Goal: Task Accomplishment & Management: Use online tool/utility

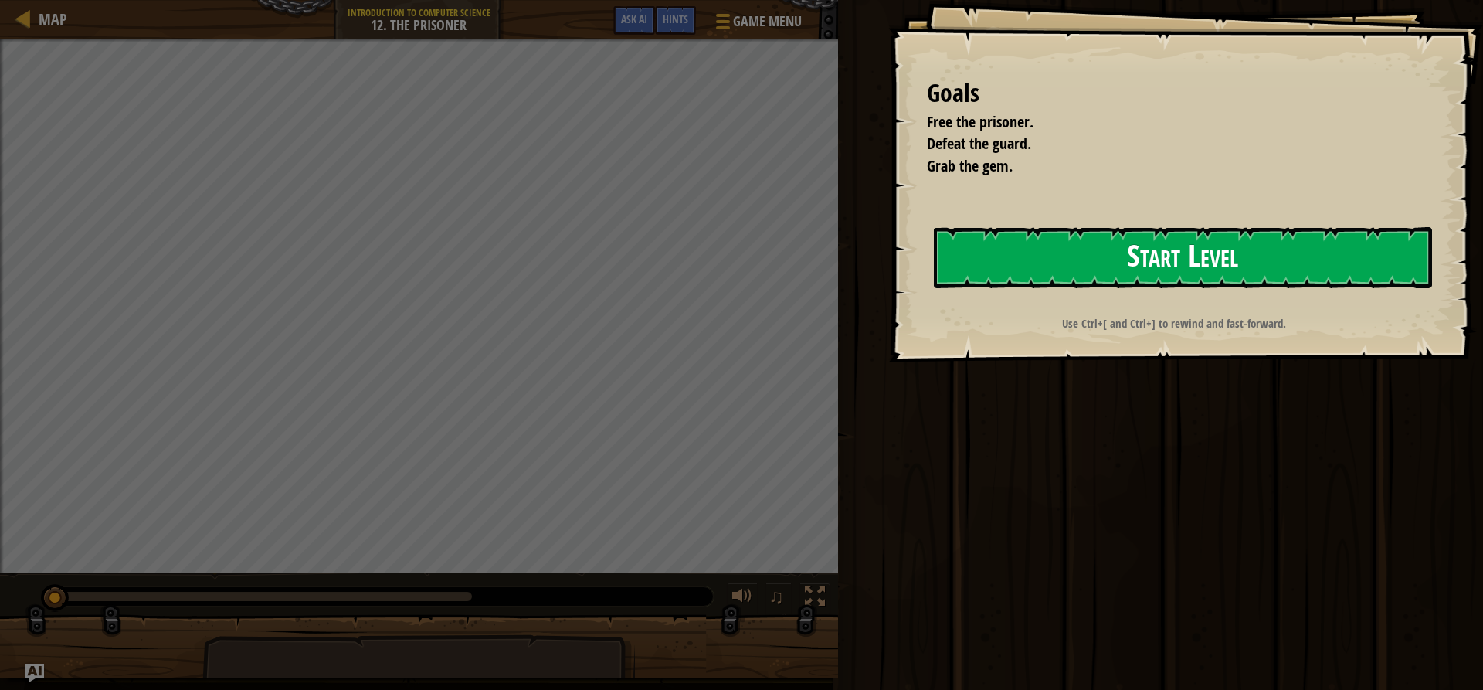
click at [1134, 252] on button "Start Level" at bounding box center [1183, 257] width 498 height 61
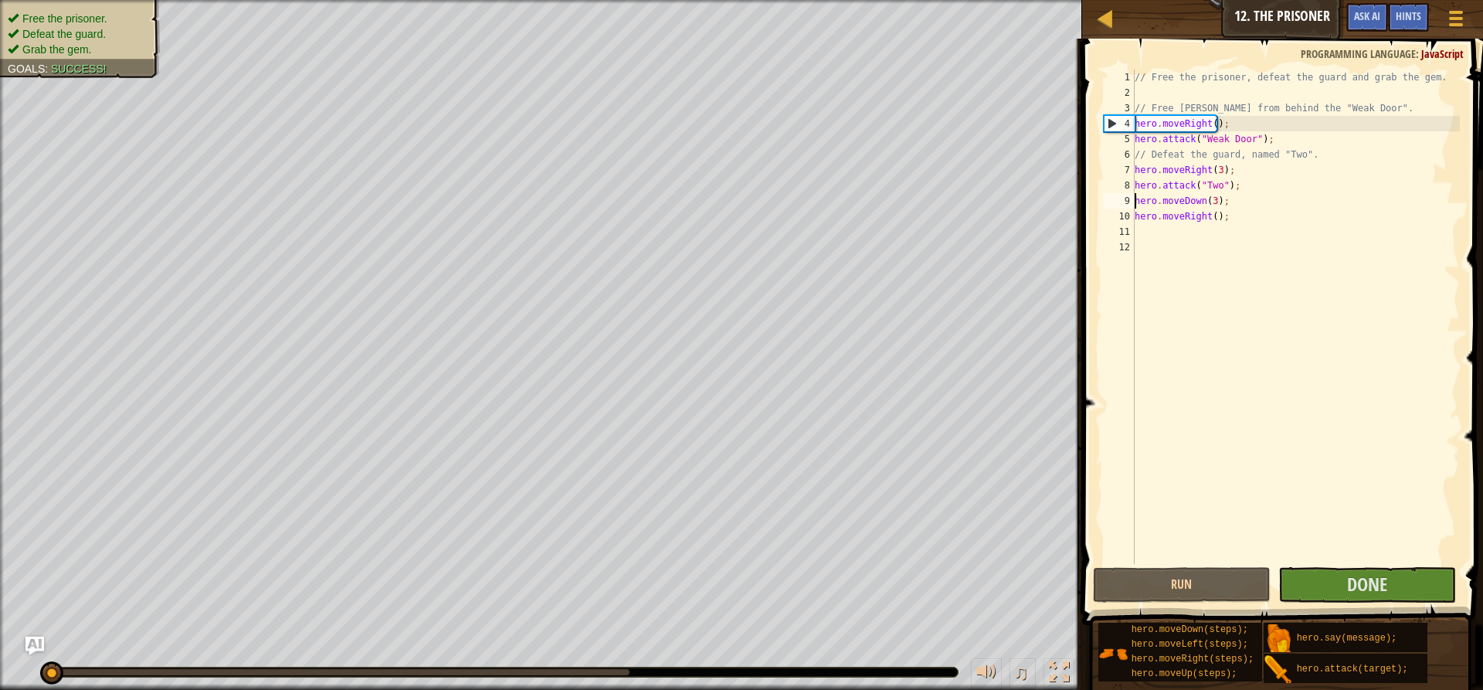
click at [1134, 202] on div "// Free the prisoner, defeat the guard and grab the gem. // Free [PERSON_NAME] …" at bounding box center [1295, 332] width 328 height 525
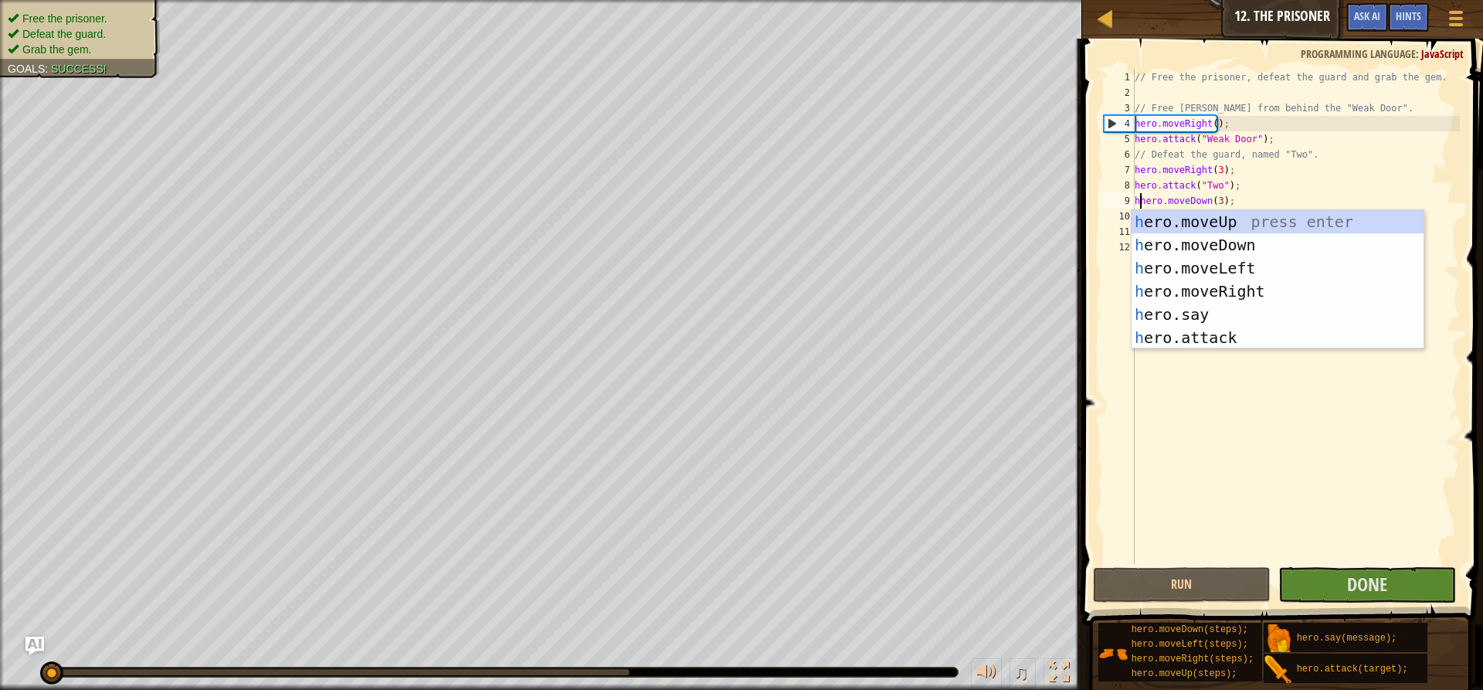
scroll to position [7, 0]
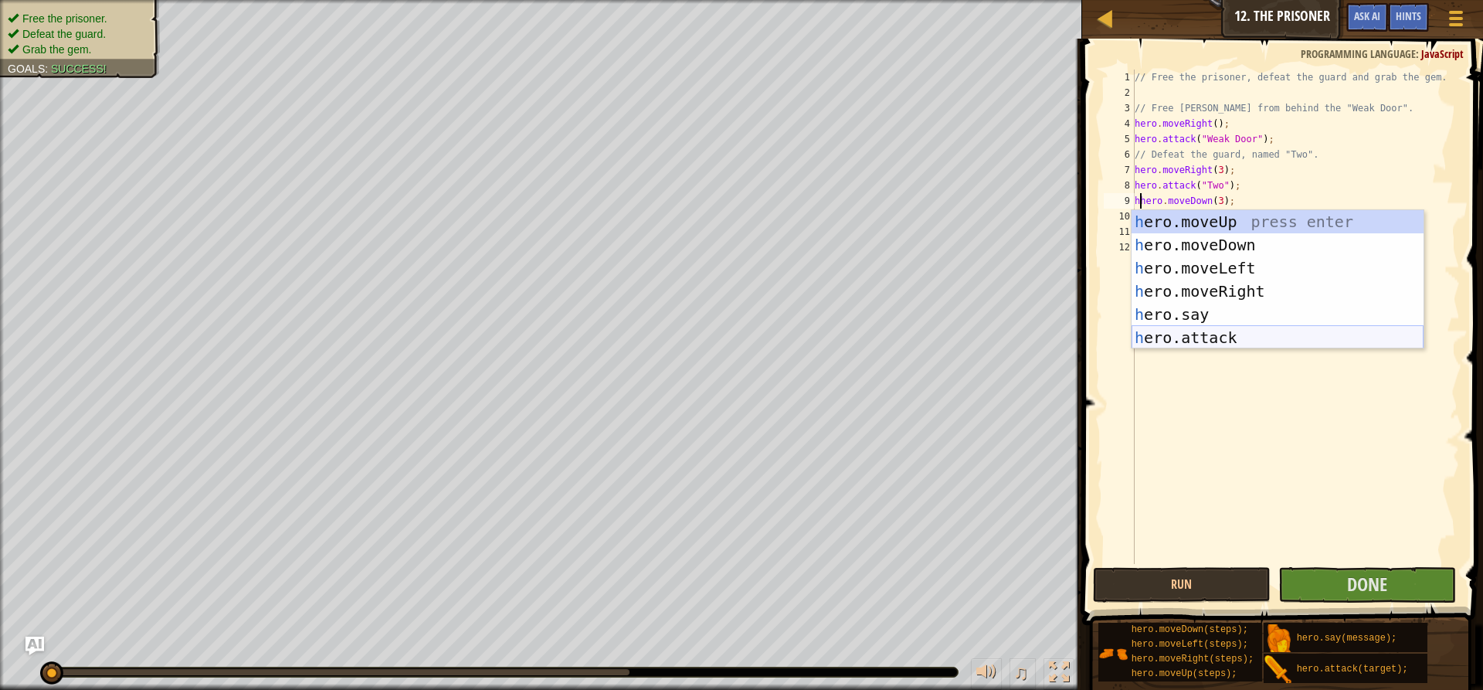
click at [1209, 330] on div "h ero.moveUp press enter h ero.moveDown press enter h ero.moveLeft press enter …" at bounding box center [1277, 302] width 292 height 185
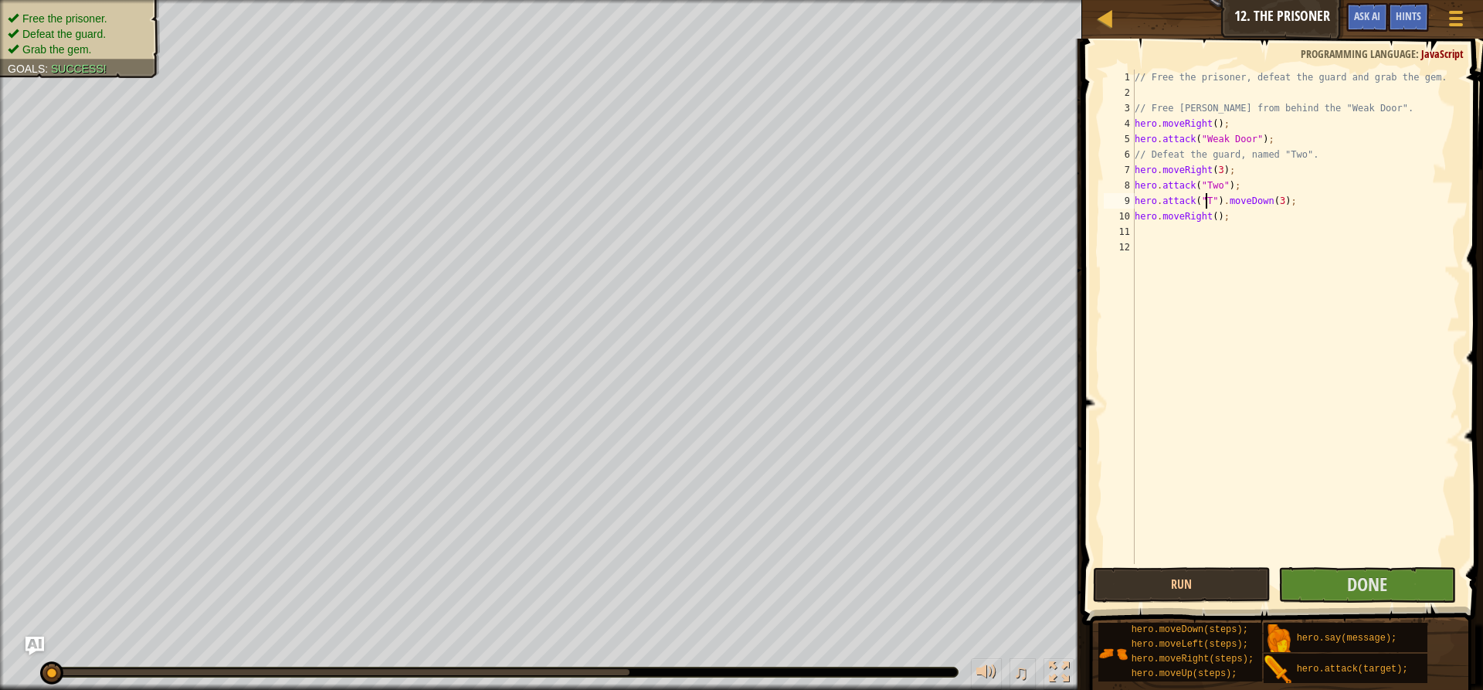
scroll to position [7, 6]
click at [1226, 201] on div "// Free the prisoner, defeat the guard and grab the gem. // Free [PERSON_NAME] …" at bounding box center [1295, 332] width 328 height 525
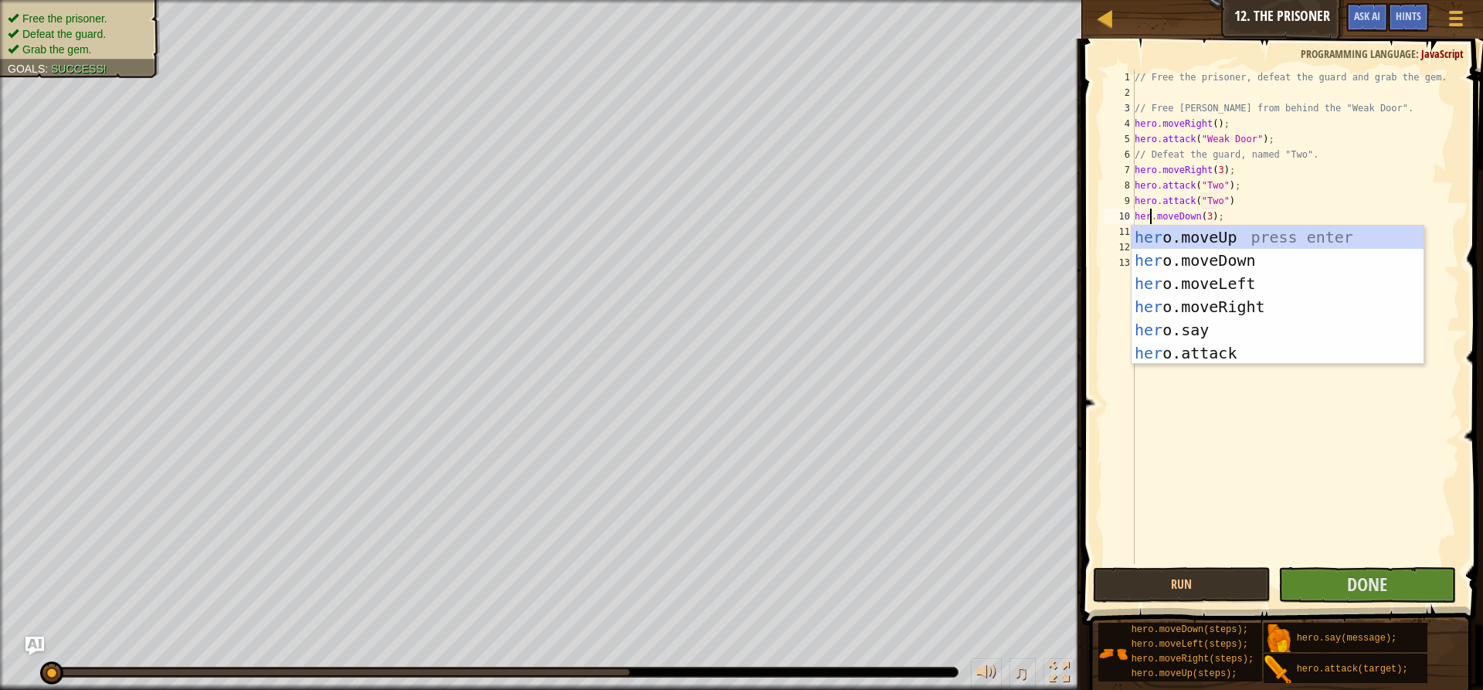
scroll to position [7, 2]
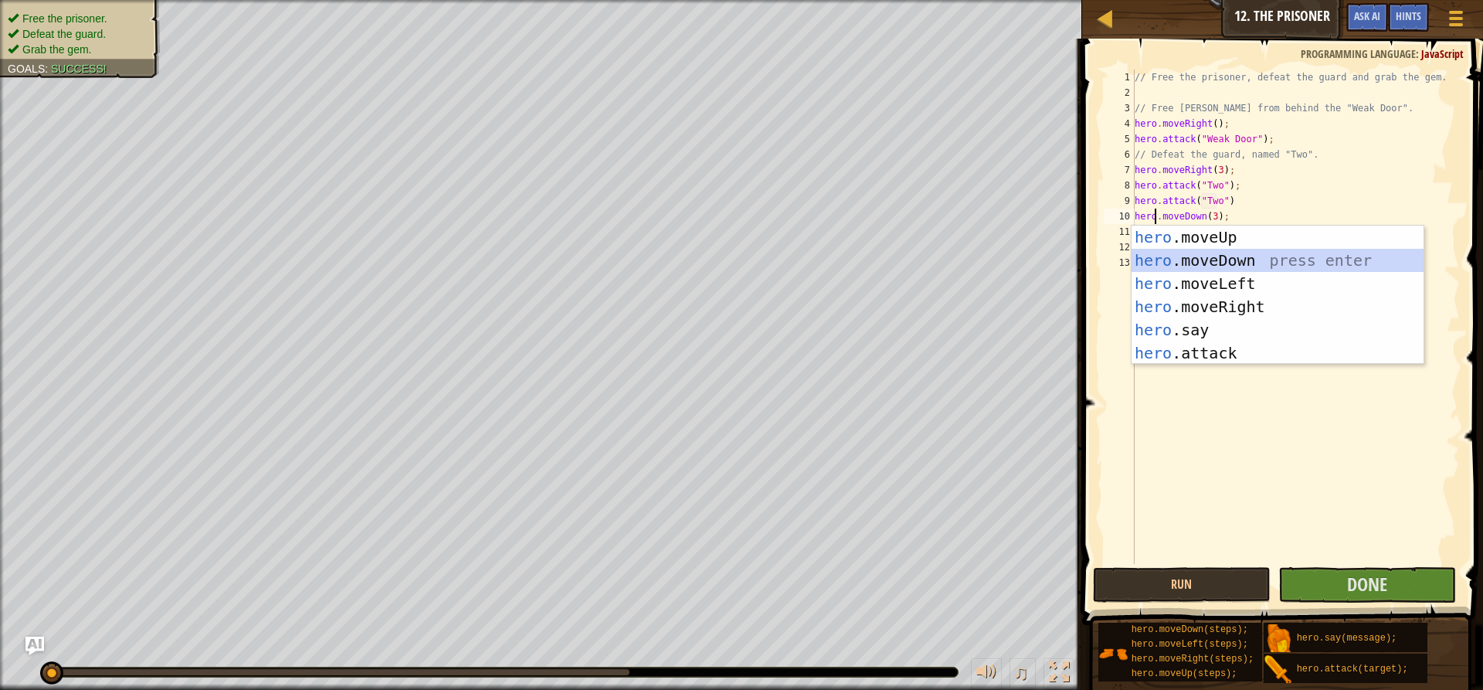
click at [1233, 253] on div "hero .moveUp press enter hero .moveDown press enter hero .moveLeft press enter …" at bounding box center [1277, 317] width 292 height 185
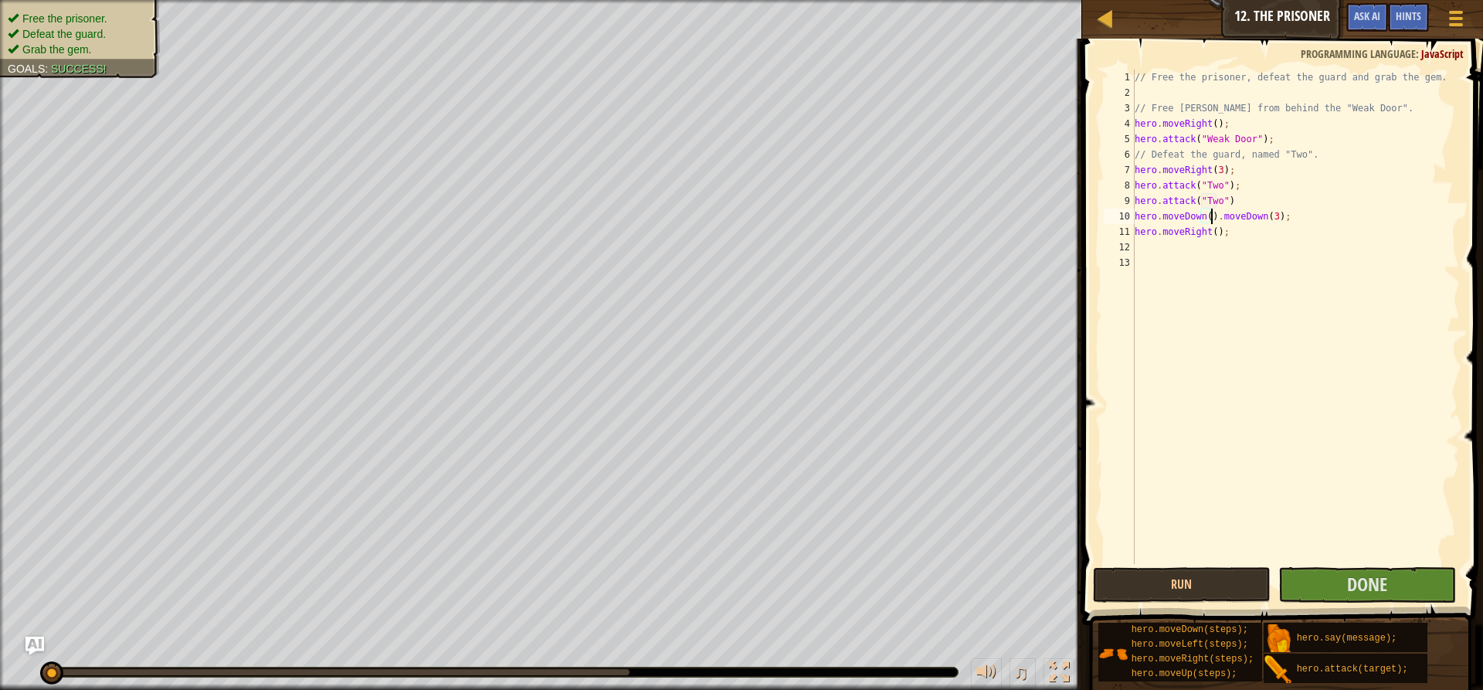
click at [1202, 220] on div "// Free the prisoner, defeat the guard and grab the gem. // Free [PERSON_NAME] …" at bounding box center [1295, 332] width 328 height 525
click at [1206, 220] on div "// Free the prisoner, defeat the guard and grab the gem. // Free [PERSON_NAME] …" at bounding box center [1295, 332] width 328 height 525
drag, startPoint x: 1214, startPoint y: 217, endPoint x: 1346, endPoint y: 222, distance: 132.1
click at [1346, 222] on div "// Free the prisoner, defeat the guard and grab the gem. // Free [PERSON_NAME] …" at bounding box center [1295, 332] width 328 height 525
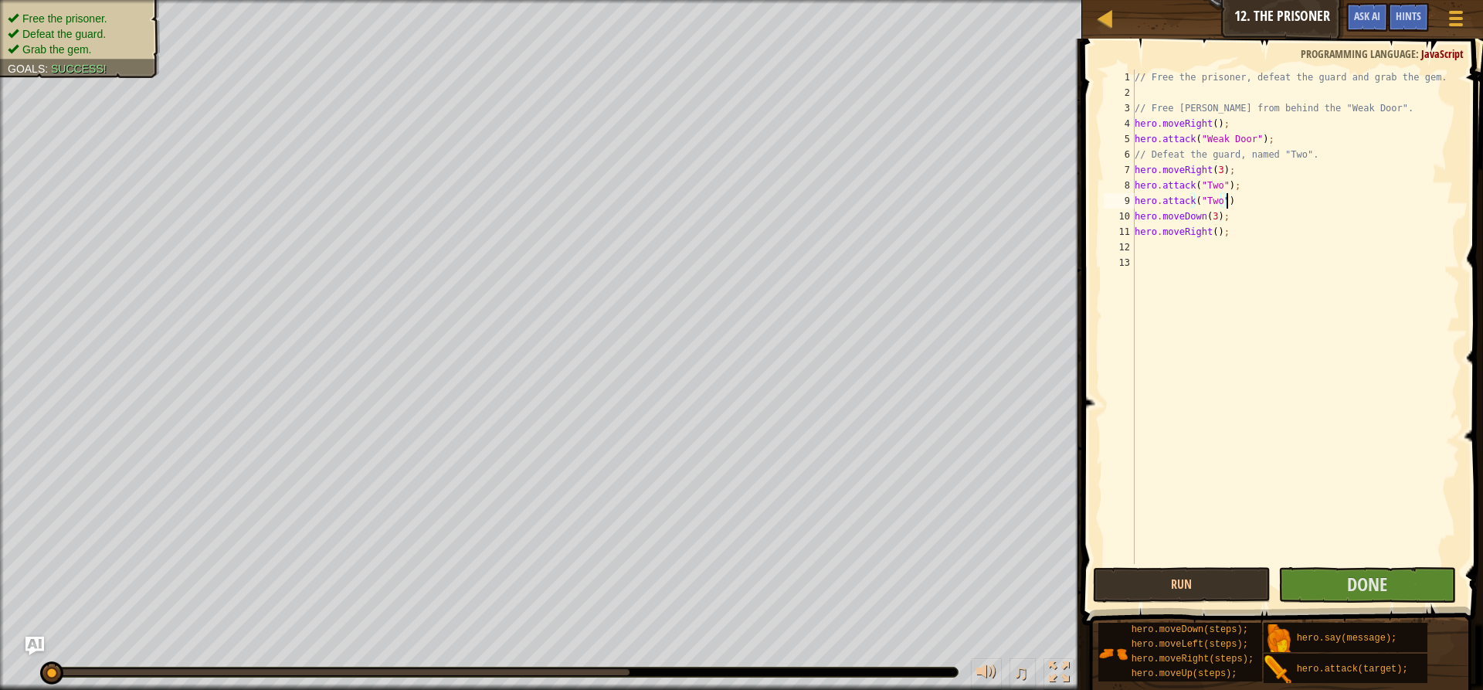
click at [1241, 207] on div "// Free the prisoner, defeat the guard and grab the gem. // Free [PERSON_NAME] …" at bounding box center [1295, 332] width 328 height 525
type textarea "hero.attack("Two");"
click at [1381, 586] on span "Done" at bounding box center [1367, 583] width 40 height 25
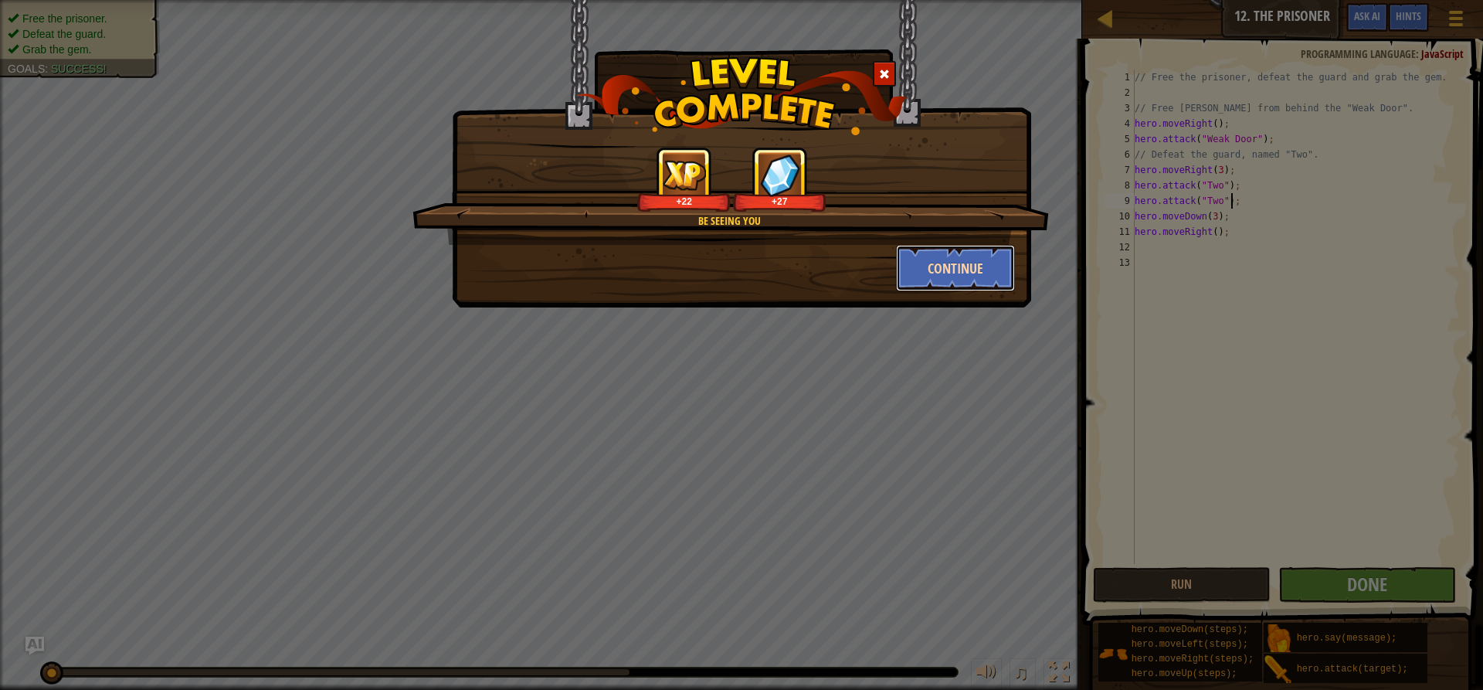
click at [952, 271] on button "Continue" at bounding box center [956, 268] width 120 height 46
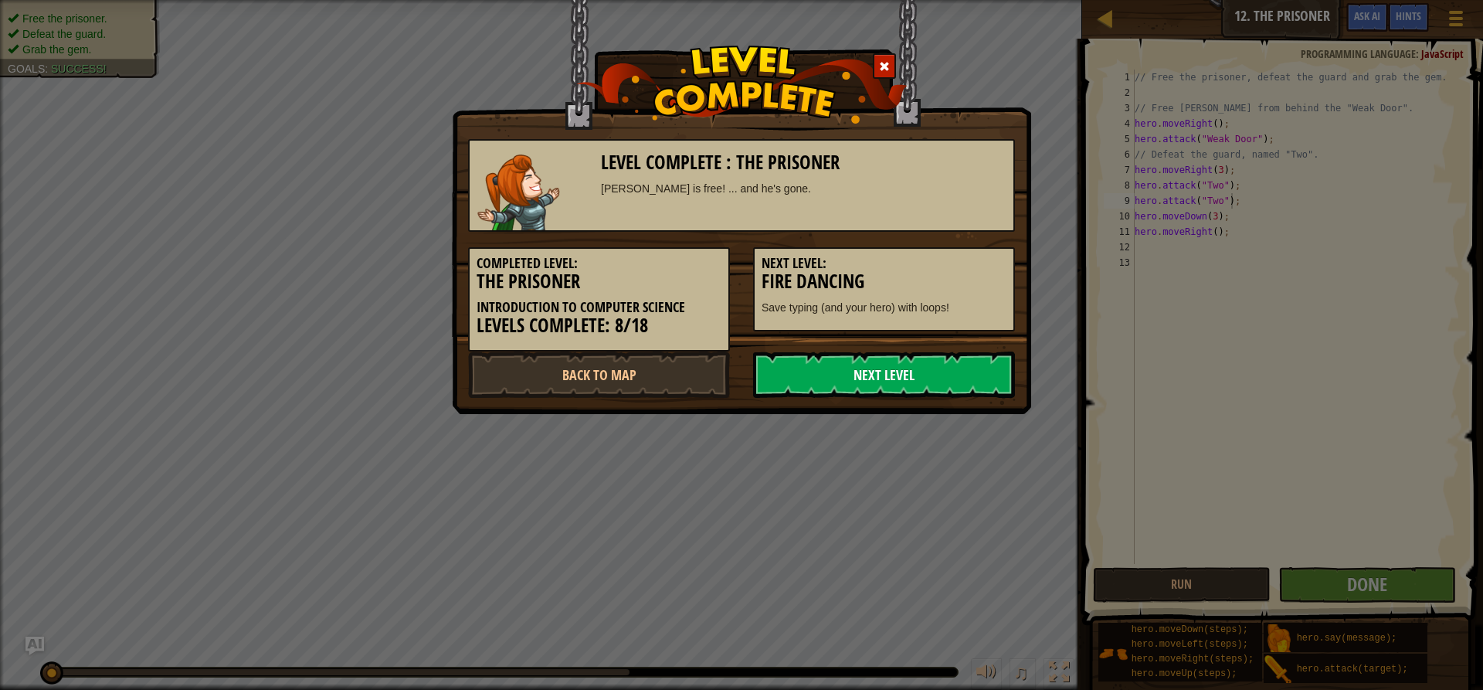
click at [928, 361] on link "Next Level" at bounding box center [884, 374] width 262 height 46
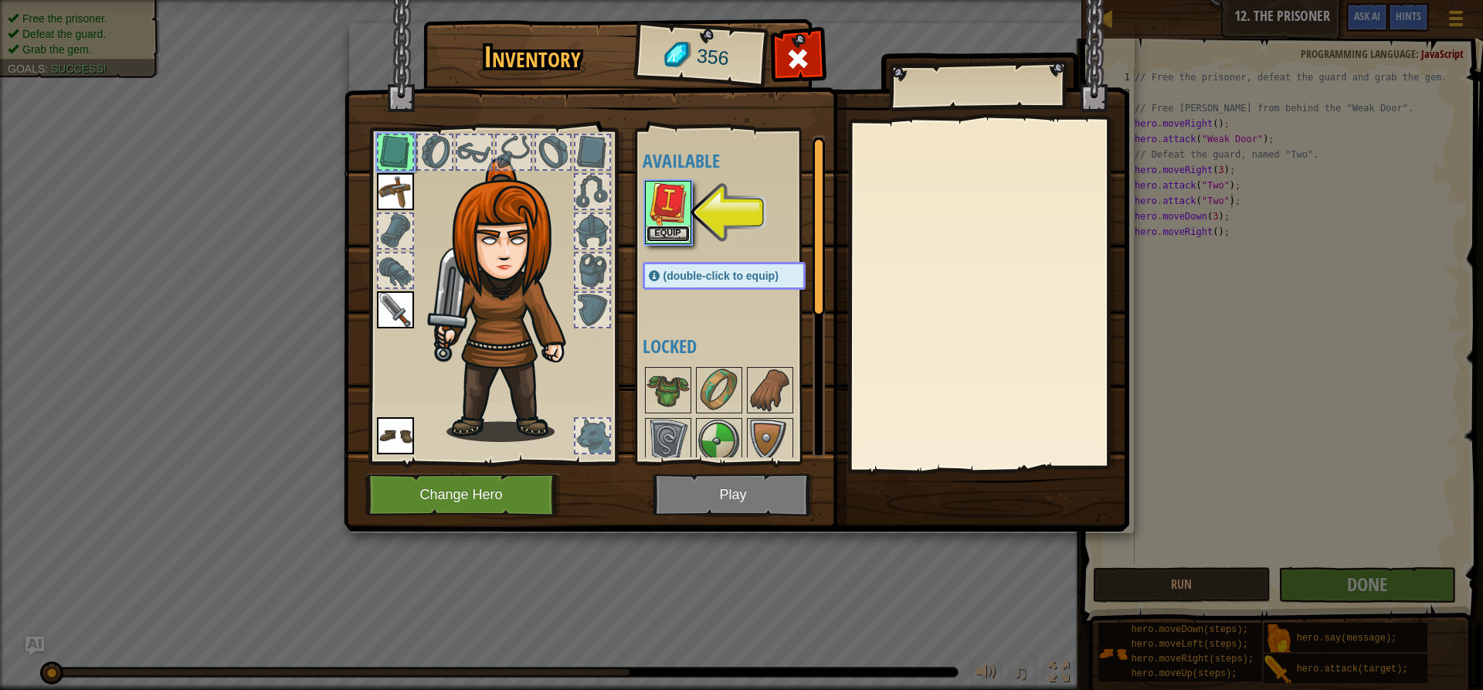
click at [666, 236] on button "Equip" at bounding box center [667, 233] width 43 height 16
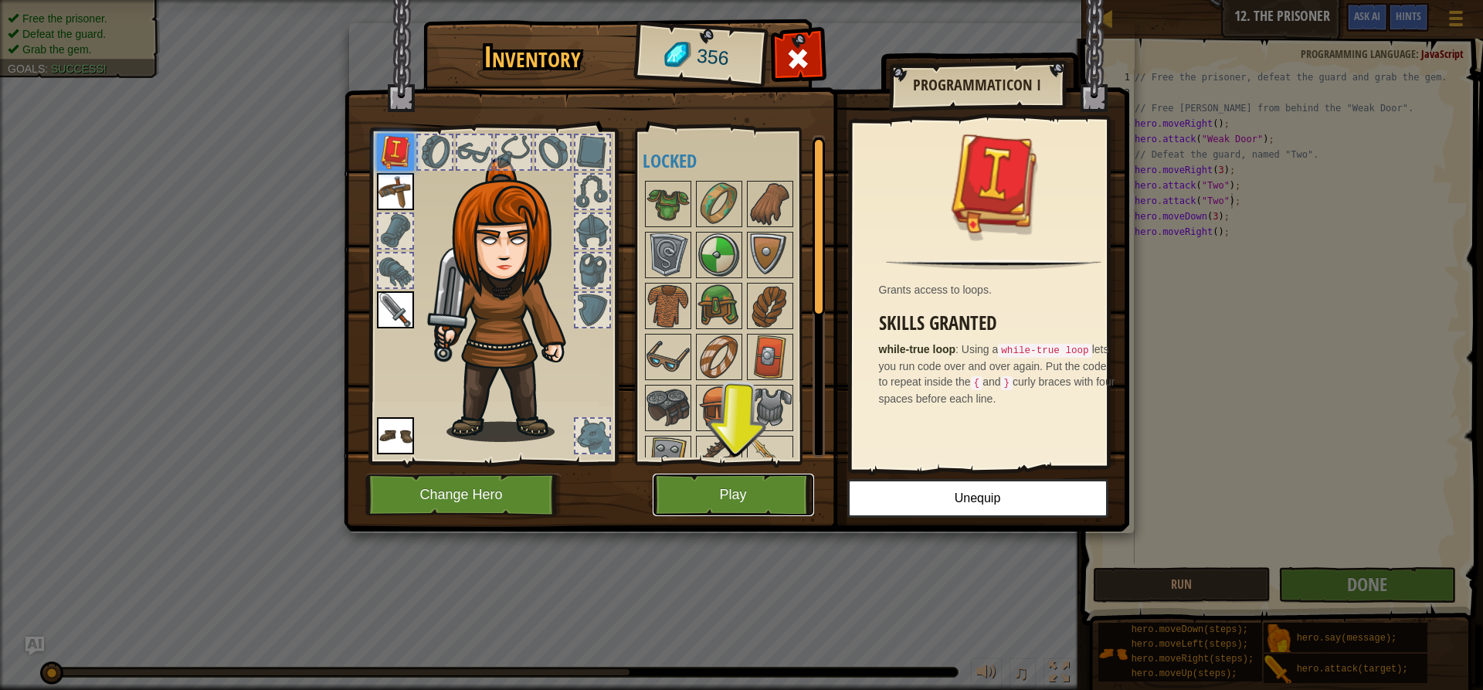
click at [723, 487] on button "Play" at bounding box center [733, 494] width 161 height 42
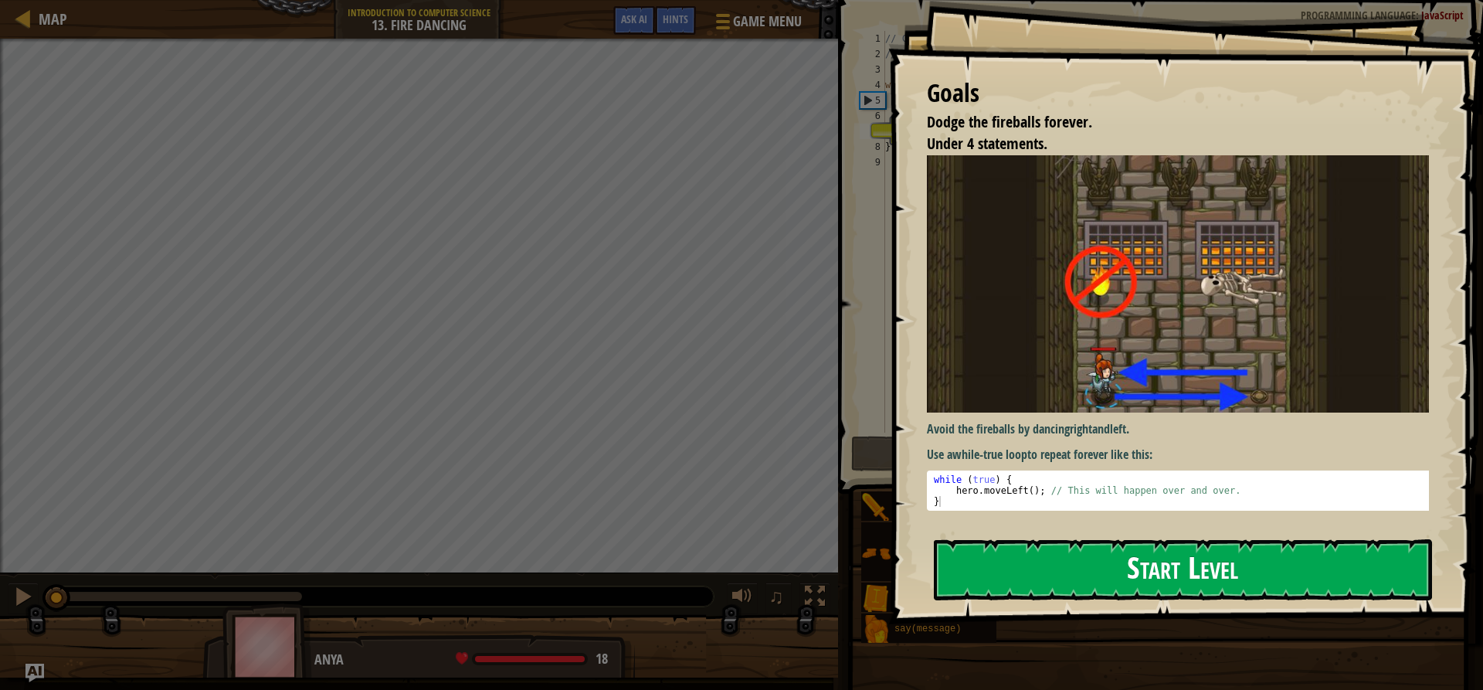
click at [1182, 581] on button "Start Level" at bounding box center [1183, 569] width 498 height 61
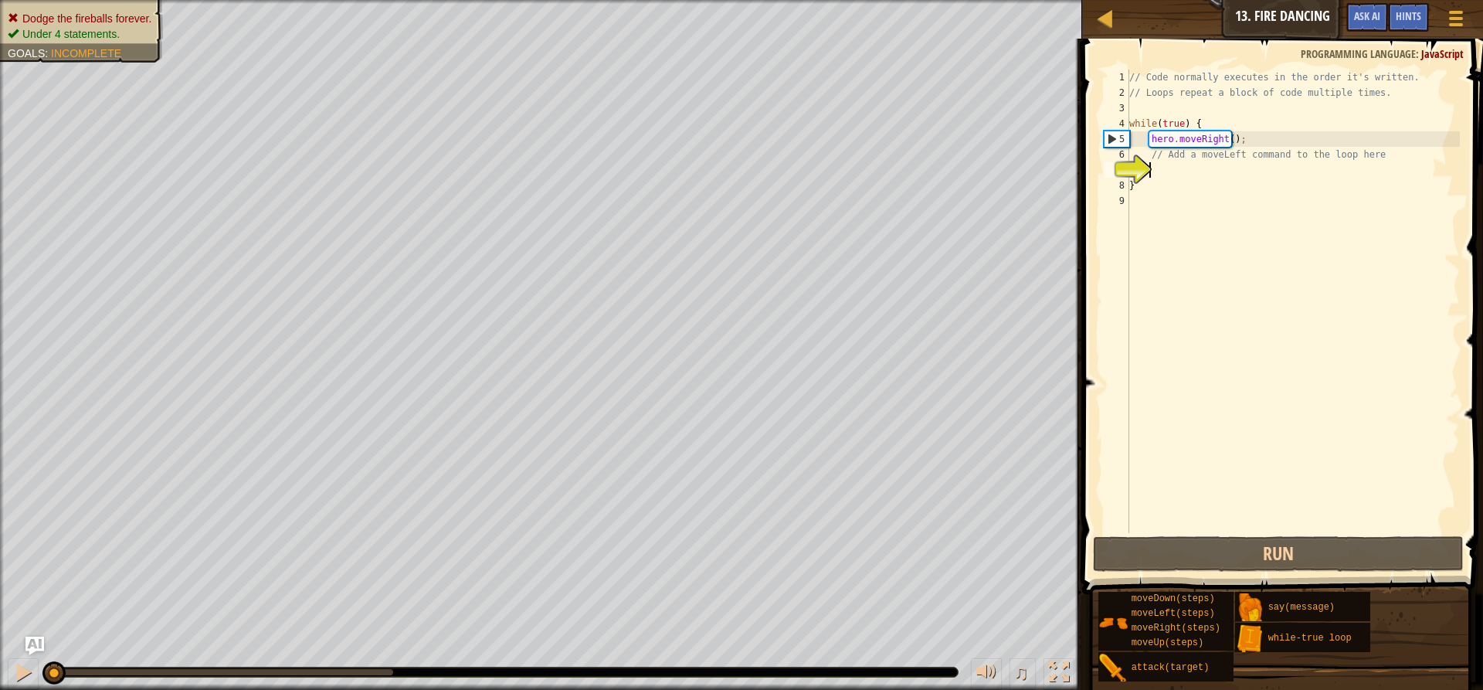
type textarea "h"
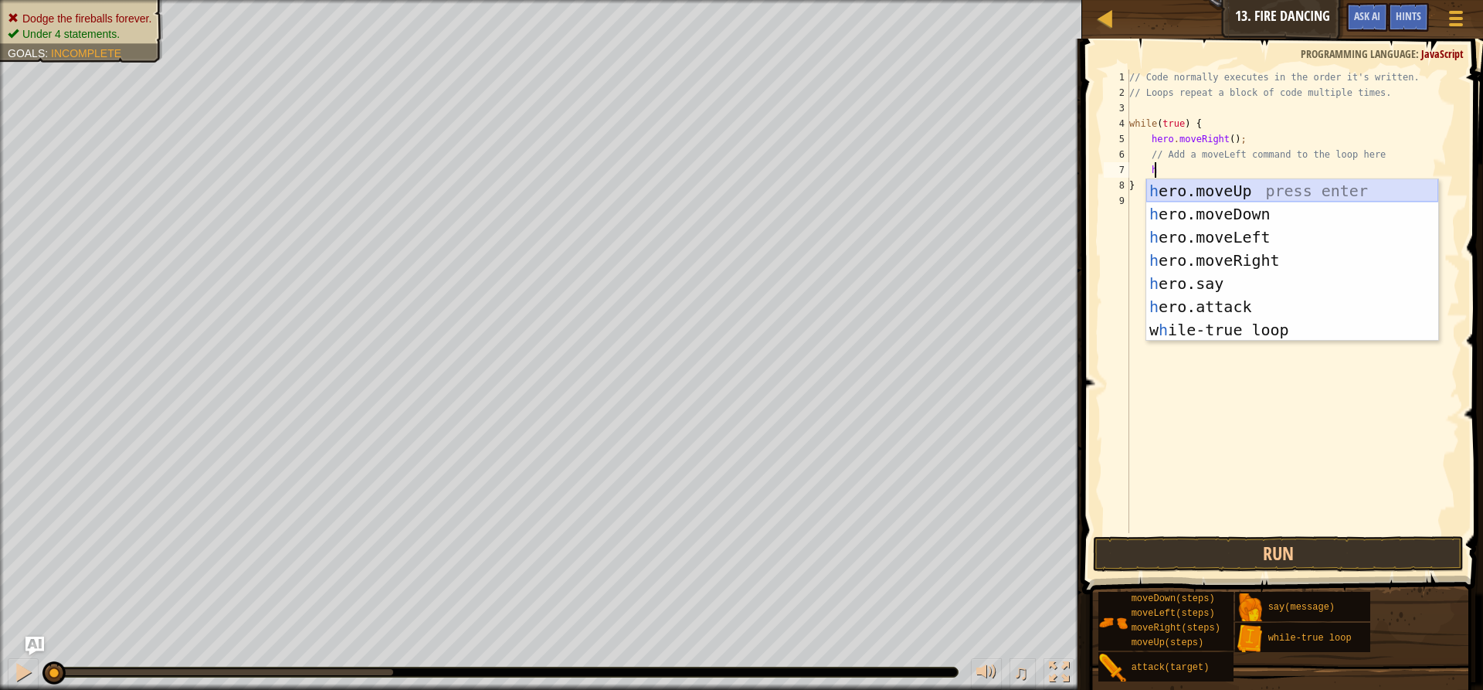
click at [1223, 191] on div "h ero.moveUp press enter h ero.moveDown press enter h ero.moveLeft press enter …" at bounding box center [1292, 283] width 292 height 209
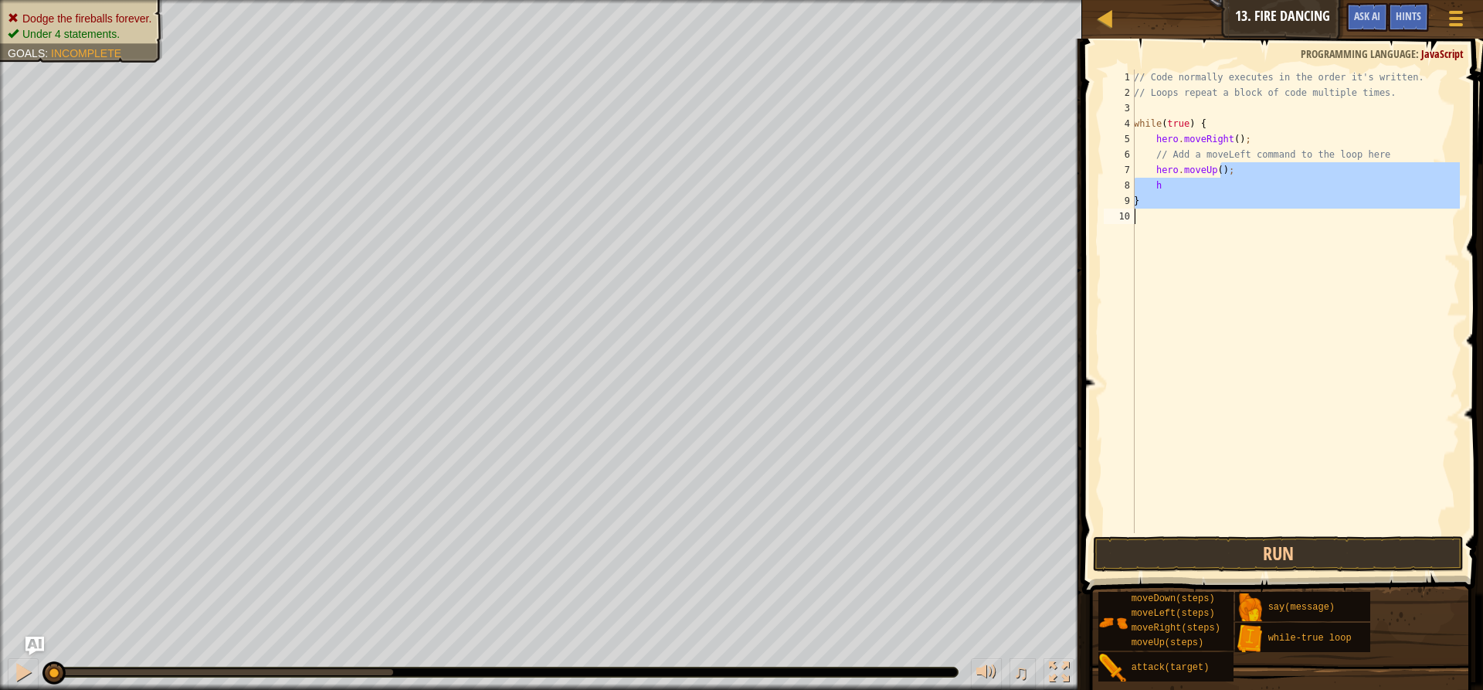
drag, startPoint x: 1220, startPoint y: 170, endPoint x: 1108, endPoint y: 226, distance: 125.4
click at [1108, 226] on div "h 1 2 3 4 5 6 7 8 9 10 // Code normally executes in the order it's written. // …" at bounding box center [1279, 301] width 359 height 463
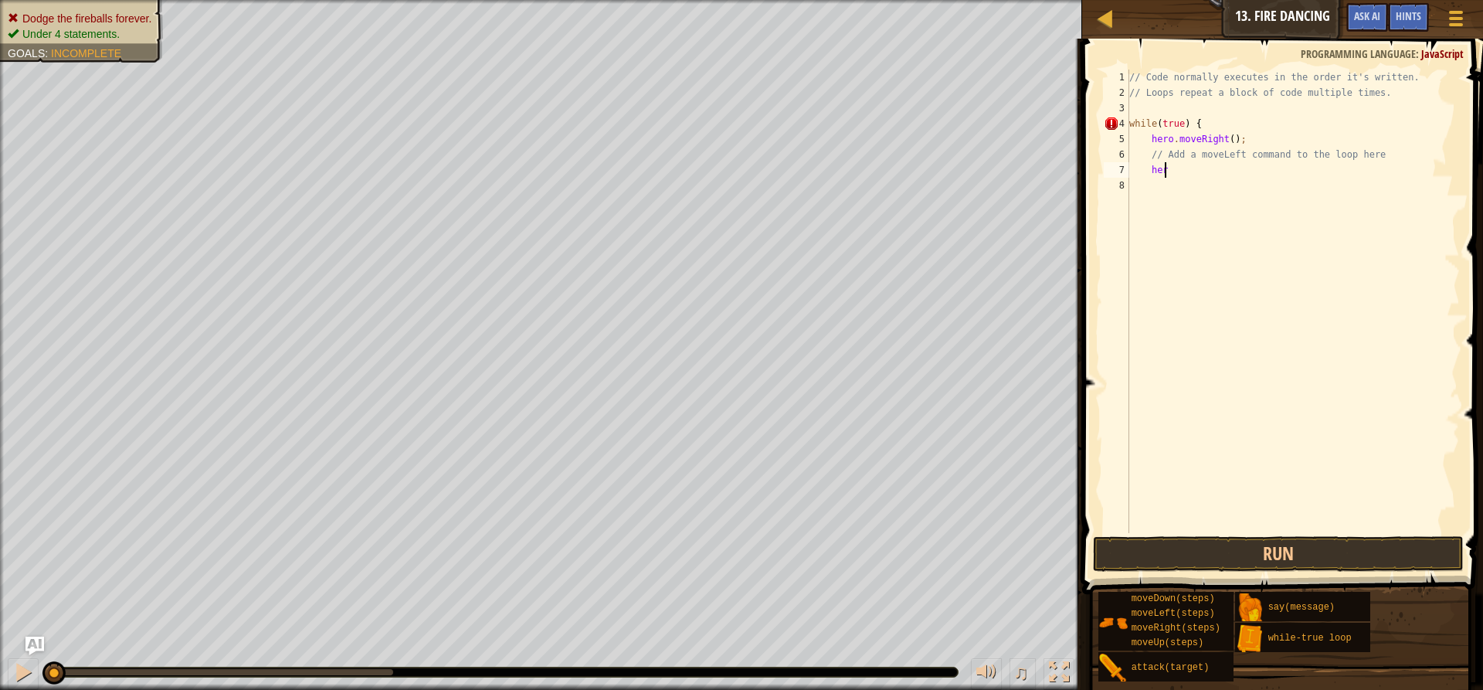
type textarea "h"
drag, startPoint x: 1202, startPoint y: 126, endPoint x: 1103, endPoint y: 128, distance: 99.6
click at [1117, 124] on div "1 2 3 4 5 6 7 8 // Code normally executes in the order it's written. // Loops r…" at bounding box center [1279, 301] width 359 height 463
type textarea "while(true) {"
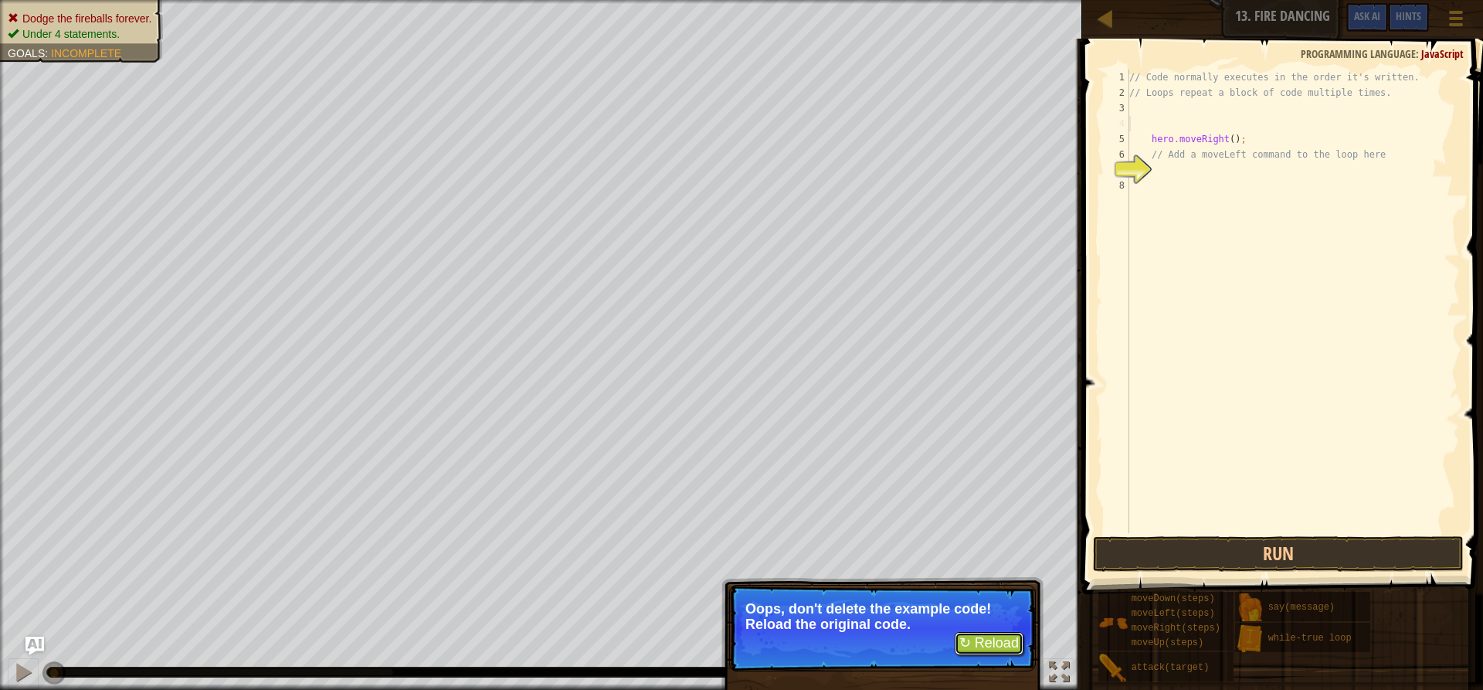
click at [995, 642] on button "↻ Reload" at bounding box center [988, 643] width 69 height 23
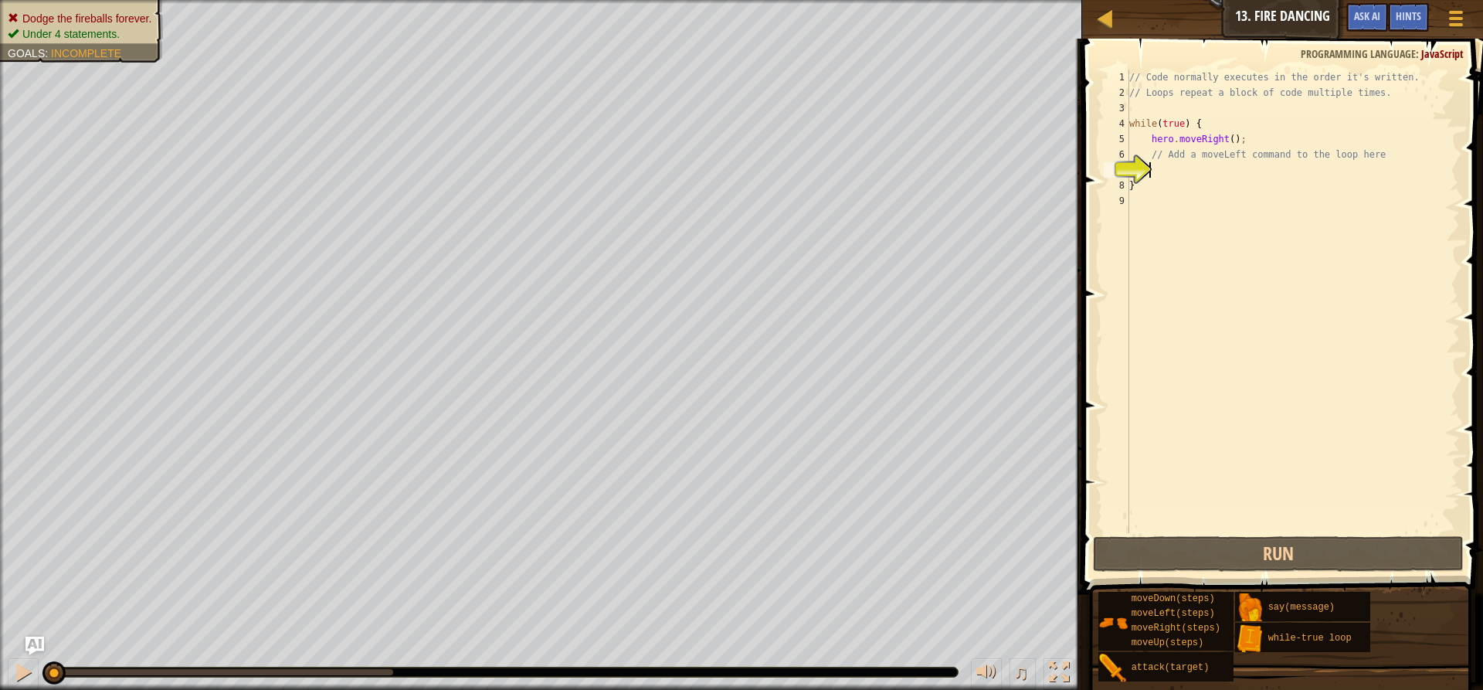
click at [1161, 175] on div "// Code normally executes in the order it's written. // Loops repeat a block of…" at bounding box center [1293, 317] width 334 height 494
type textarea "w"
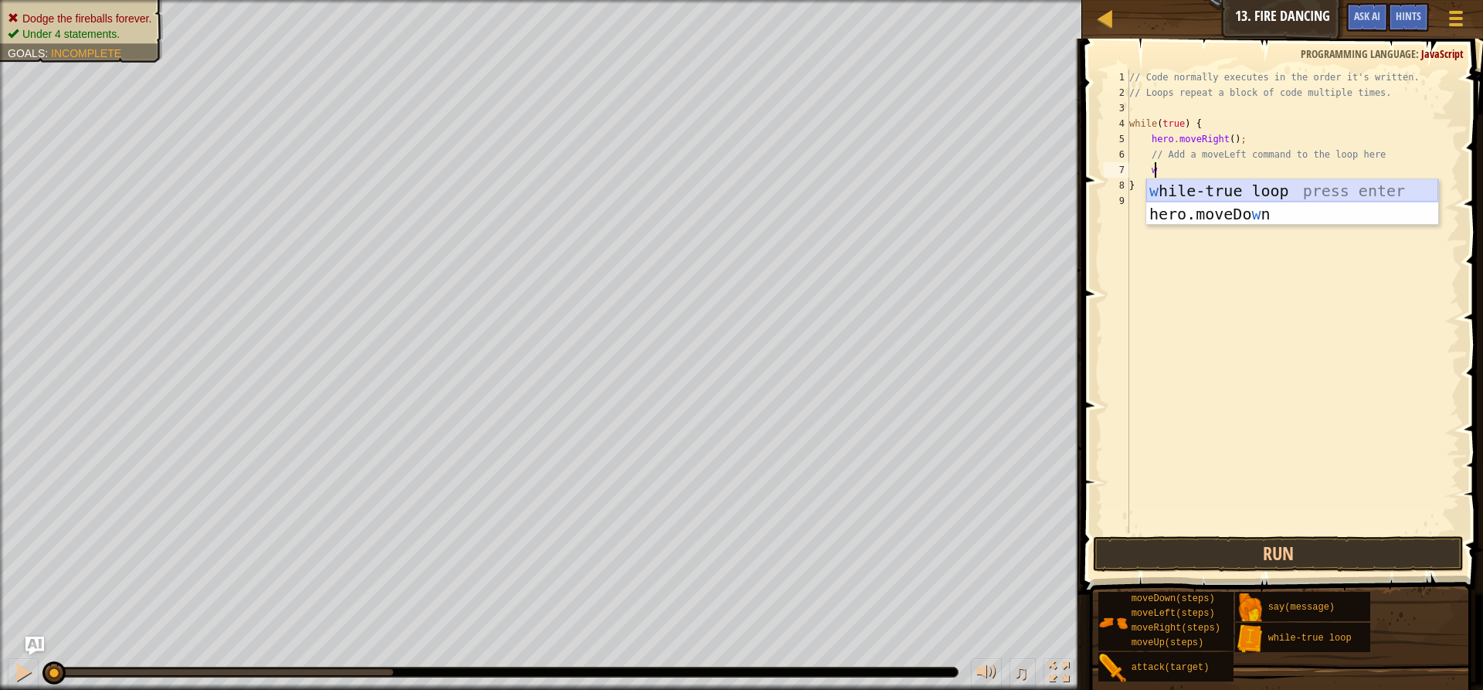
click at [1173, 188] on div "w [PERSON_NAME]-true loop press enter hero.moveDo w n press enter" at bounding box center [1292, 225] width 292 height 93
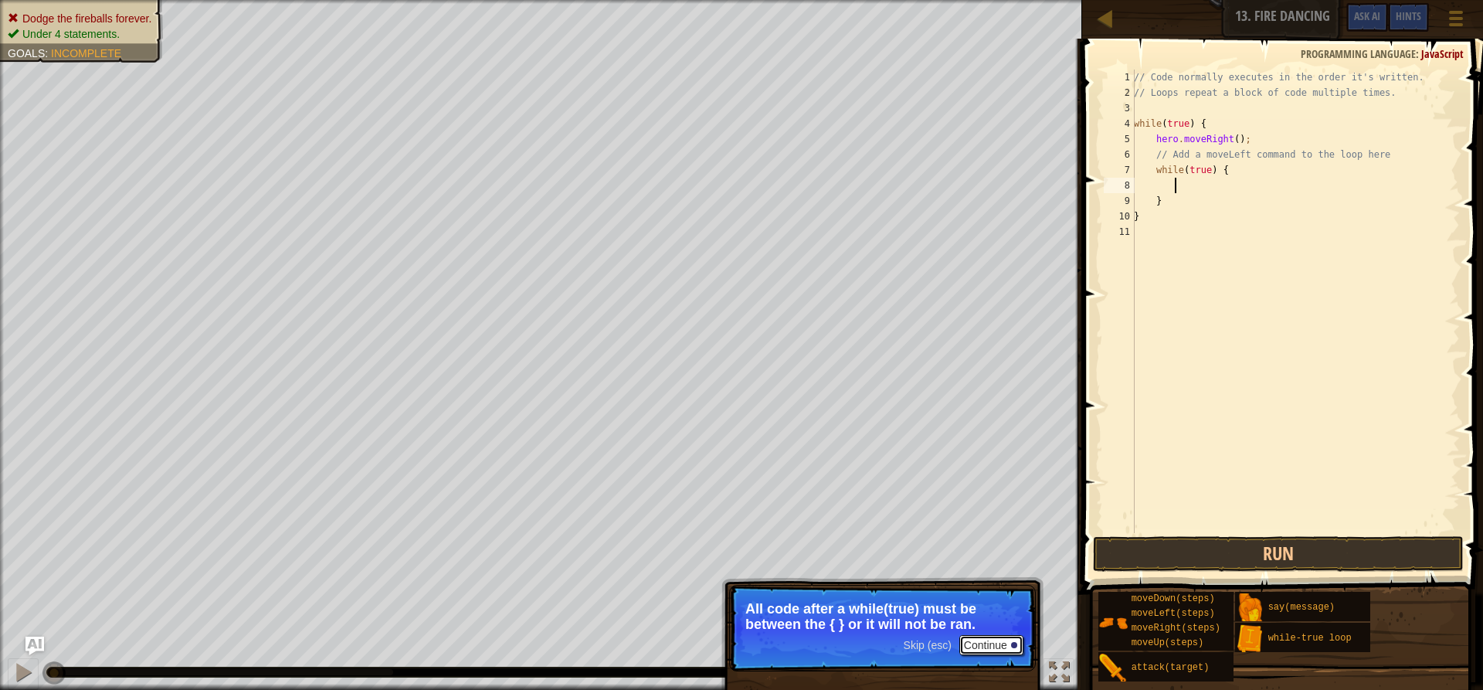
click at [1000, 646] on button "Continue" at bounding box center [991, 645] width 64 height 20
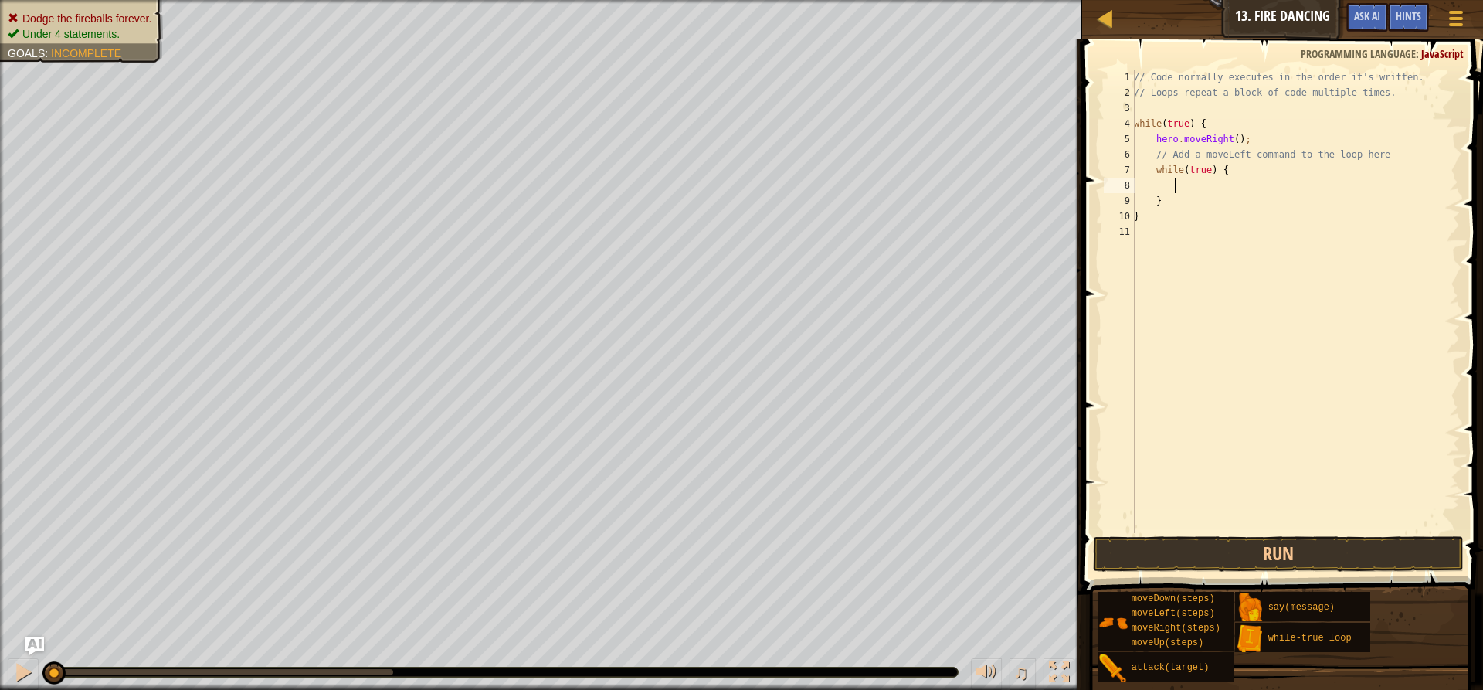
scroll to position [7, 2]
click at [1152, 198] on div "// Code normally executes in the order it's written. // Loops repeat a block of…" at bounding box center [1295, 317] width 329 height 494
drag, startPoint x: 1158, startPoint y: 198, endPoint x: 1135, endPoint y: 220, distance: 31.7
click at [1135, 220] on div "// Code normally executes in the order it's written. // Loops repeat a block of…" at bounding box center [1295, 317] width 329 height 494
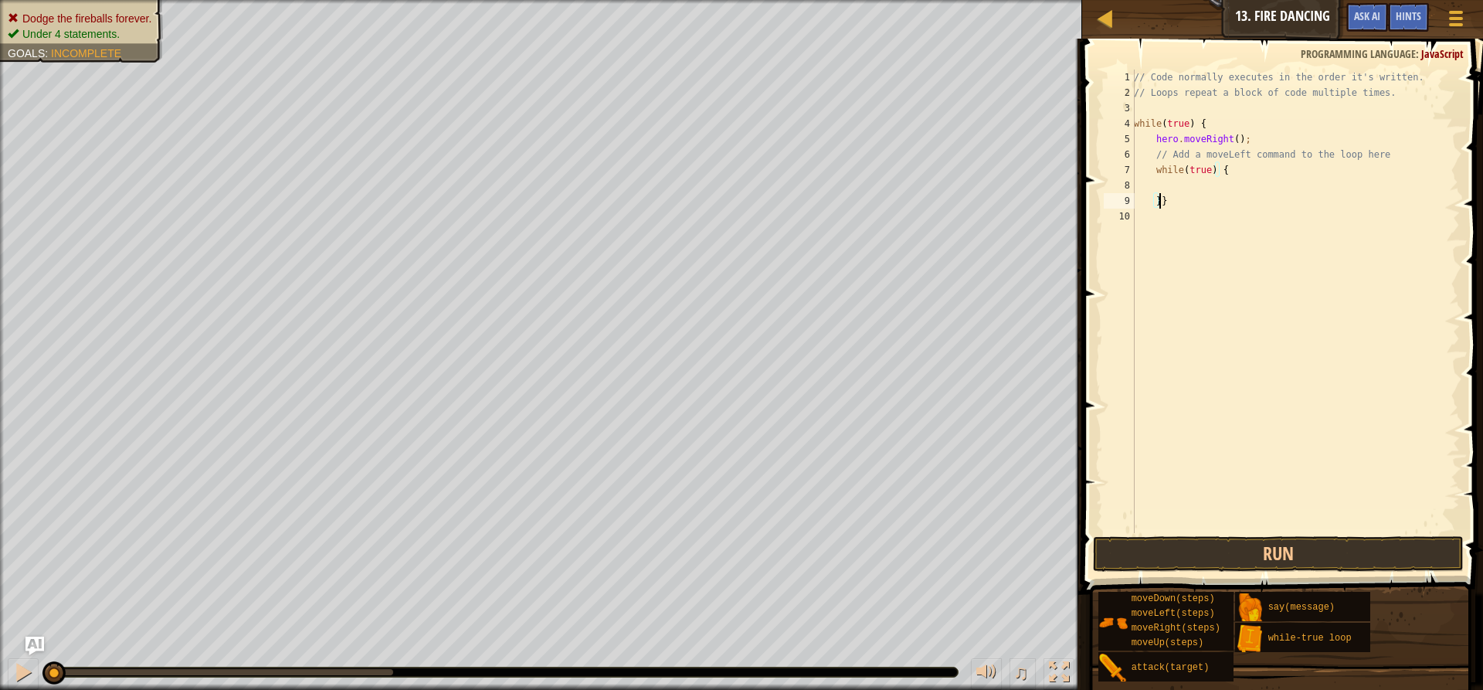
type textarea "}"
click at [1175, 199] on div "// Code normally executes in the order it's written. // Loops repeat a block of…" at bounding box center [1295, 317] width 329 height 494
click at [1242, 174] on div "// Code normally executes in the order it's written. // Loops repeat a block of…" at bounding box center [1295, 317] width 329 height 494
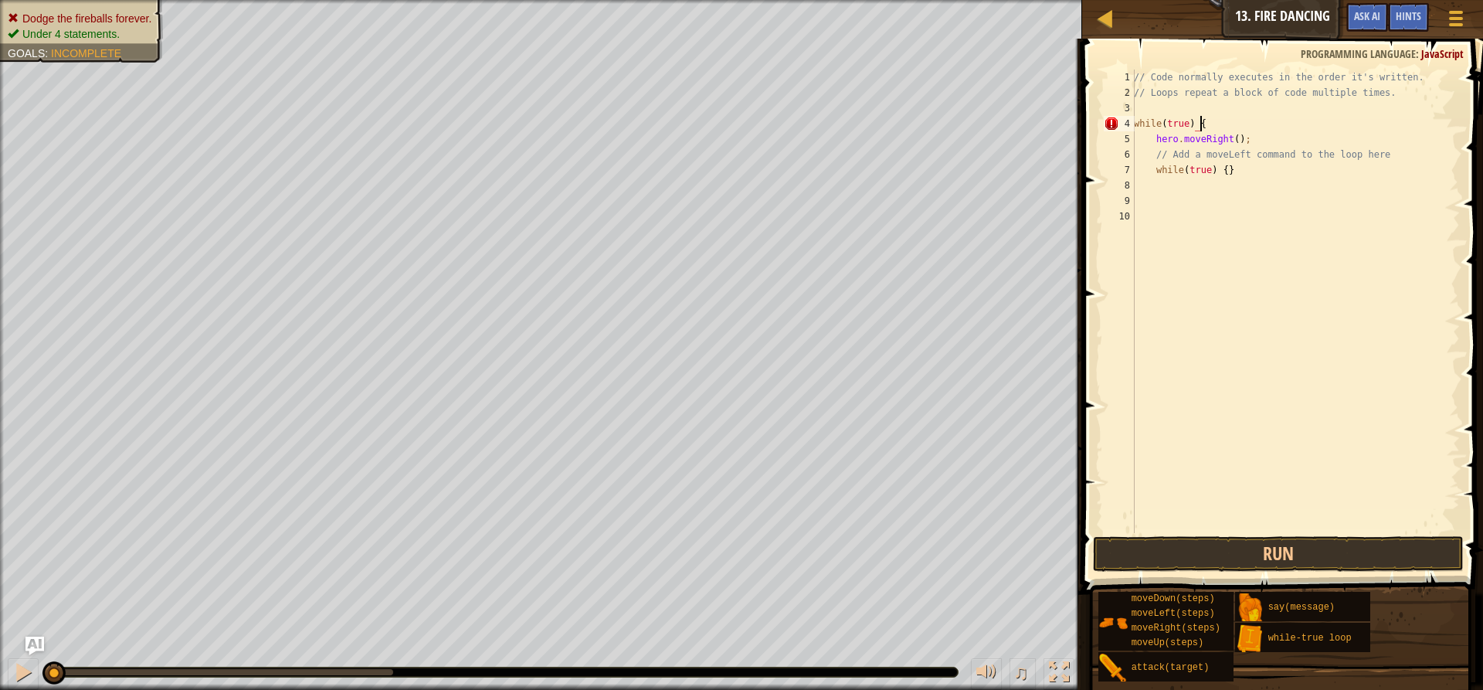
click at [1211, 126] on div "// Code normally executes in the order it's written. // Loops repeat a block of…" at bounding box center [1295, 317] width 329 height 494
click at [1221, 174] on div "// Code normally executes in the order it's written. // Loops repeat a block of…" at bounding box center [1295, 317] width 329 height 494
click at [1314, 547] on button "Run" at bounding box center [1278, 554] width 371 height 36
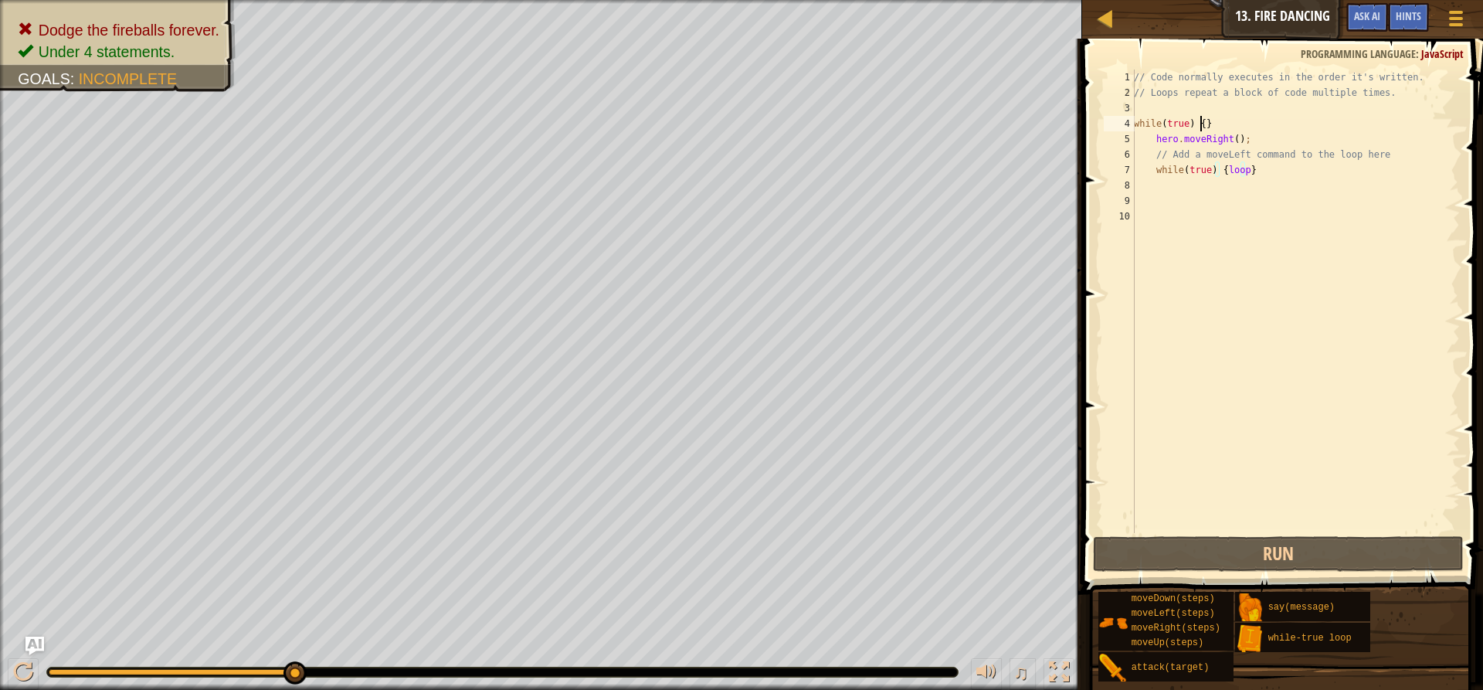
click at [1201, 121] on div "// Code normally executes in the order it's written. // Loops repeat a block of…" at bounding box center [1295, 317] width 329 height 494
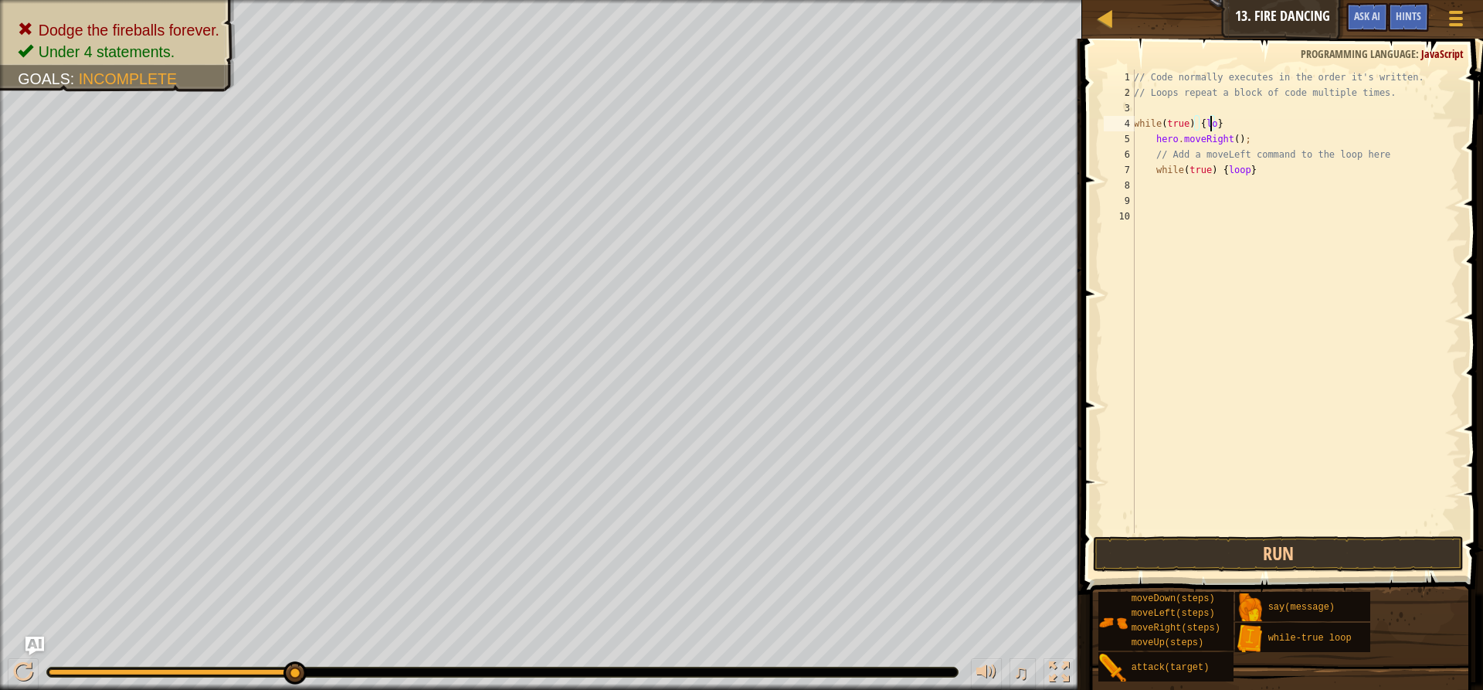
scroll to position [7, 6]
click at [1314, 546] on button "Run" at bounding box center [1278, 554] width 371 height 36
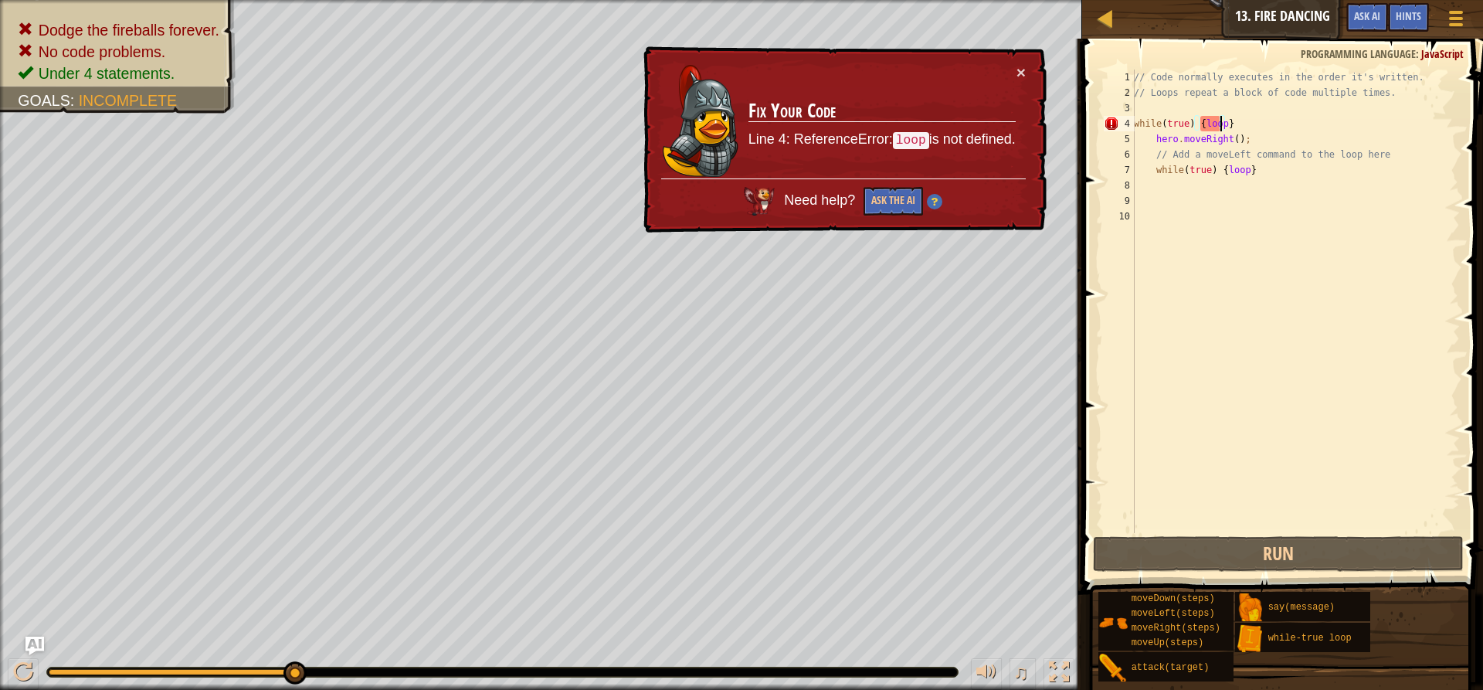
click at [927, 201] on img at bounding box center [934, 201] width 15 height 15
click at [897, 197] on button "Ask the AI" at bounding box center [892, 201] width 59 height 29
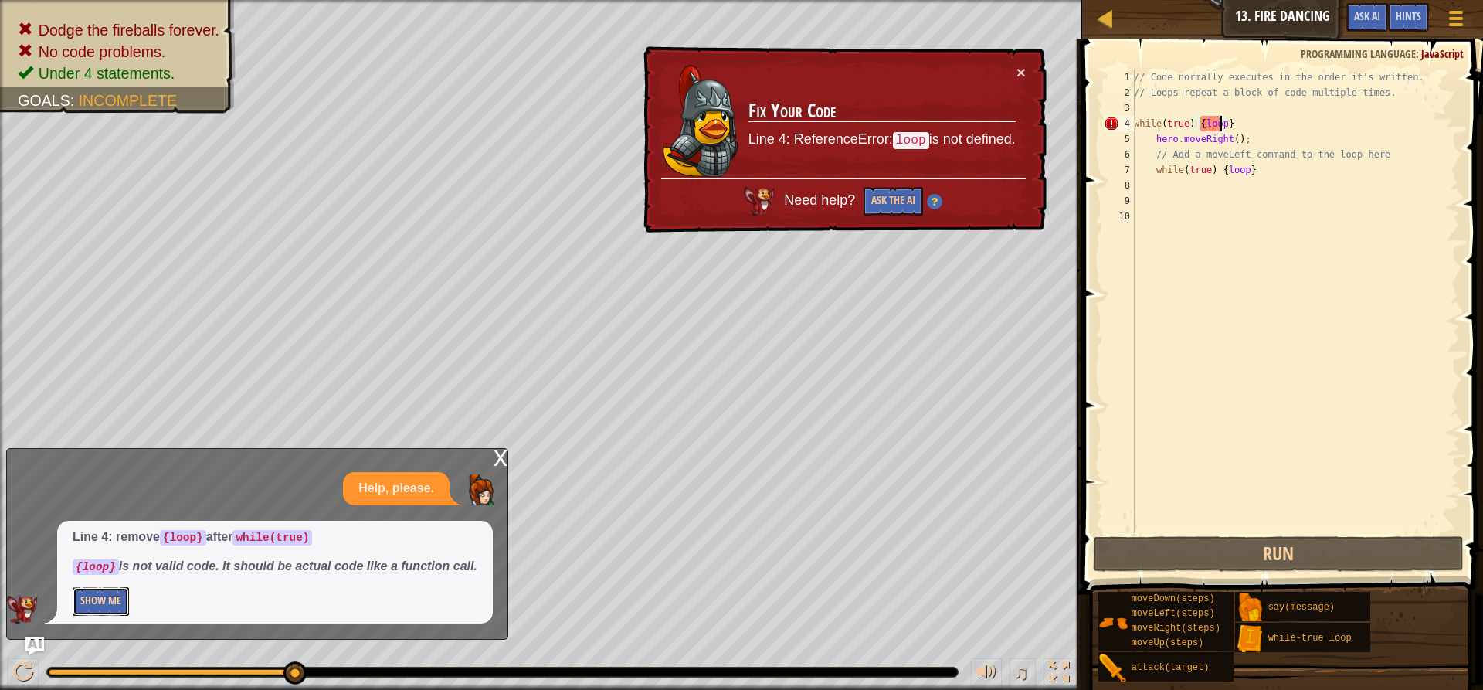
click at [97, 598] on button "Show Me" at bounding box center [101, 601] width 56 height 29
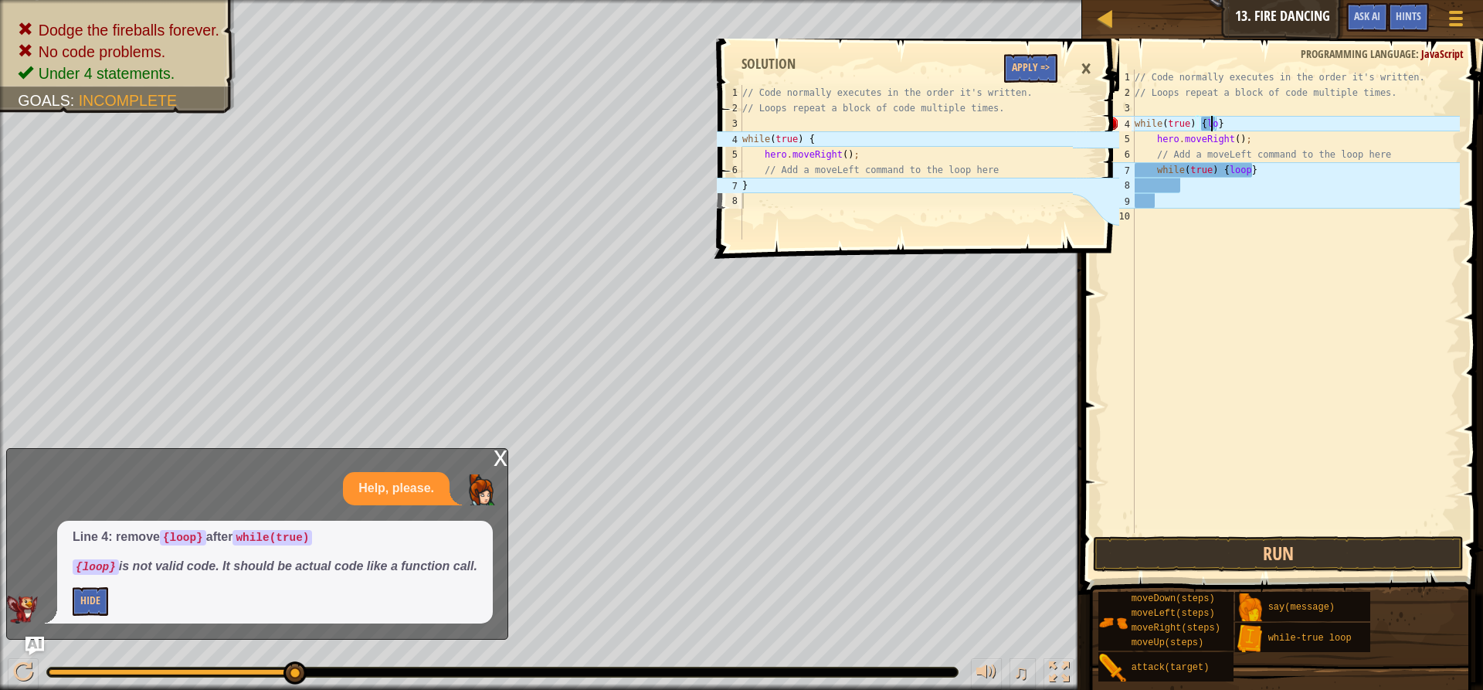
scroll to position [7, 5]
click at [1243, 127] on div "// Code normally executes in the order it's written. // Loops repeat a block of…" at bounding box center [1295, 317] width 328 height 494
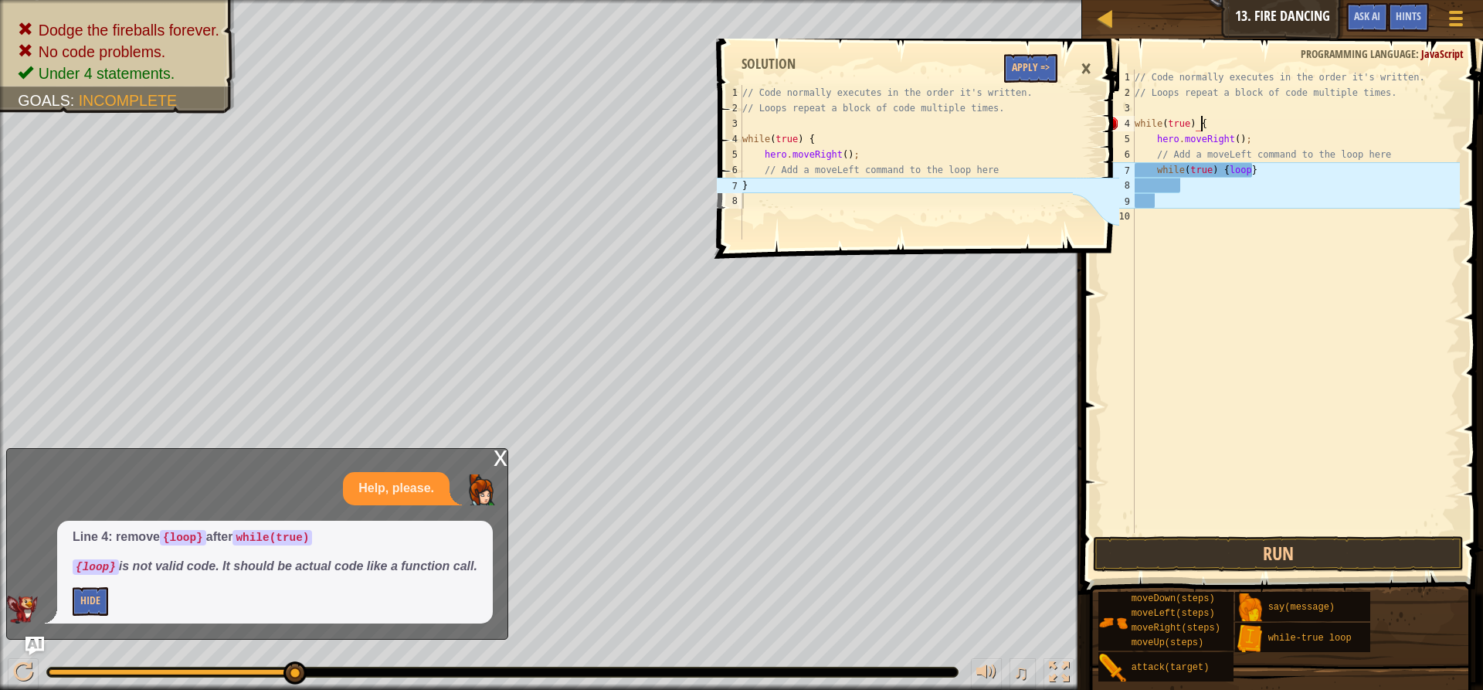
click at [1263, 169] on div "// Code normally executes in the order it's written. // Loops repeat a block of…" at bounding box center [1295, 317] width 328 height 494
type textarea "while(true) {loop}"
click at [1229, 200] on div "// Code normally executes in the order it's written. // Loops repeat a block of…" at bounding box center [1295, 317] width 328 height 494
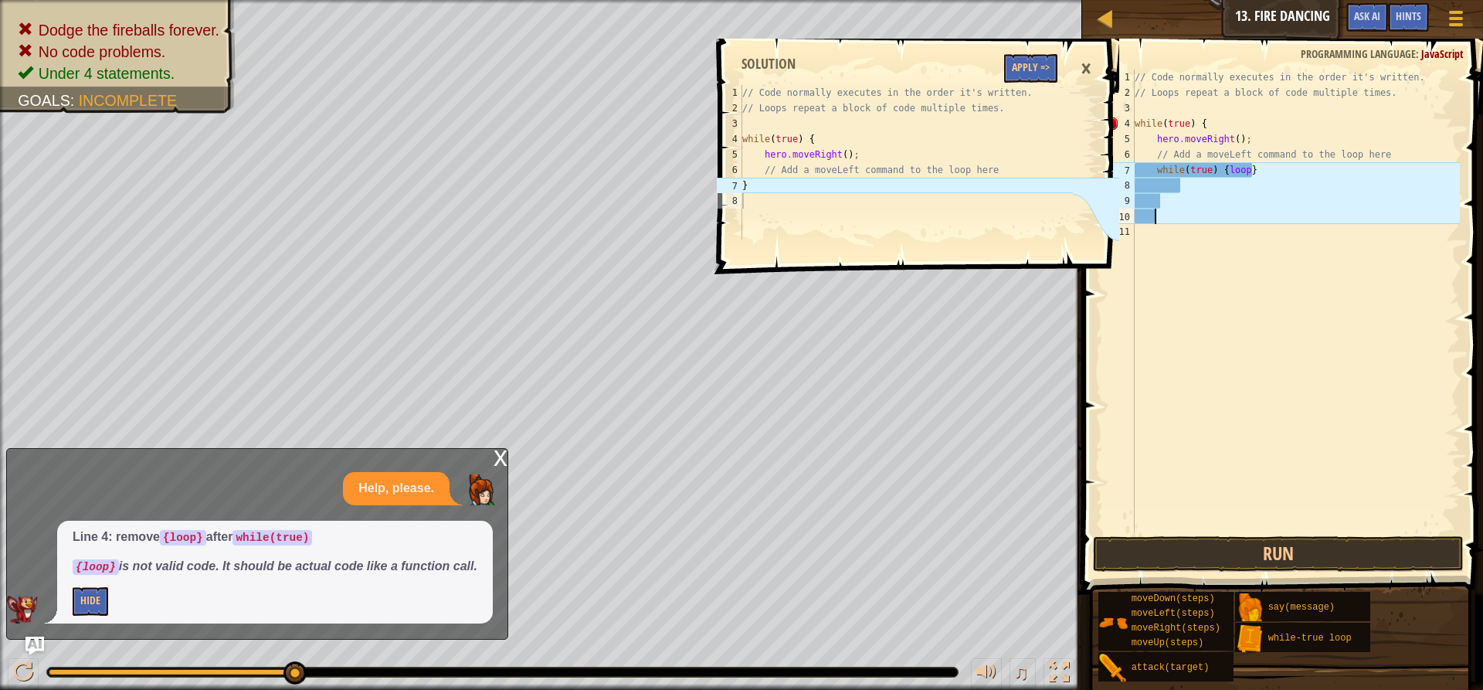
type textarea "]"
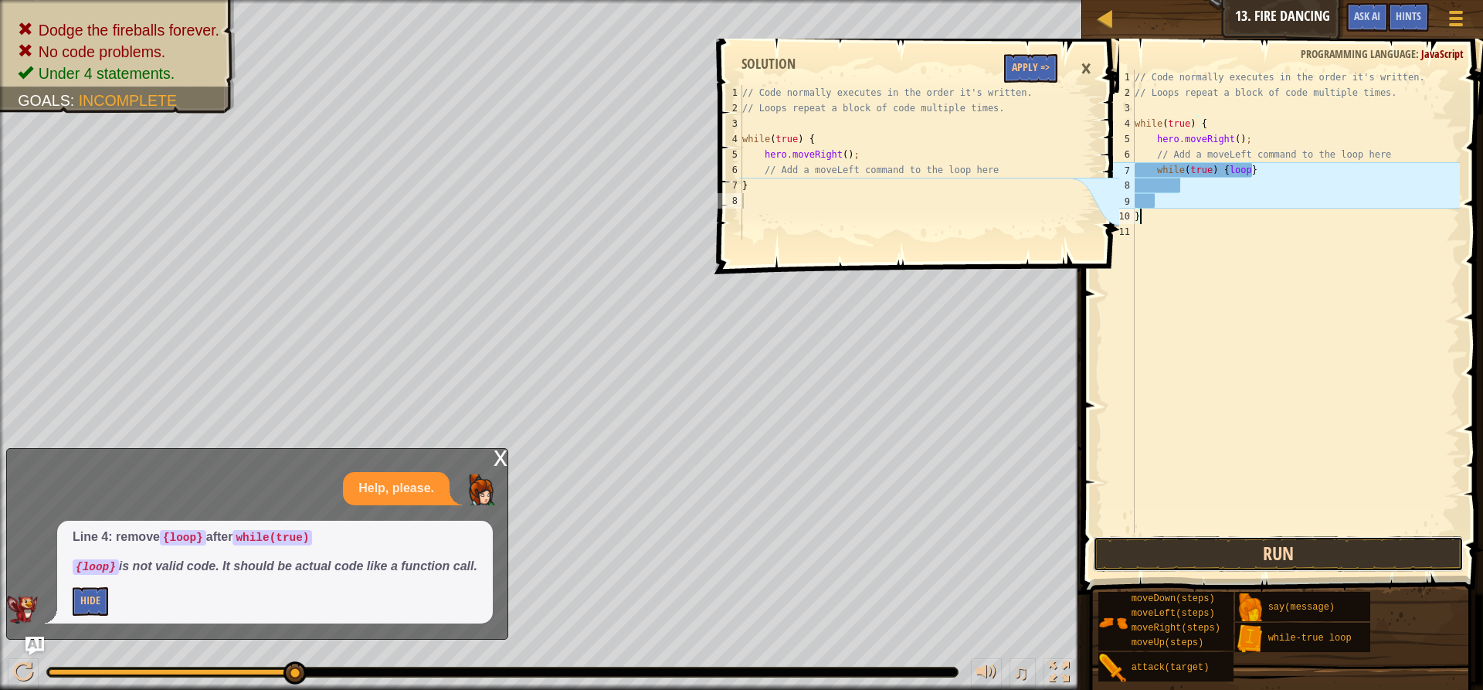
click at [1252, 545] on button "Run" at bounding box center [1278, 554] width 371 height 36
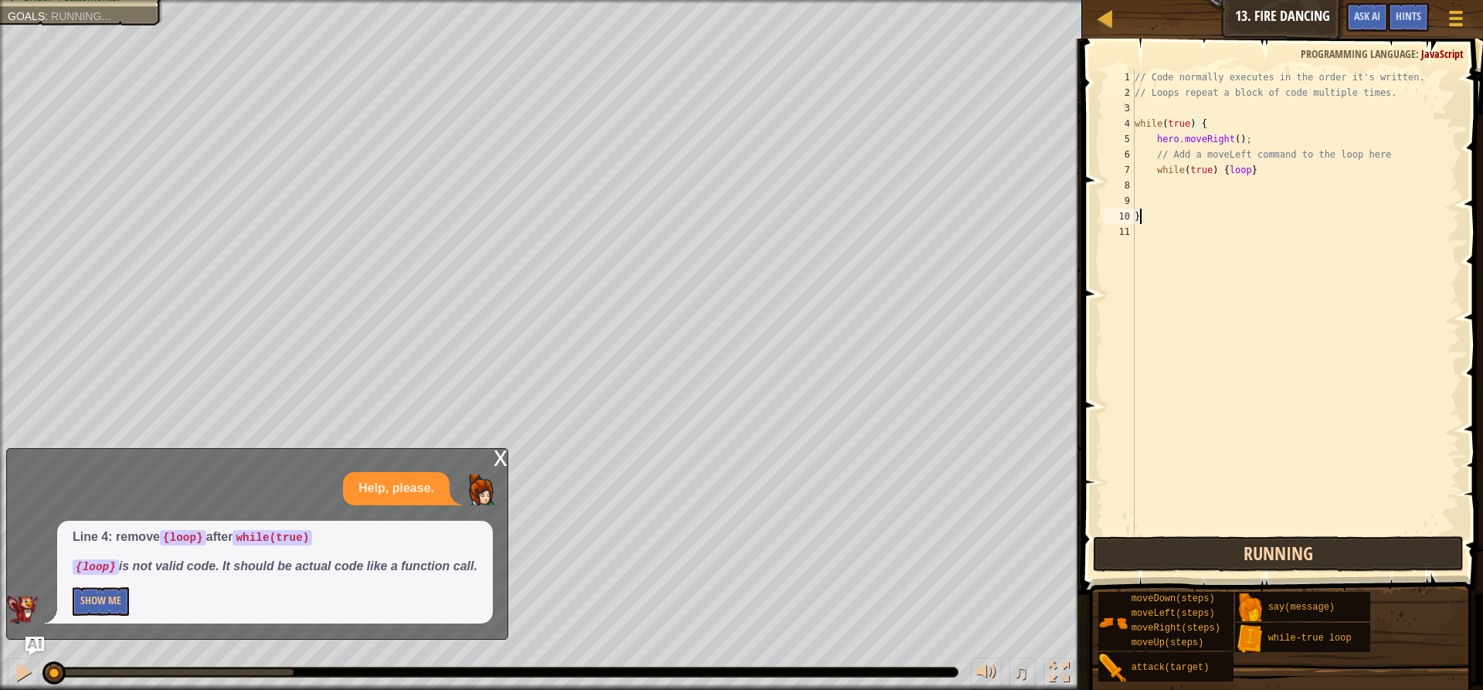
scroll to position [7, 0]
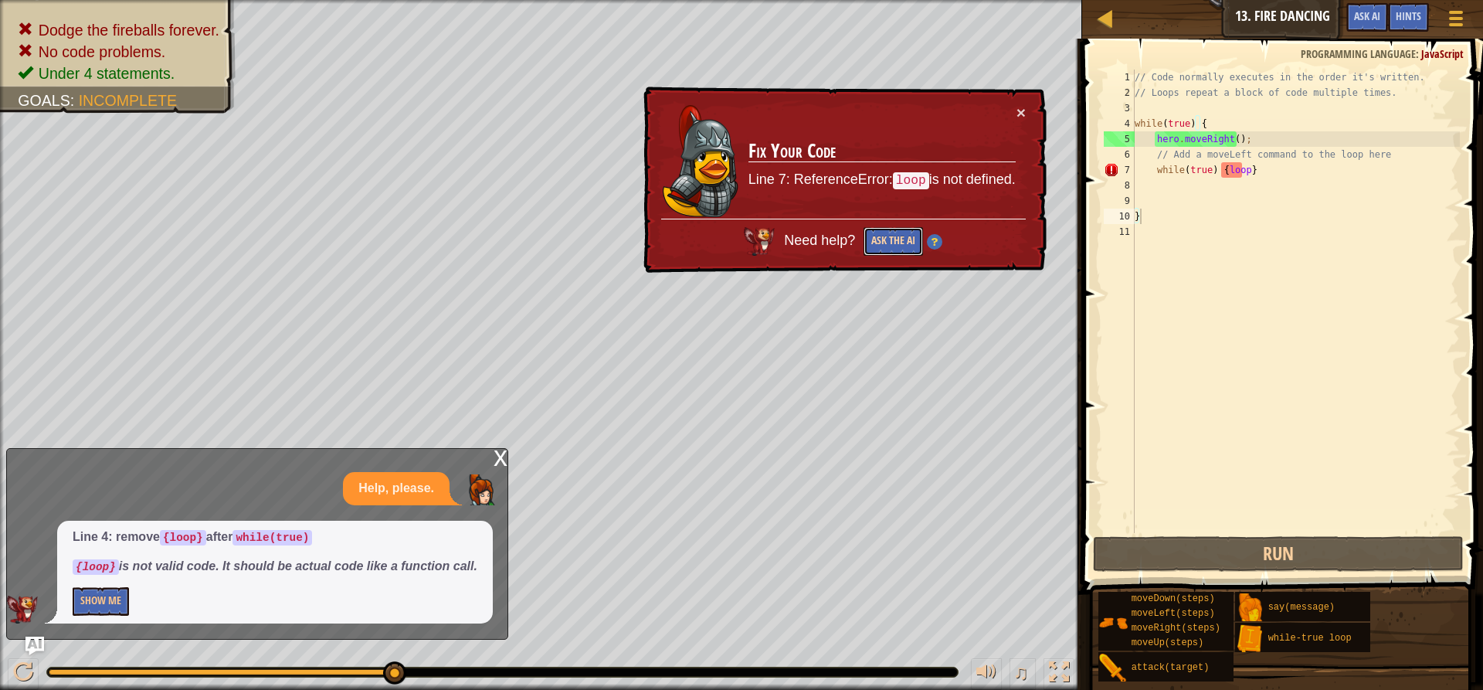
click at [889, 232] on button "Ask the AI" at bounding box center [892, 241] width 59 height 29
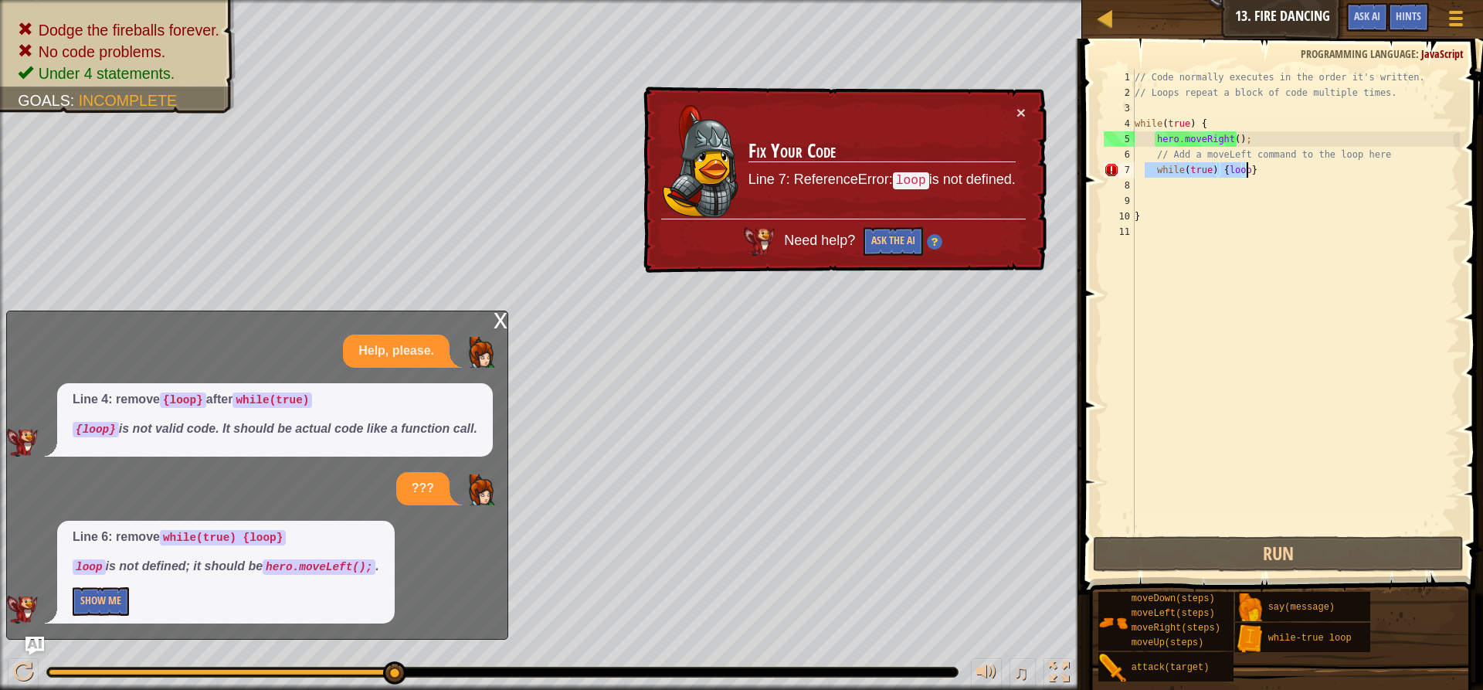
drag, startPoint x: 1147, startPoint y: 171, endPoint x: 1277, endPoint y: 173, distance: 129.8
click at [1277, 173] on div "// Code normally executes in the order it's written. // Loops repeat a block of…" at bounding box center [1295, 317] width 328 height 494
type textarea "while(true) {loop}"
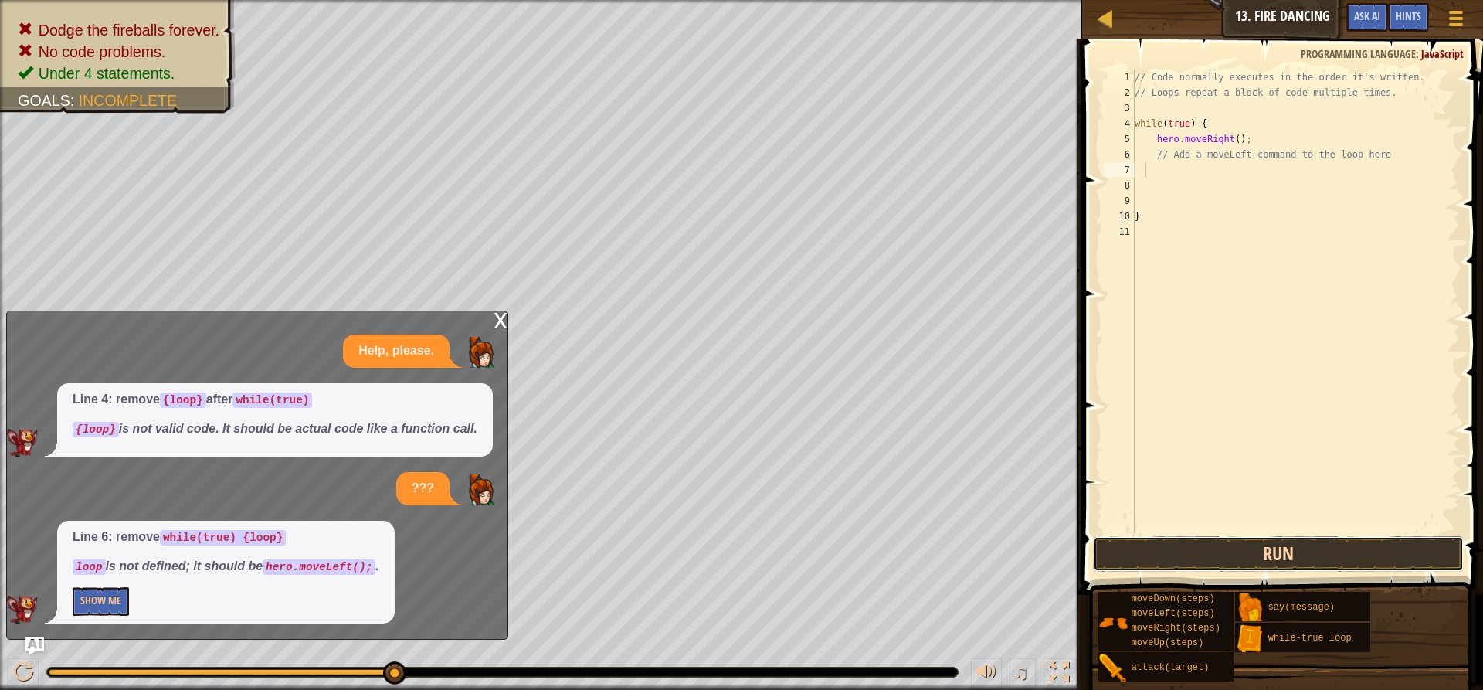
click at [1256, 545] on button "Run" at bounding box center [1278, 554] width 371 height 36
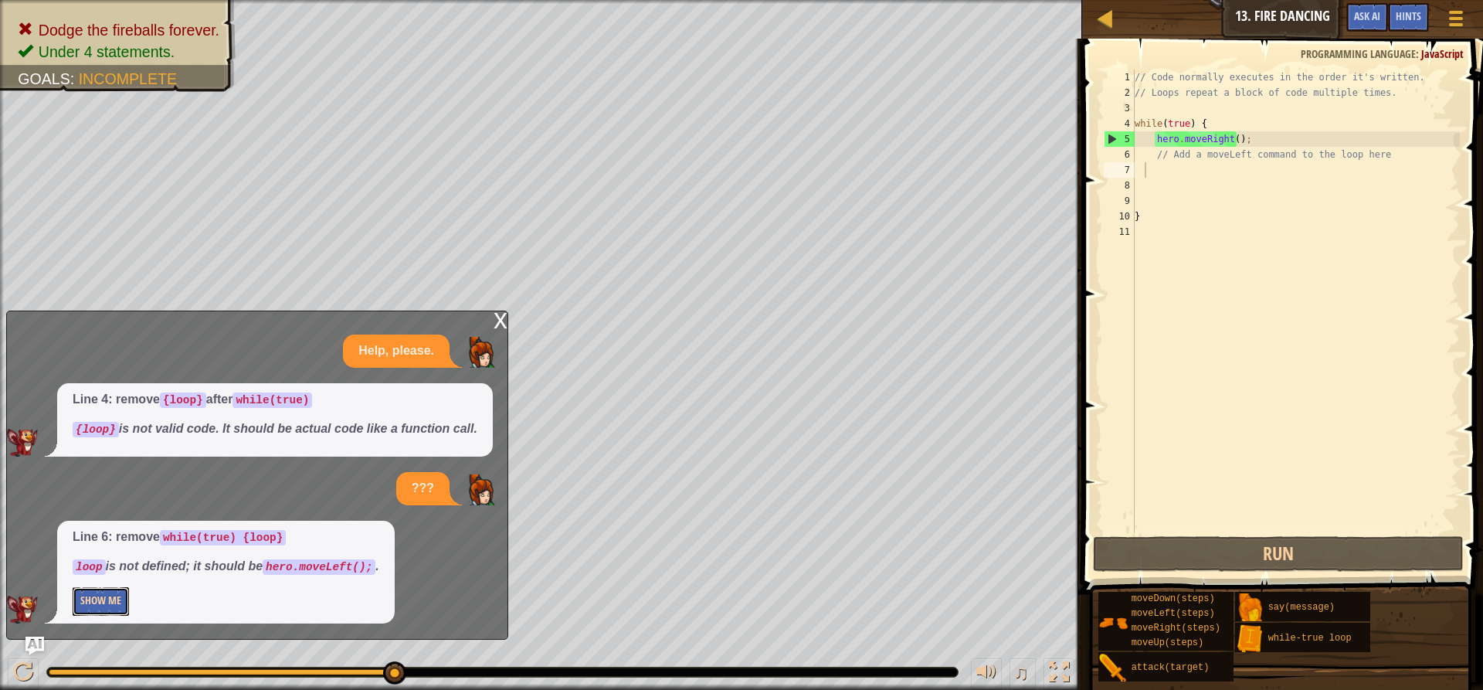
click at [97, 602] on button "Show Me" at bounding box center [101, 601] width 56 height 29
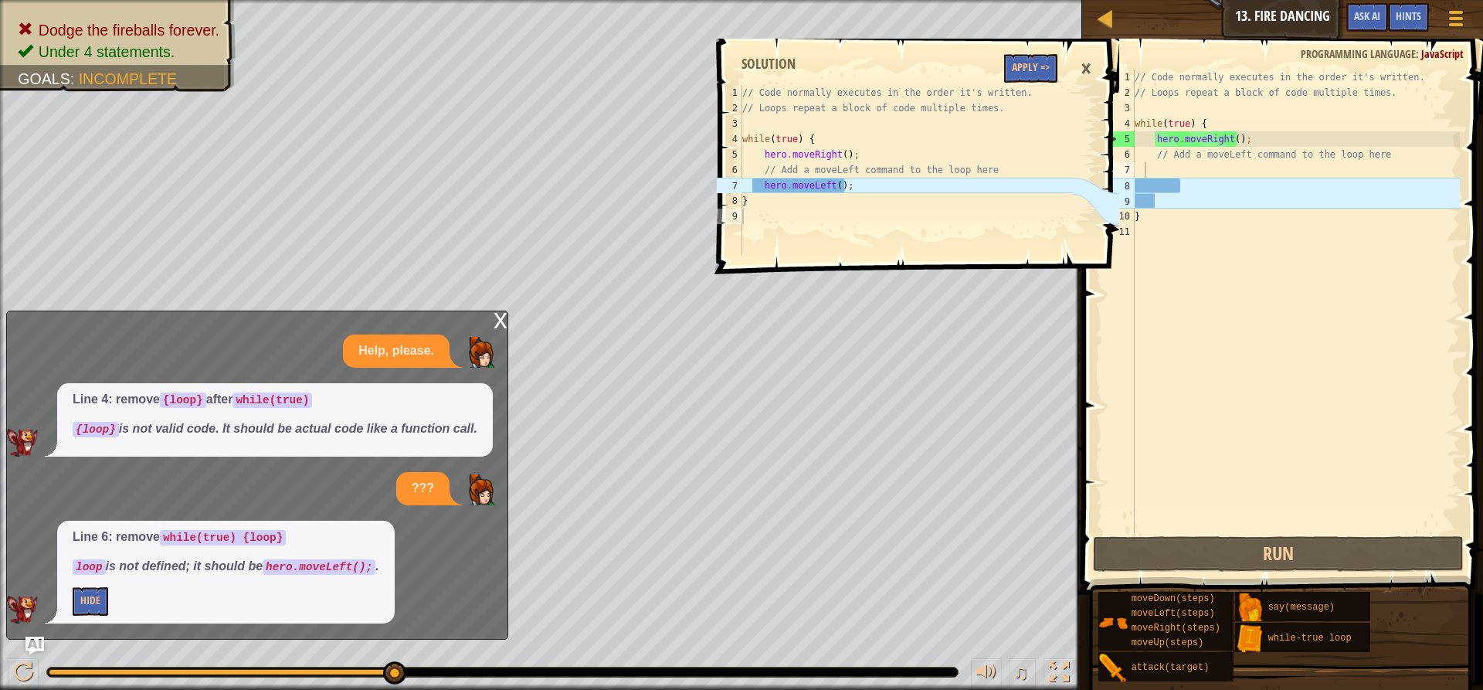
click at [1087, 71] on div "×" at bounding box center [1086, 69] width 26 height 36
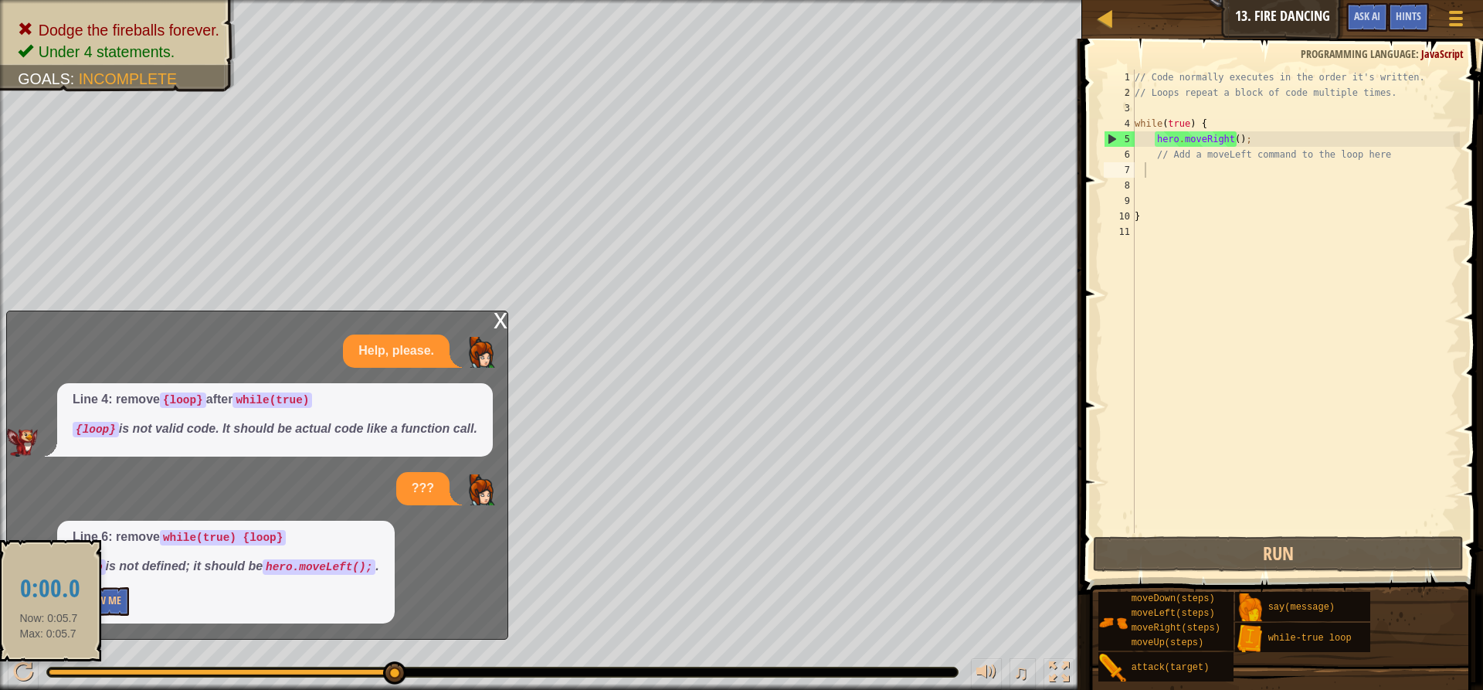
click at [49, 672] on div at bounding box center [221, 672] width 344 height 6
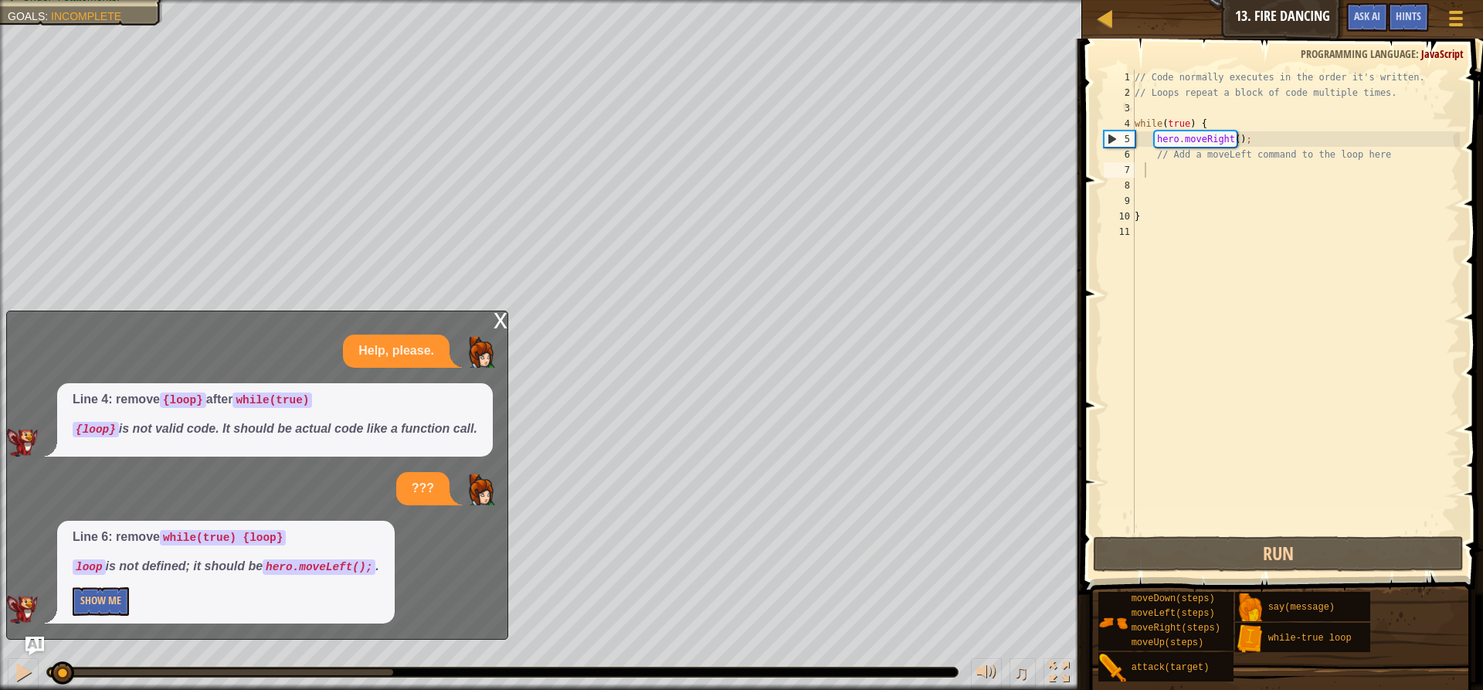
drag, startPoint x: 49, startPoint y: 672, endPoint x: 97, endPoint y: 702, distance: 56.6
click at [97, 0] on html "Map Introduction to Computer Science 13. Fire Dancing Game Menu Done Hints Ask …" at bounding box center [741, 0] width 1483 height 0
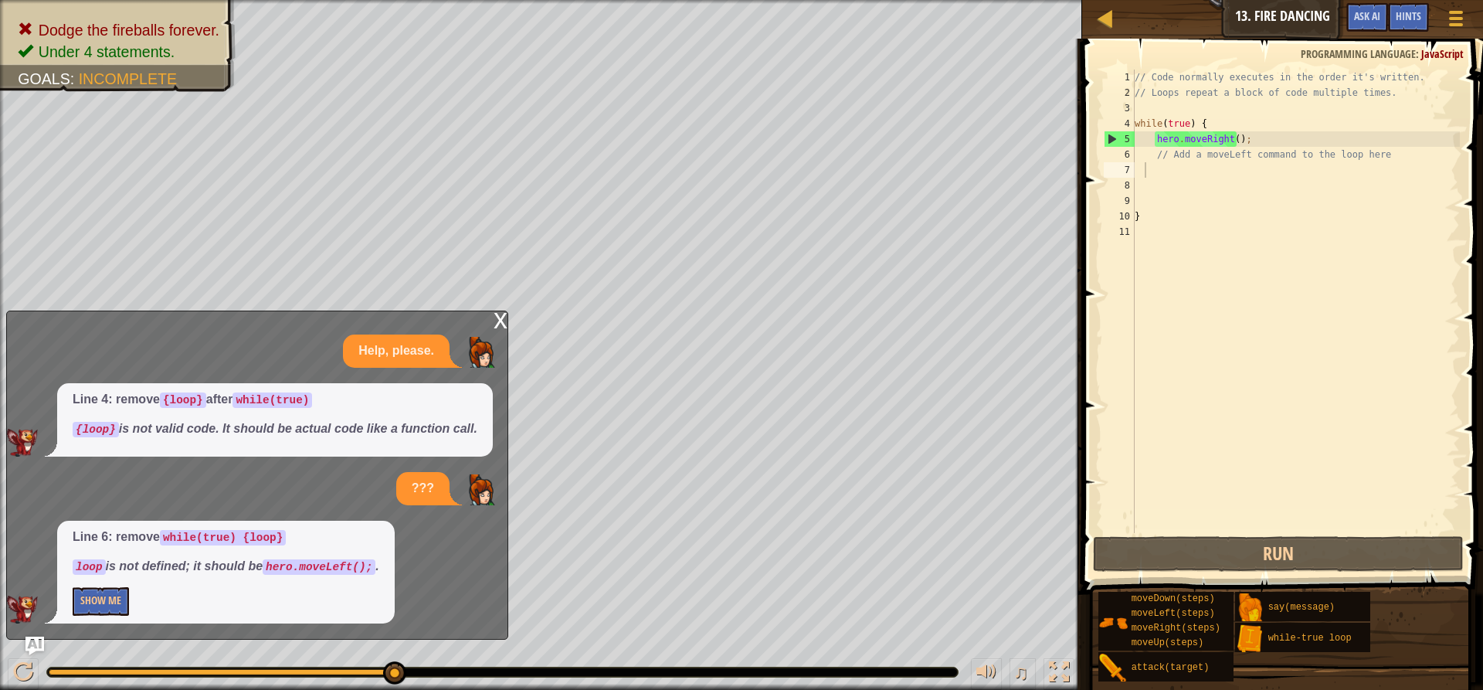
drag, startPoint x: 93, startPoint y: 674, endPoint x: 717, endPoint y: 708, distance: 624.1
click at [717, 0] on html "Map Introduction to Computer Science 13. Fire Dancing Game Menu Done Hints Ask …" at bounding box center [741, 0] width 1483 height 0
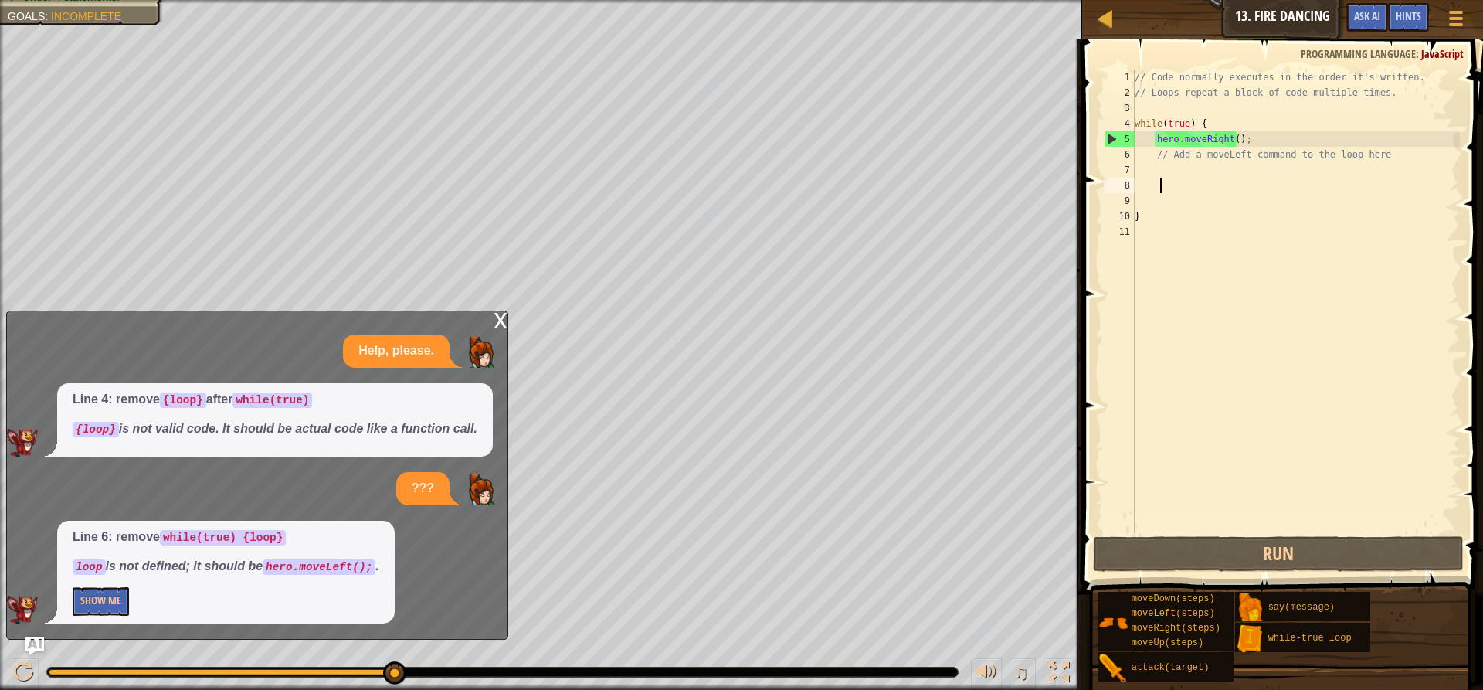
click at [1159, 178] on div "// Code normally executes in the order it's written. // Loops repeat a block of…" at bounding box center [1295, 317] width 328 height 494
click at [1159, 165] on div "// Code normally executes in the order it's written. // Loops repeat a block of…" at bounding box center [1295, 317] width 328 height 494
type textarea "h"
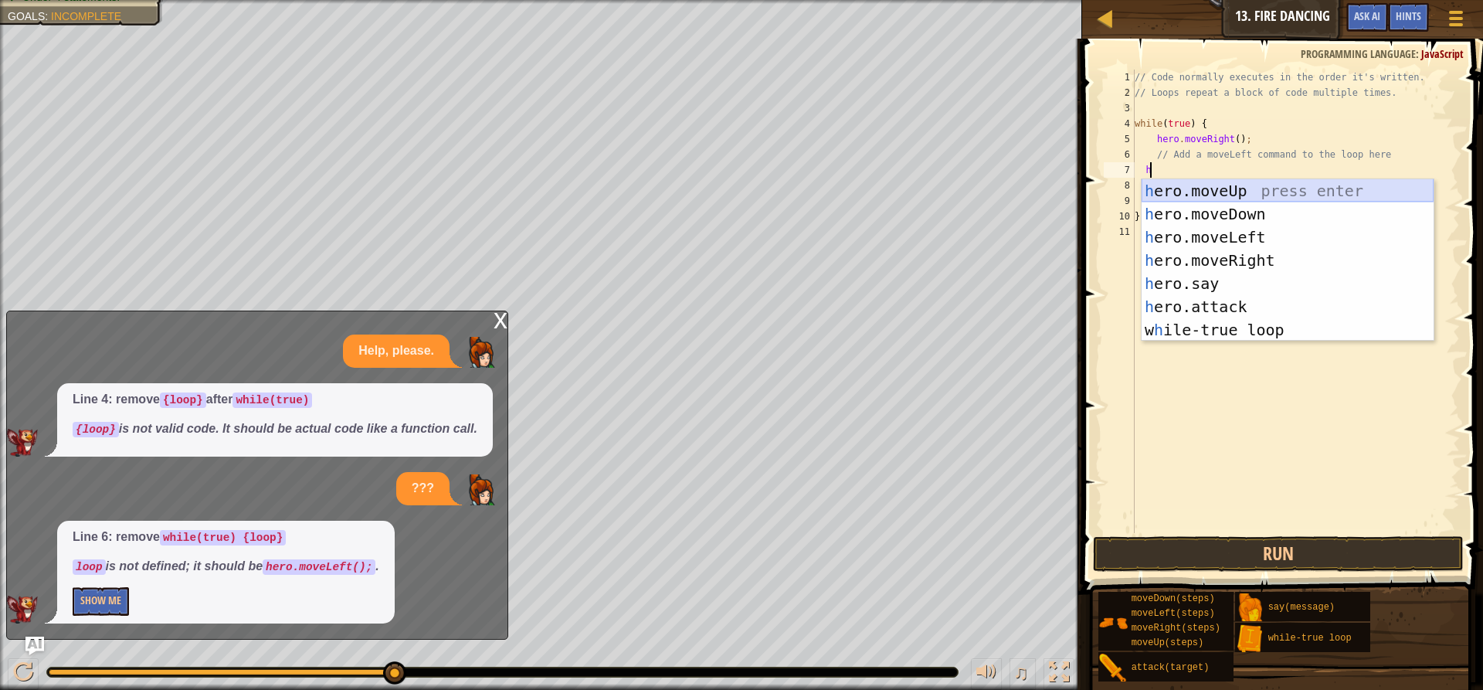
click at [1234, 189] on div "h ero.moveUp press enter h ero.moveDown press enter h ero.moveLeft press enter …" at bounding box center [1287, 283] width 292 height 209
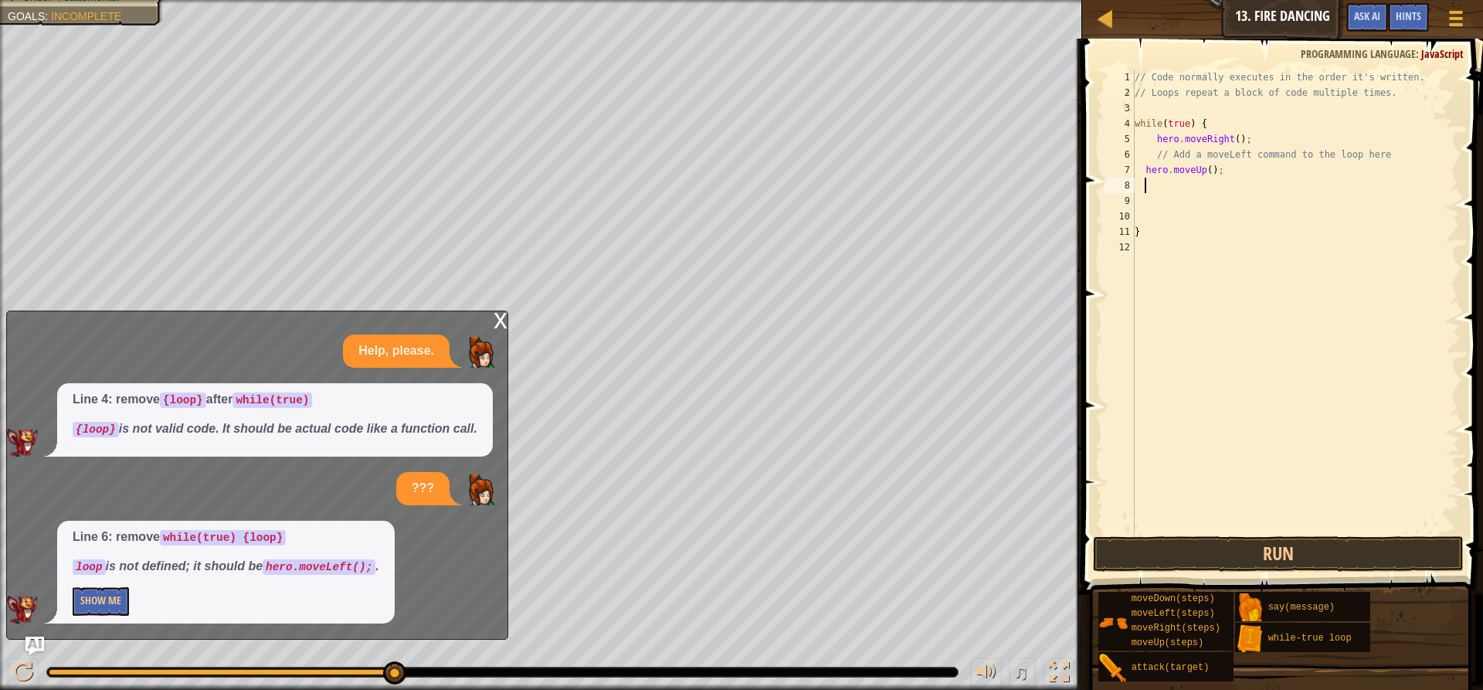
type textarea "h"
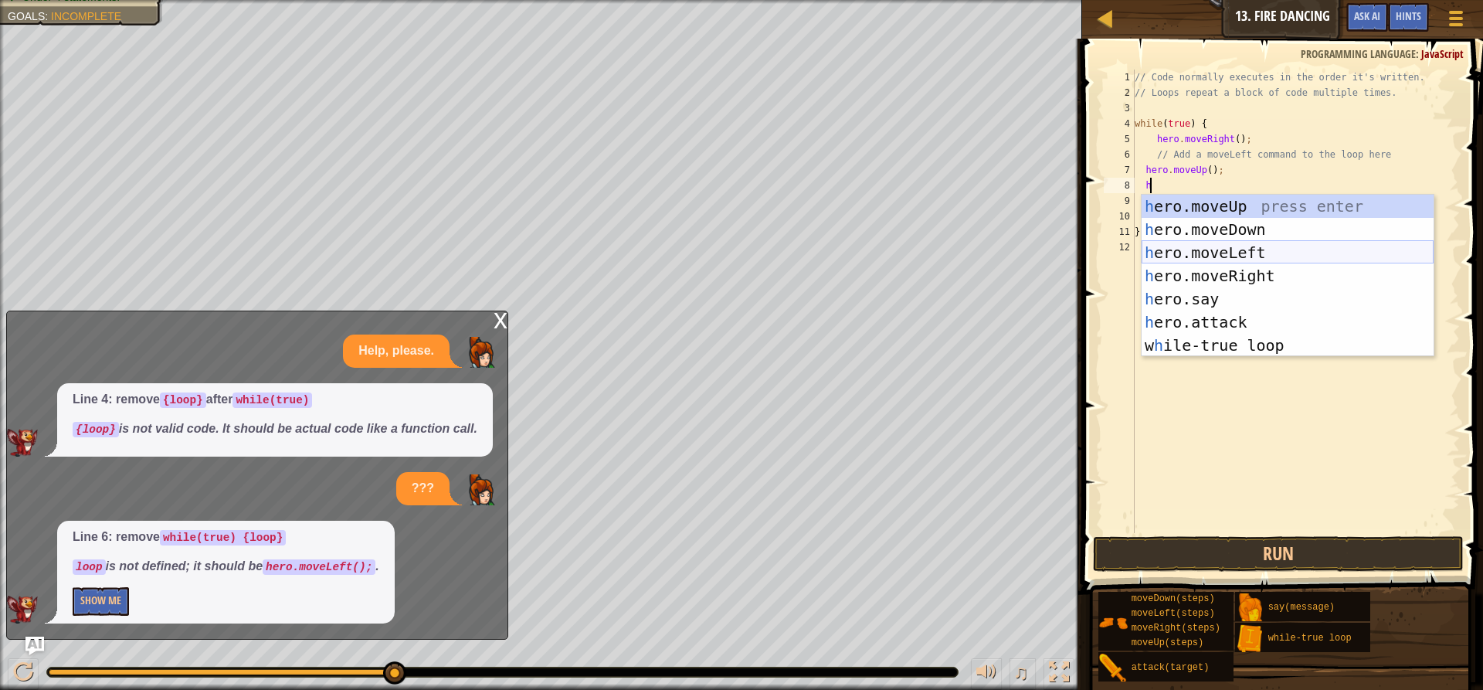
click at [1205, 249] on div "h ero.moveUp press enter h ero.moveDown press enter h ero.moveLeft press enter …" at bounding box center [1287, 299] width 292 height 209
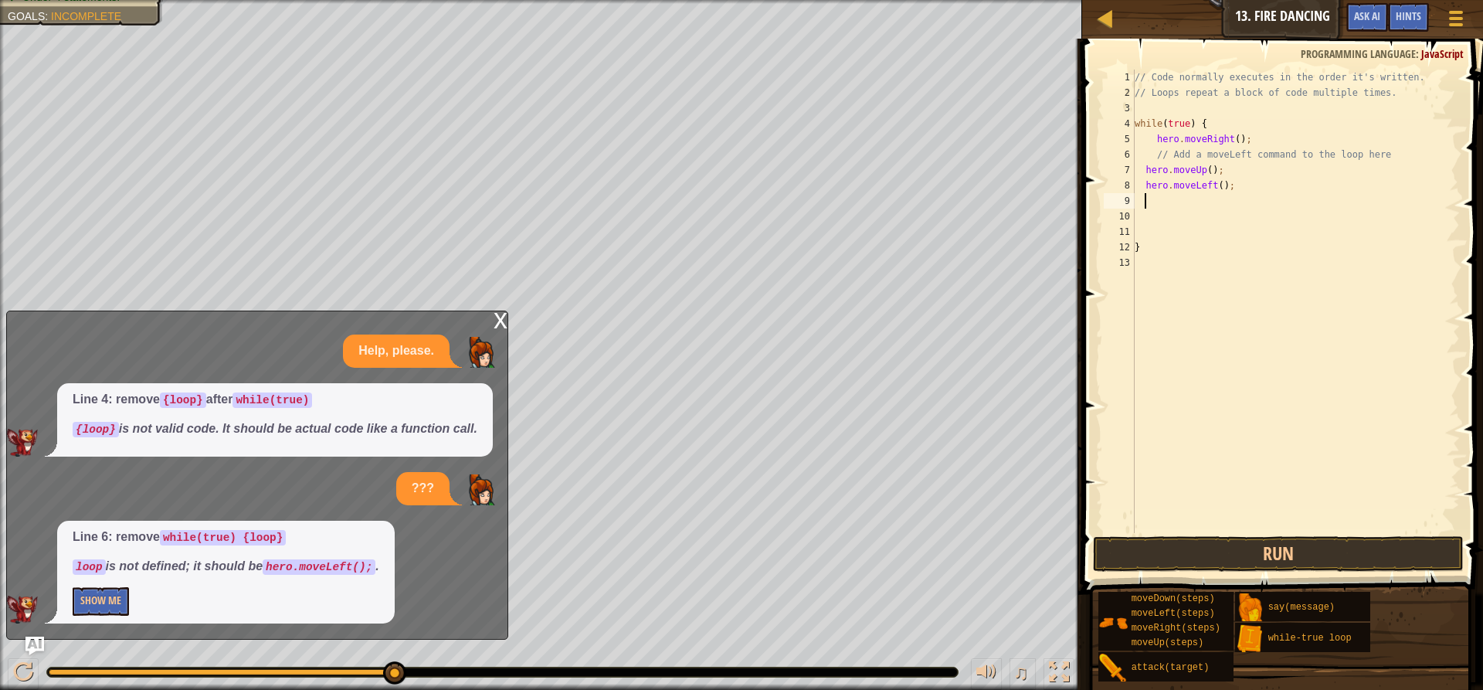
type textarea "h"
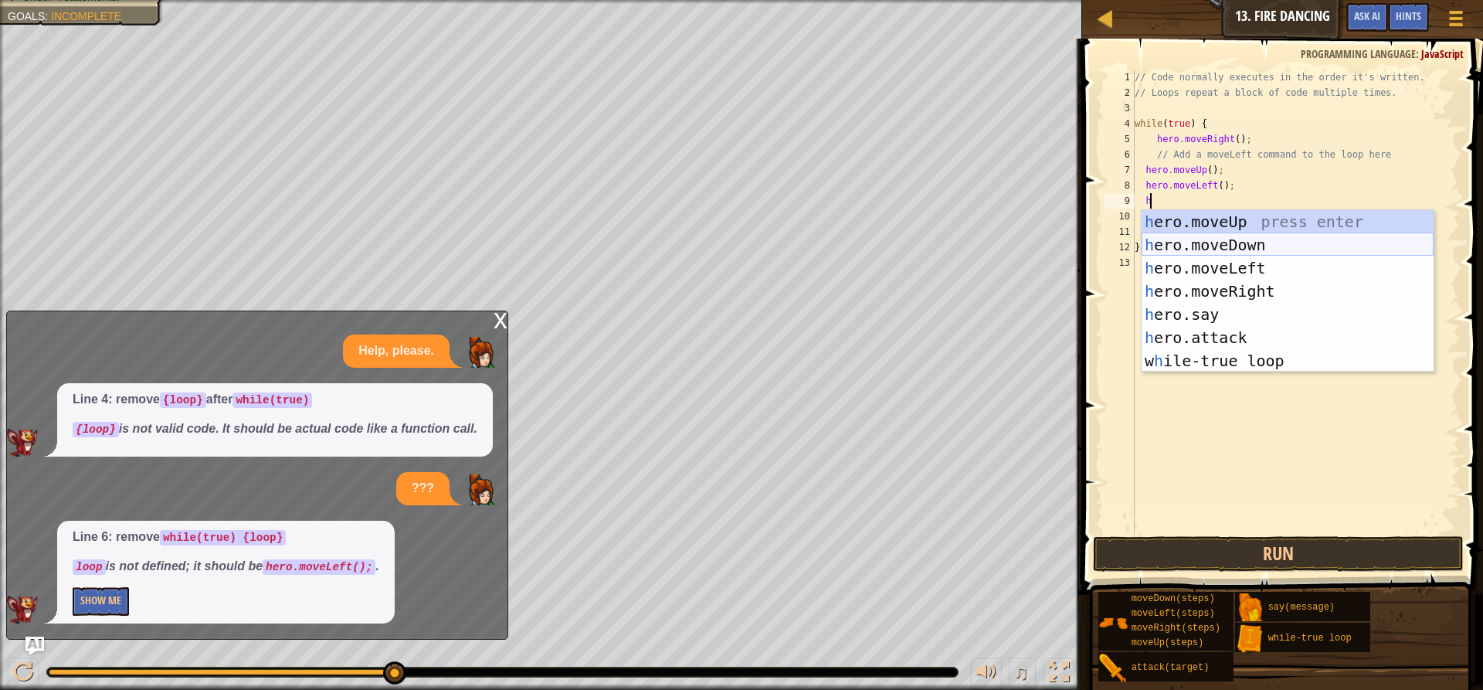
click at [1232, 242] on div "h ero.moveUp press enter h ero.moveDown press enter h ero.moveLeft press enter …" at bounding box center [1287, 314] width 292 height 209
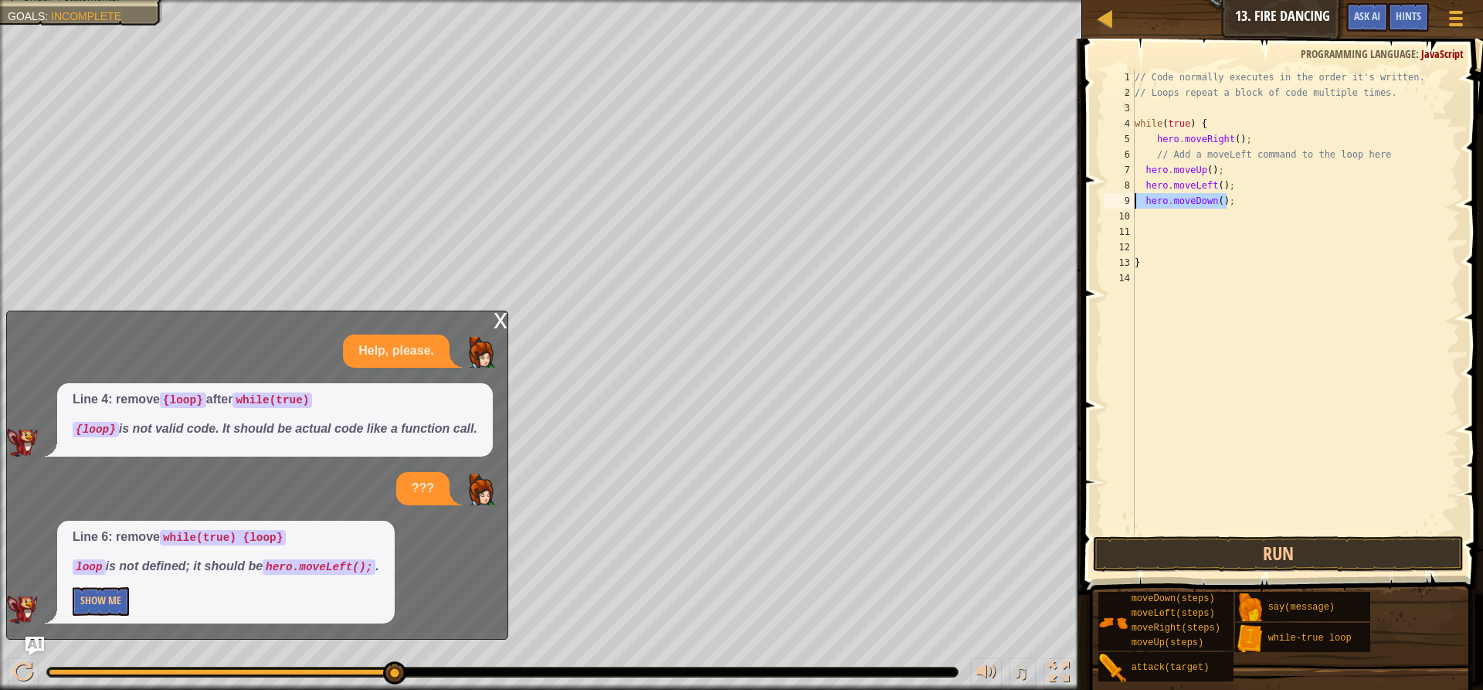
drag, startPoint x: 1232, startPoint y: 207, endPoint x: 1134, endPoint y: 208, distance: 98.1
click at [1134, 208] on div "// Code normally executes in the order it's written. // Loops repeat a block of…" at bounding box center [1295, 317] width 328 height 494
type textarea "hero.moveDown();"
click at [1293, 548] on button "Run" at bounding box center [1278, 554] width 371 height 36
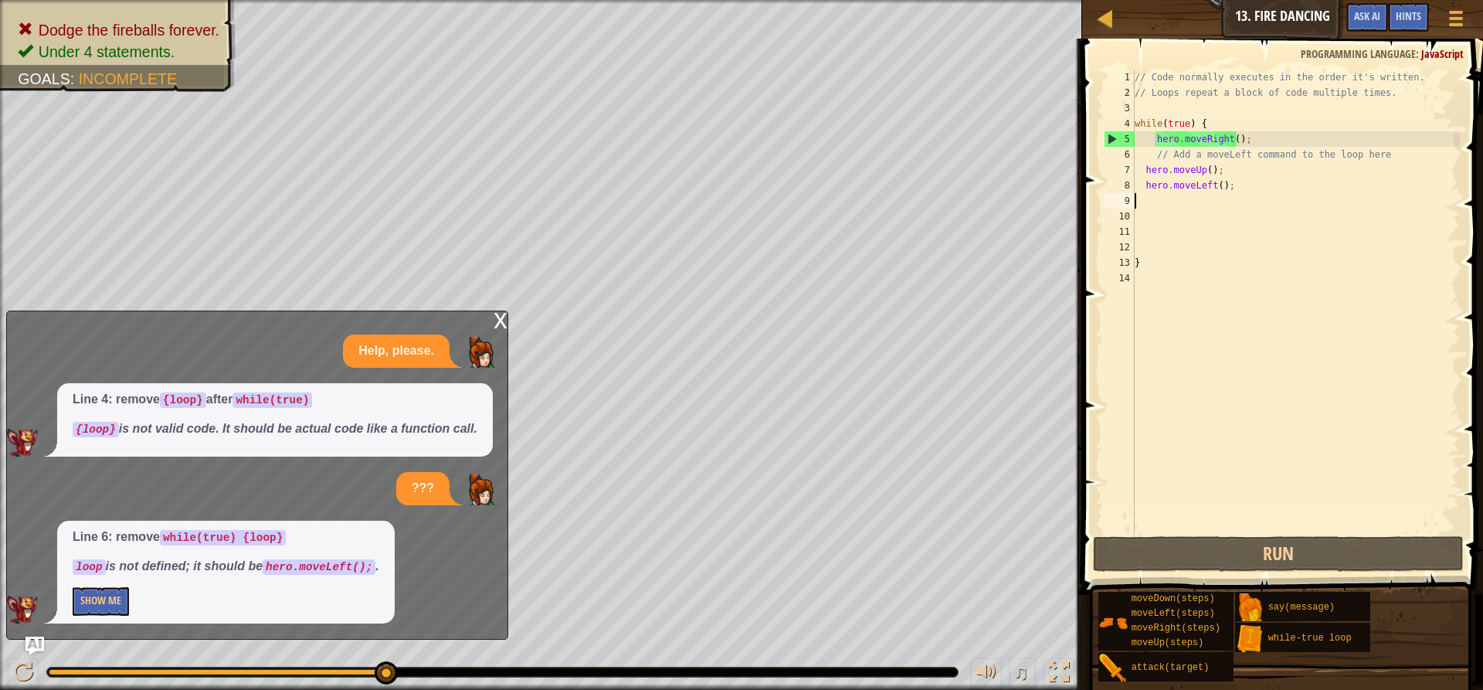
click at [1237, 197] on div "// Code normally executes in the order it's written. // Loops repeat a block of…" at bounding box center [1295, 317] width 328 height 494
drag, startPoint x: 1230, startPoint y: 184, endPoint x: 1141, endPoint y: 178, distance: 89.8
click at [1141, 178] on div "// Code normally executes in the order it's written. // Loops repeat a block of…" at bounding box center [1295, 317] width 328 height 494
type textarea "hero.moveLeft();"
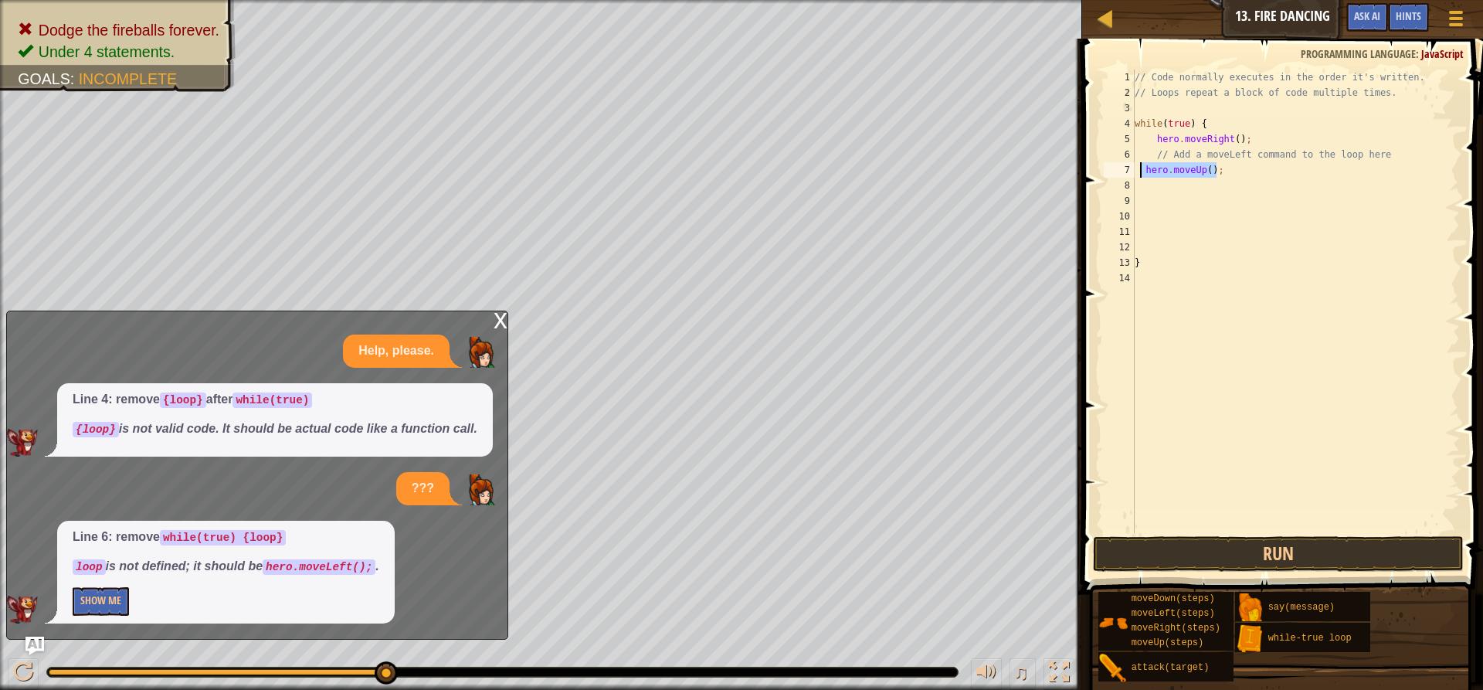
drag, startPoint x: 1222, startPoint y: 168, endPoint x: 1141, endPoint y: 170, distance: 81.9
click at [1141, 170] on div "// Code normally executes in the order it's written. // Loops repeat a block of…" at bounding box center [1295, 317] width 328 height 494
type textarea "hero.moveUp();"
type textarea "h"
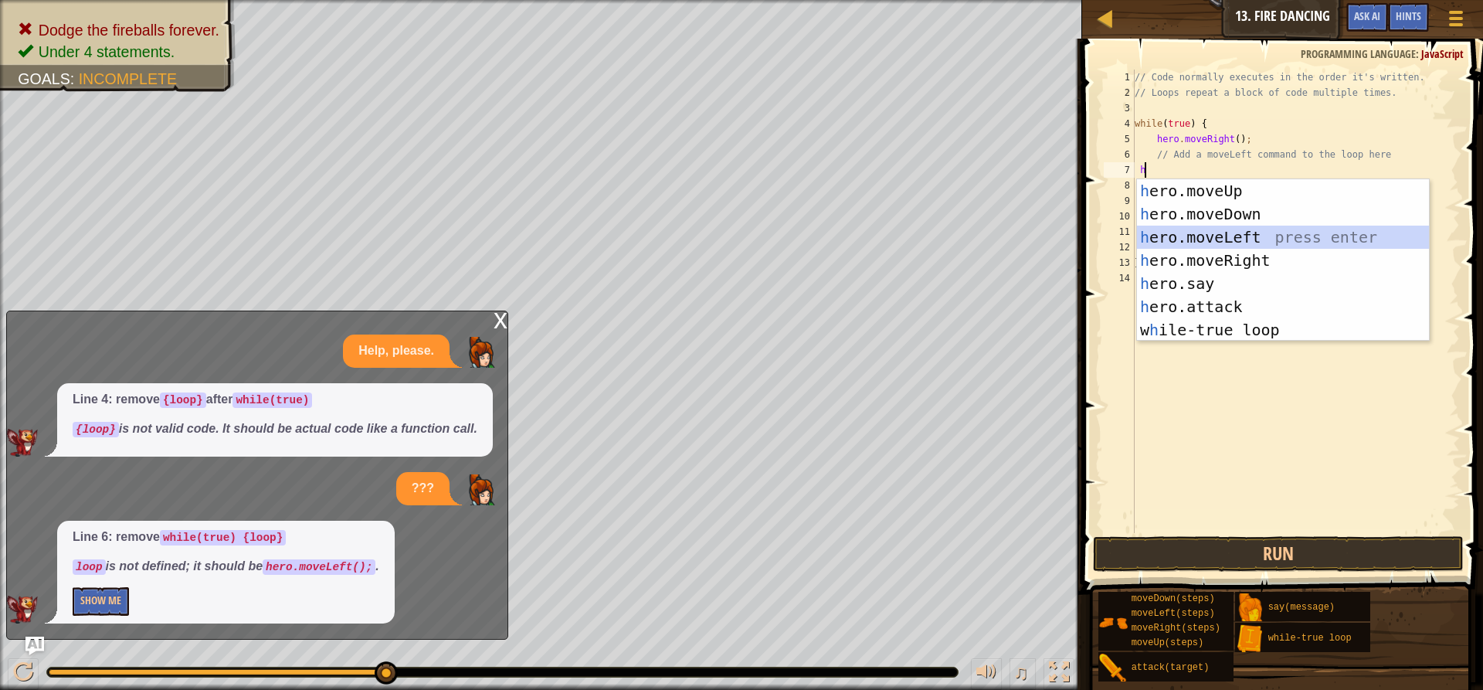
click at [1240, 234] on div "h ero.moveUp press enter h ero.moveDown press enter h ero.moveLeft press enter …" at bounding box center [1283, 283] width 292 height 209
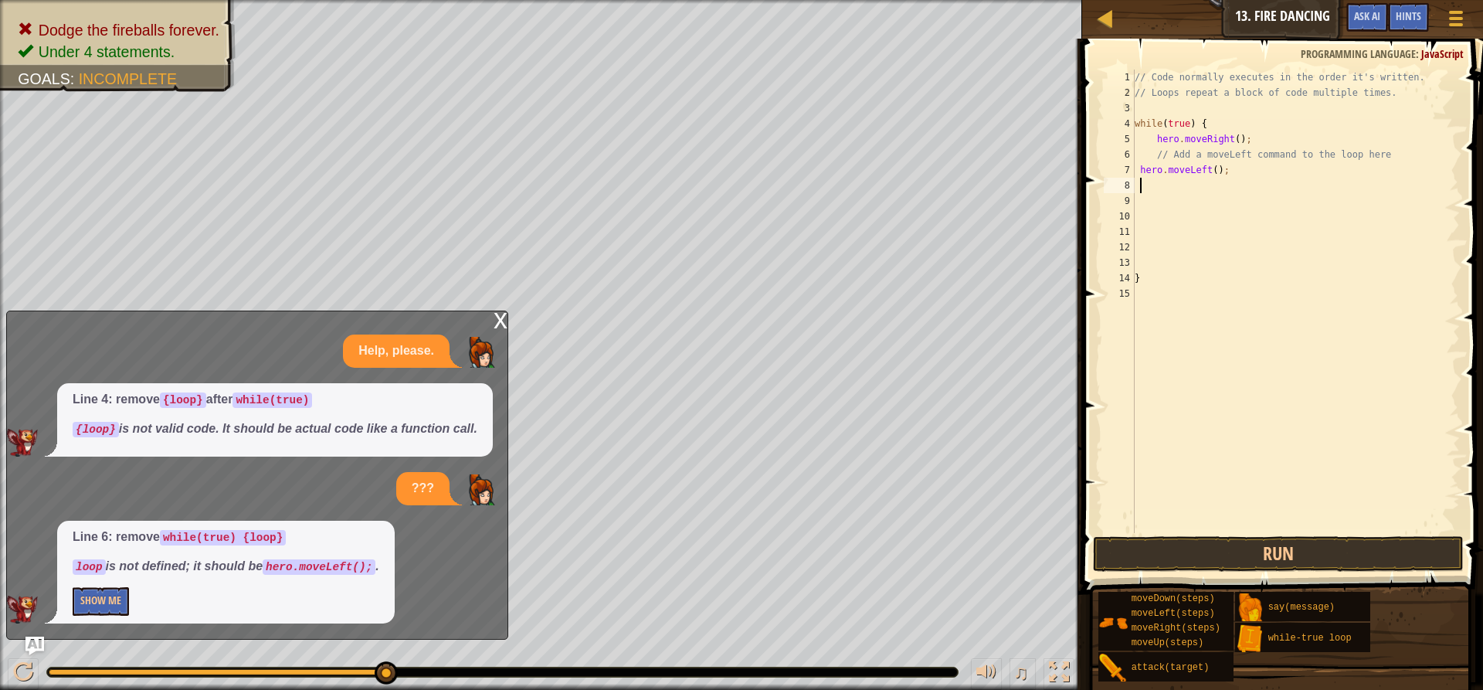
type textarea "h"
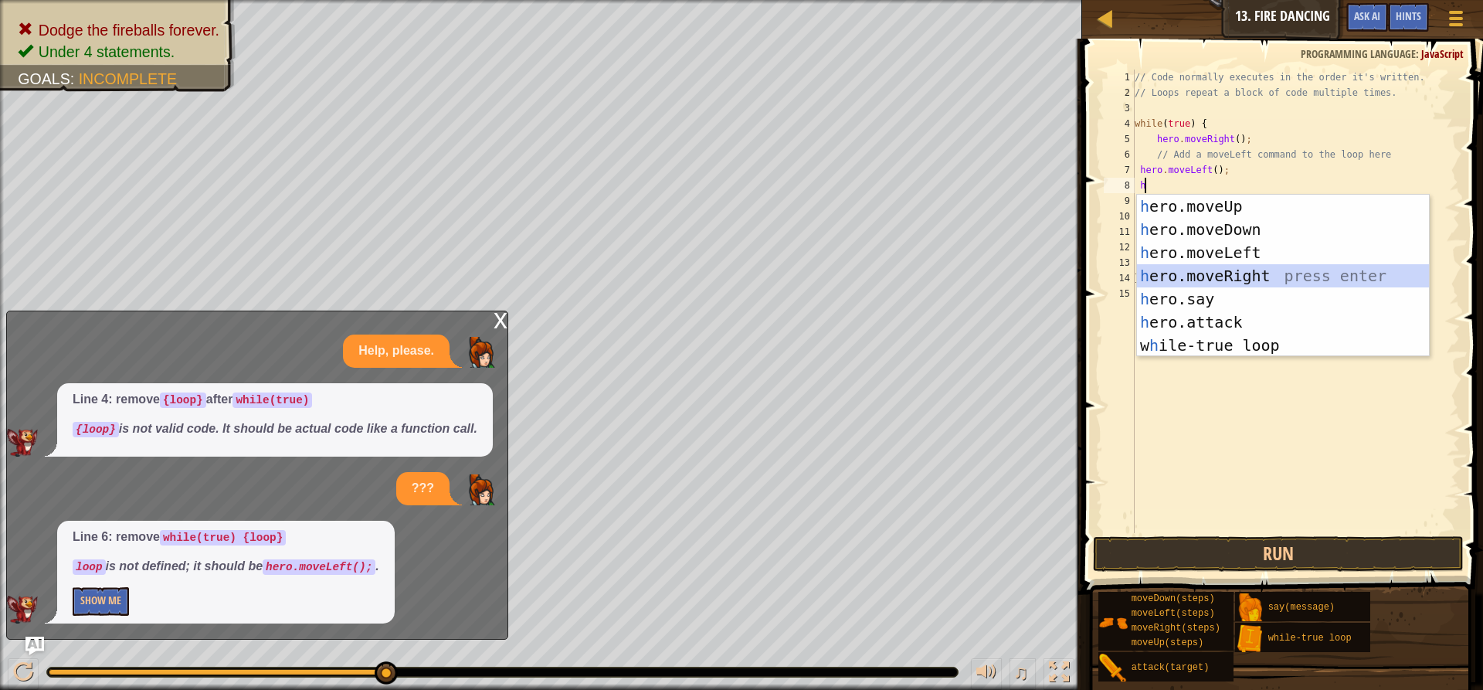
click at [1229, 273] on div "h ero.moveUp press enter h ero.moveDown press enter h ero.moveLeft press enter …" at bounding box center [1283, 299] width 292 height 209
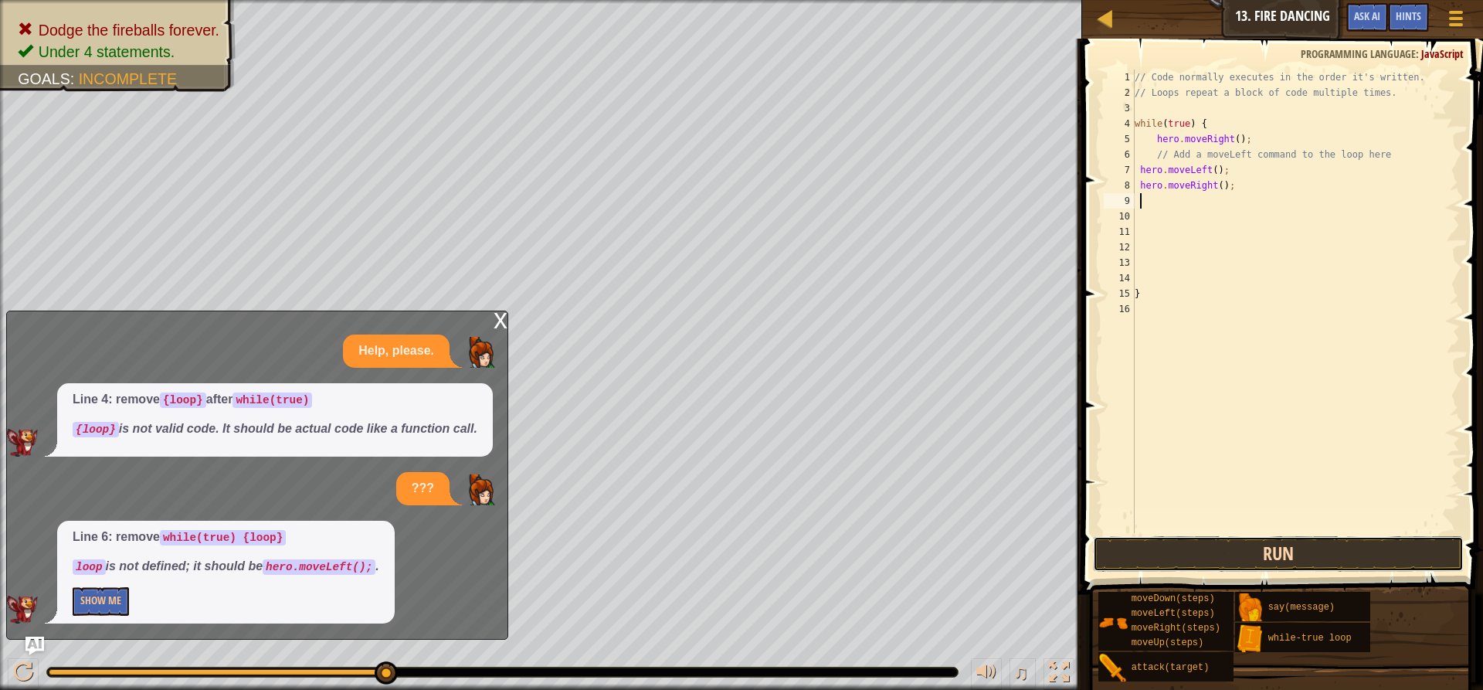
click at [1235, 549] on button "Run" at bounding box center [1278, 554] width 371 height 36
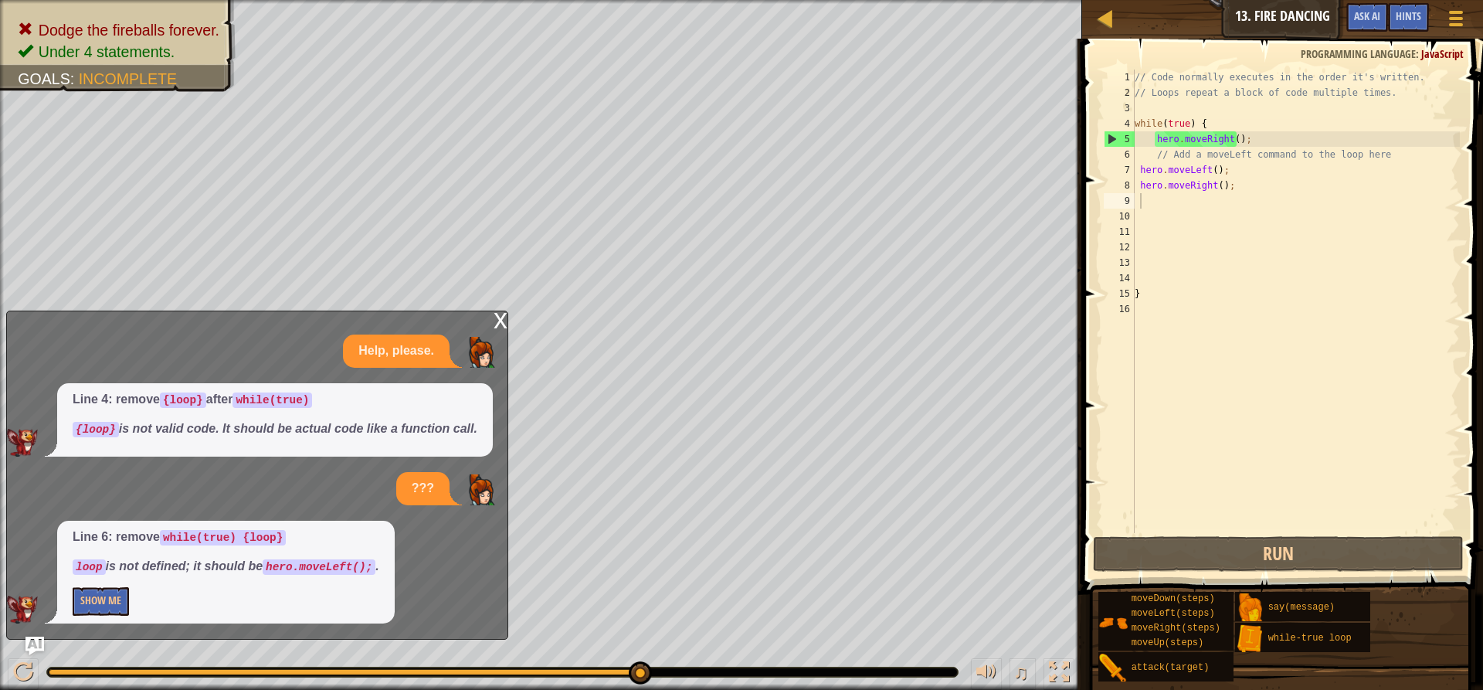
click at [500, 327] on div "x" at bounding box center [500, 318] width 14 height 15
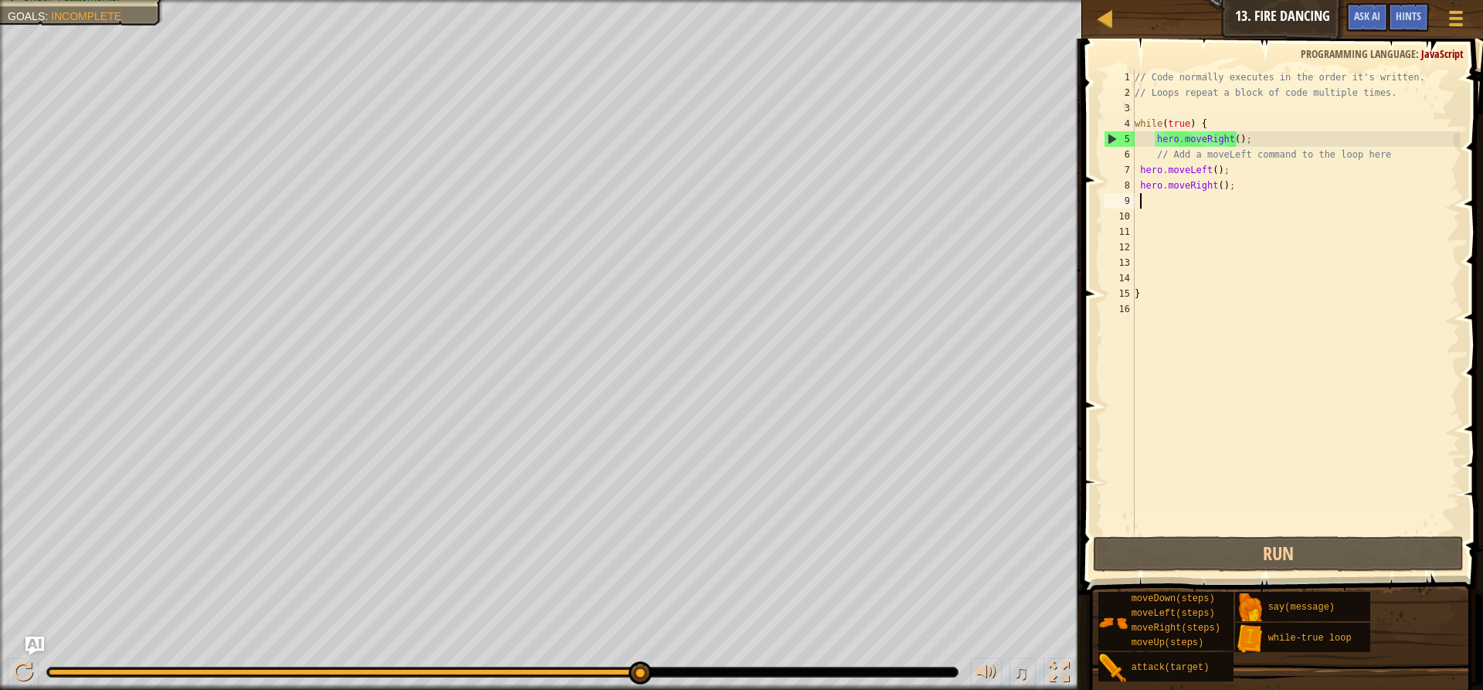
drag, startPoint x: 1142, startPoint y: 201, endPoint x: 1154, endPoint y: 195, distance: 13.1
click at [1154, 195] on div "// Code normally executes in the order it's written. // Loops repeat a block of…" at bounding box center [1295, 317] width 328 height 494
type textarea "h"
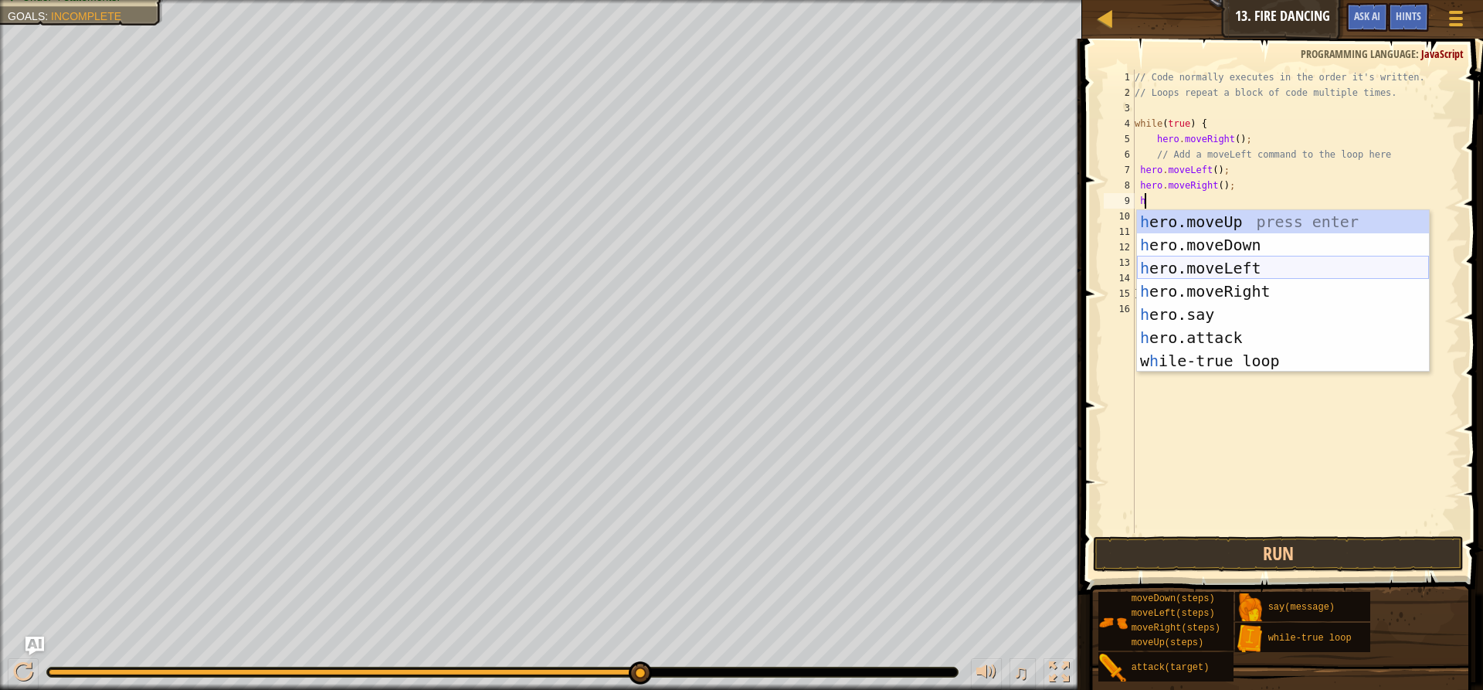
click at [1248, 266] on div "h ero.moveUp press enter h ero.moveDown press enter h ero.moveLeft press enter …" at bounding box center [1283, 314] width 292 height 209
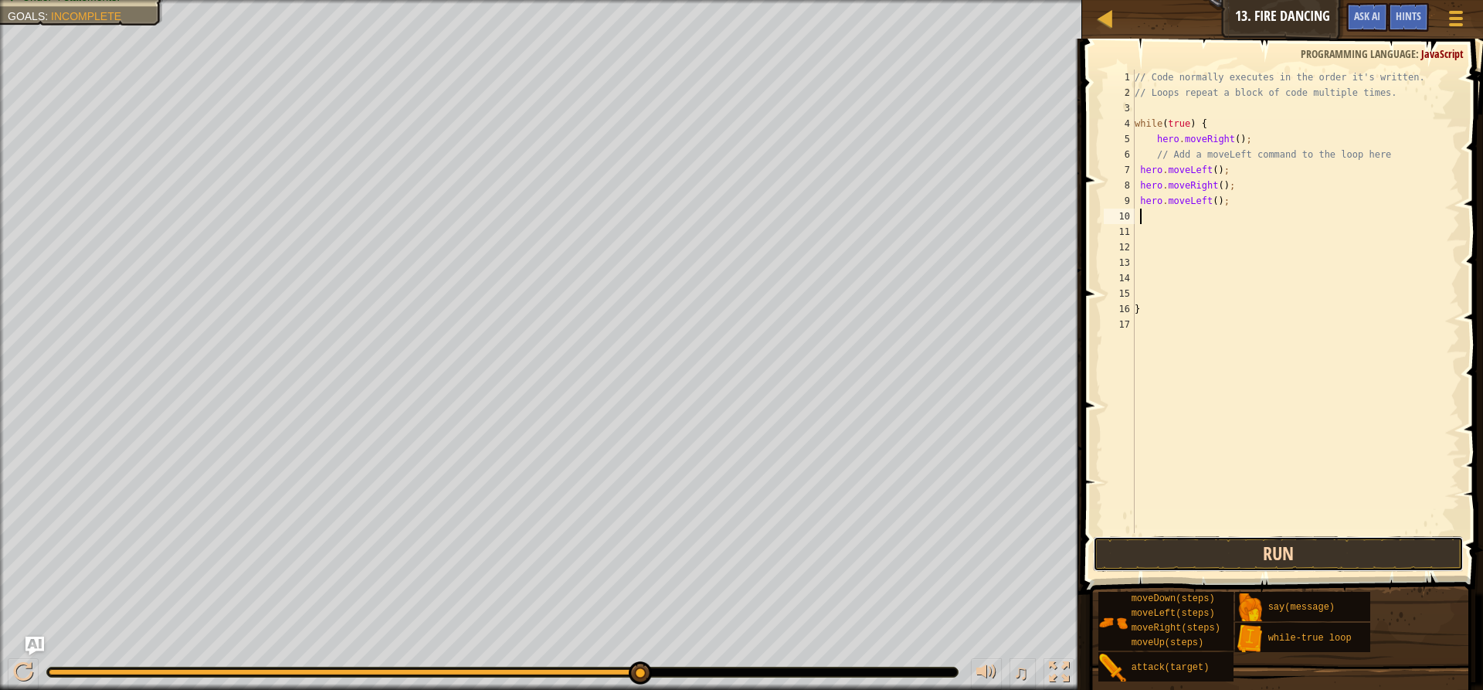
click at [1259, 548] on button "Run" at bounding box center [1278, 554] width 371 height 36
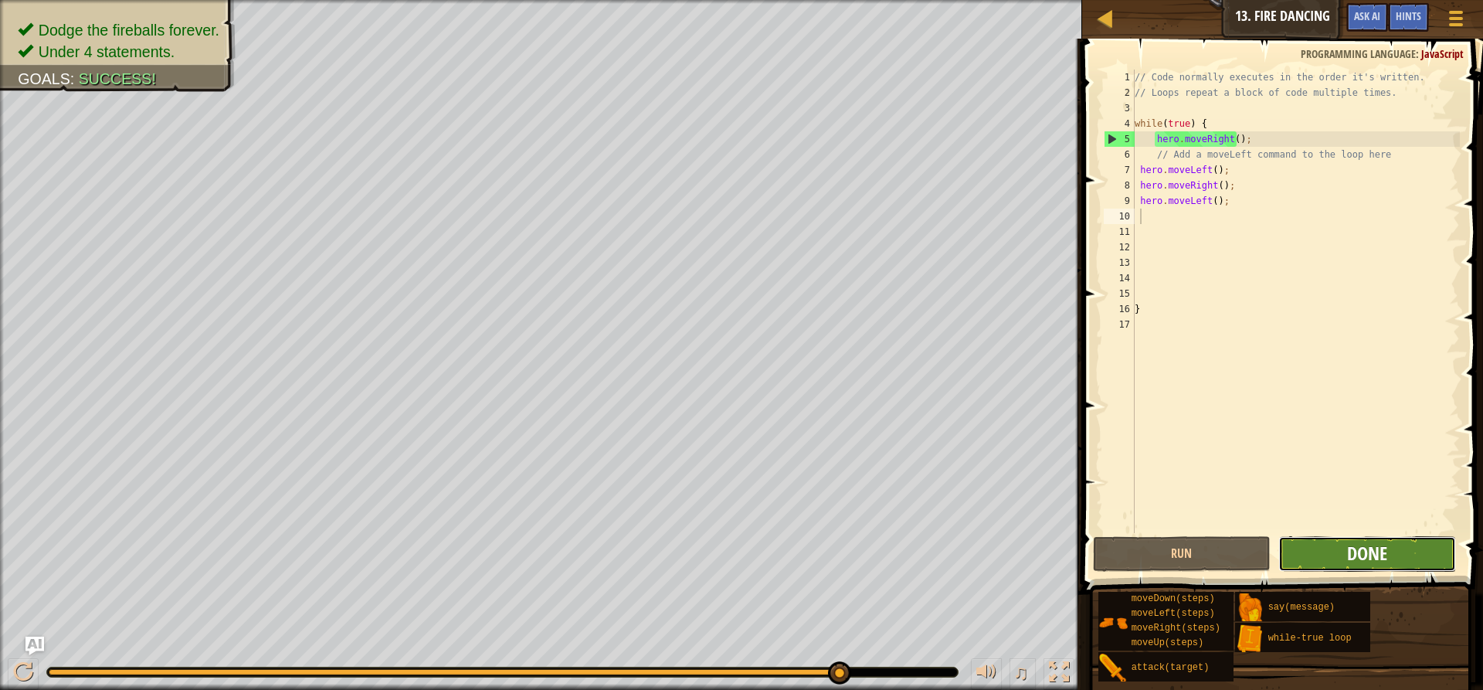
click at [1384, 542] on span "Done" at bounding box center [1367, 553] width 40 height 25
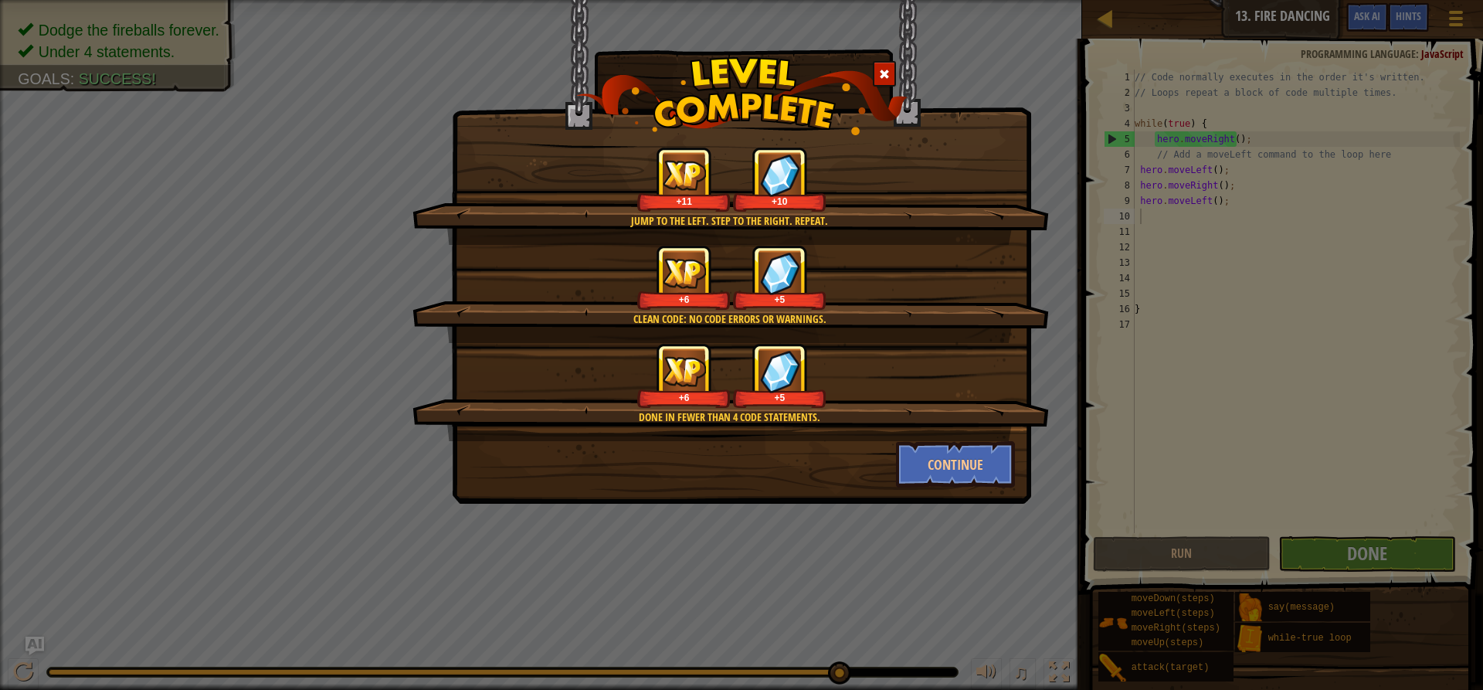
click at [975, 496] on div "Jump to the left. Step to the right. Repeat. +11 +10 Clean code: no code errors…" at bounding box center [741, 251] width 579 height 503
click at [951, 458] on button "Continue" at bounding box center [956, 464] width 120 height 46
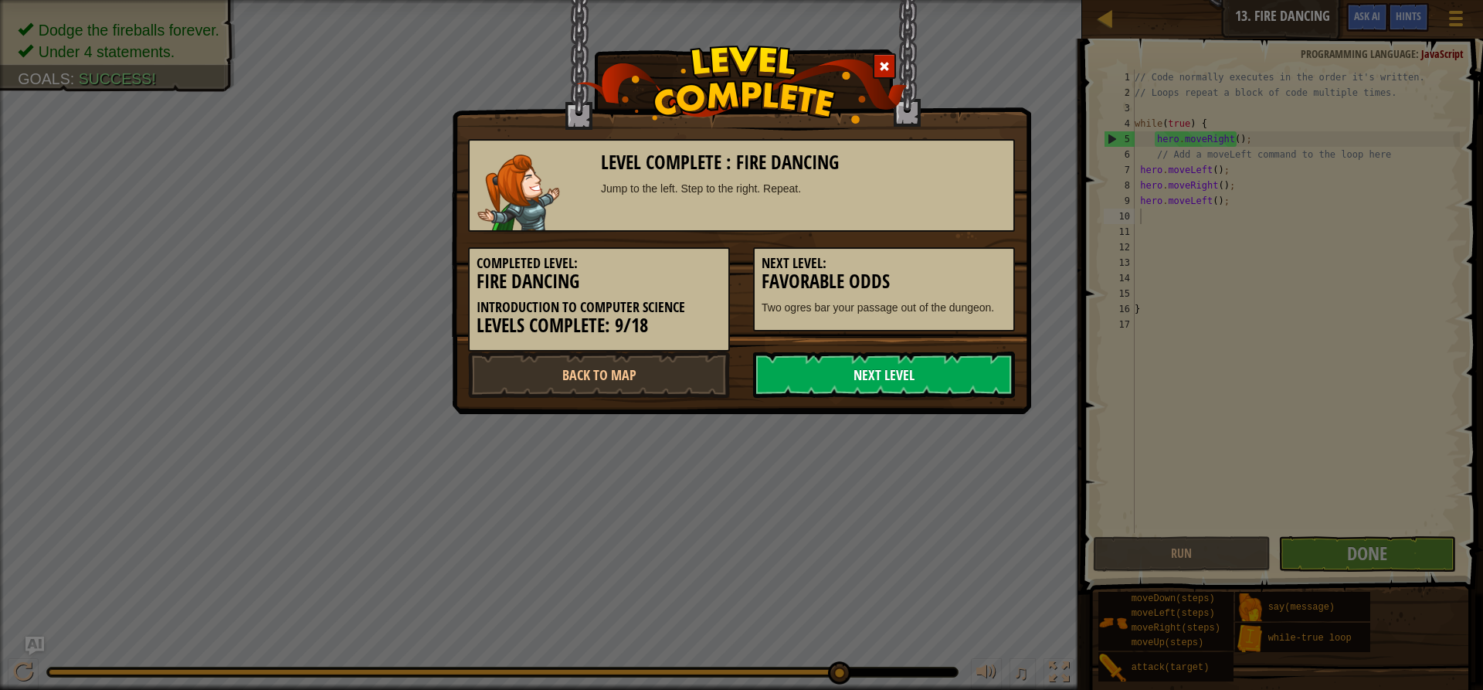
click at [949, 356] on link "Next Level" at bounding box center [884, 374] width 262 height 46
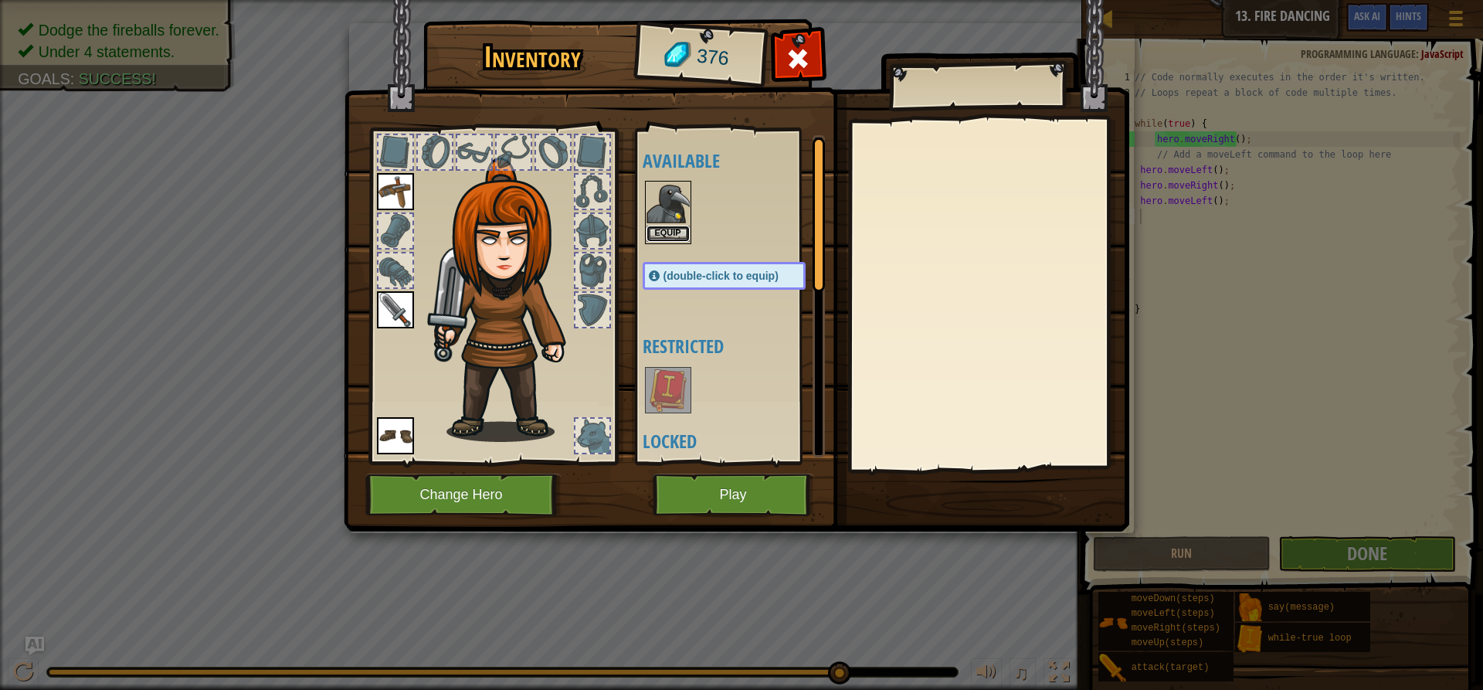
click at [672, 235] on button "Equip" at bounding box center [667, 233] width 43 height 16
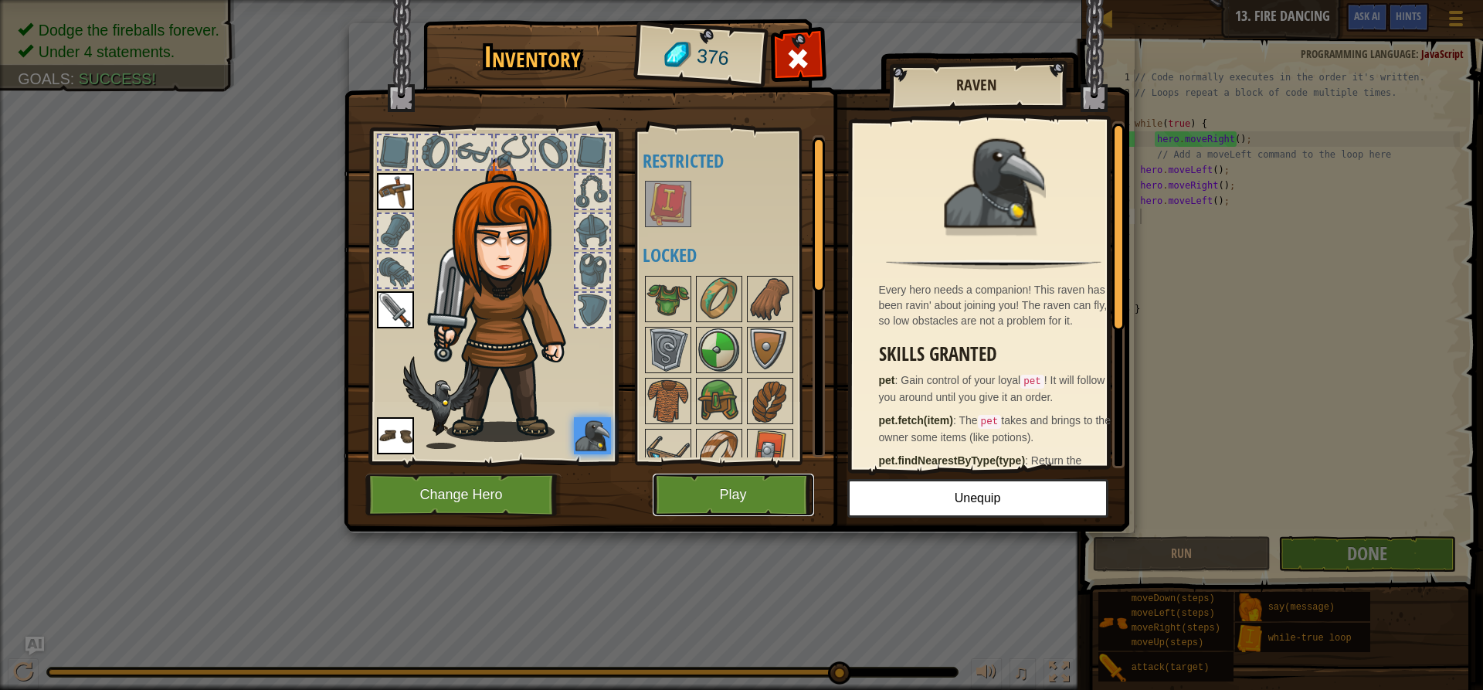
click at [705, 503] on button "Play" at bounding box center [733, 494] width 161 height 42
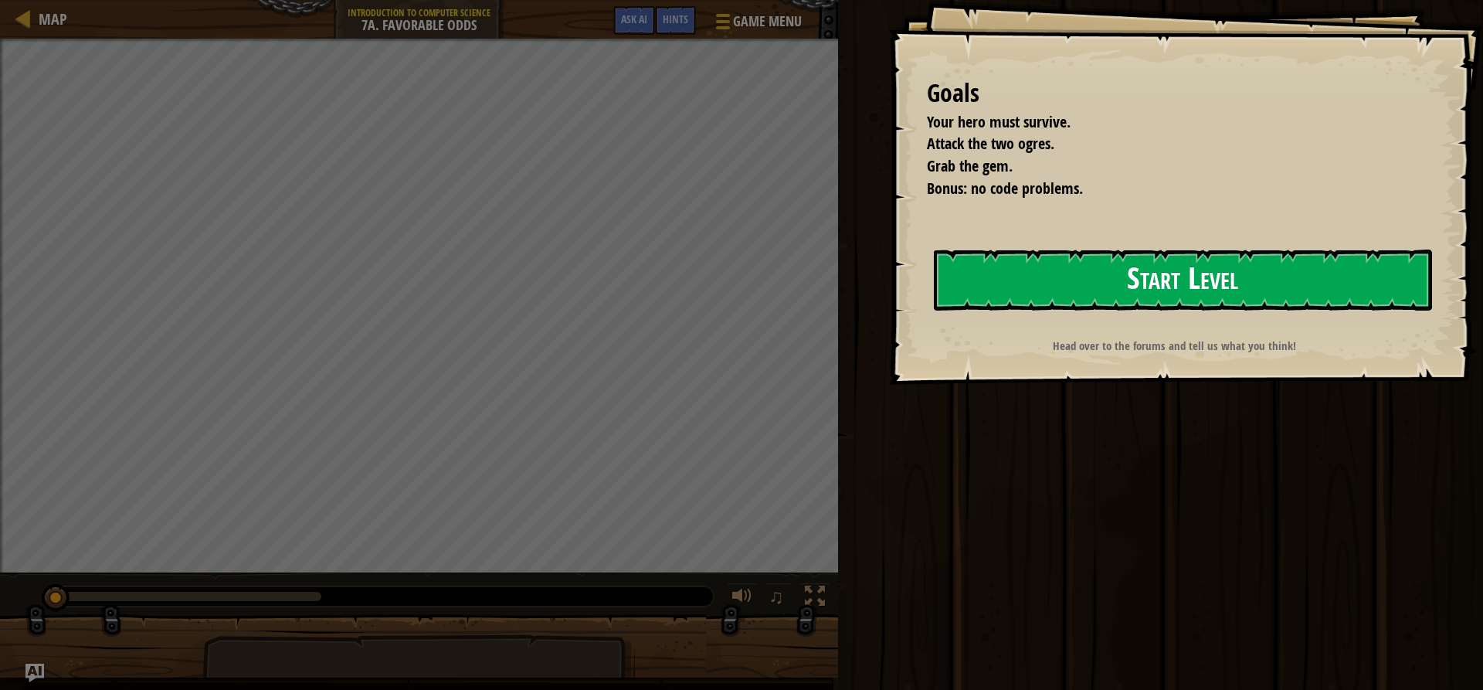
click at [1188, 269] on button "Start Level" at bounding box center [1183, 279] width 498 height 61
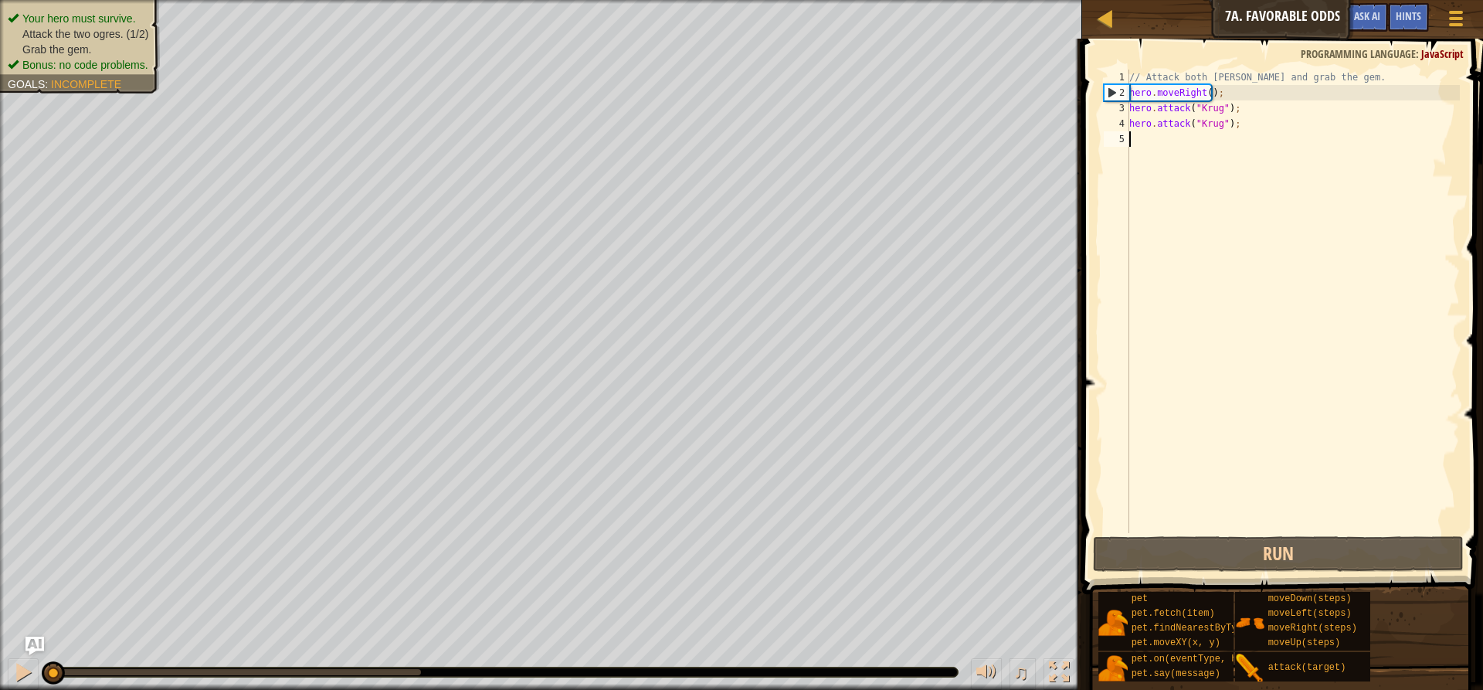
type textarea "h"
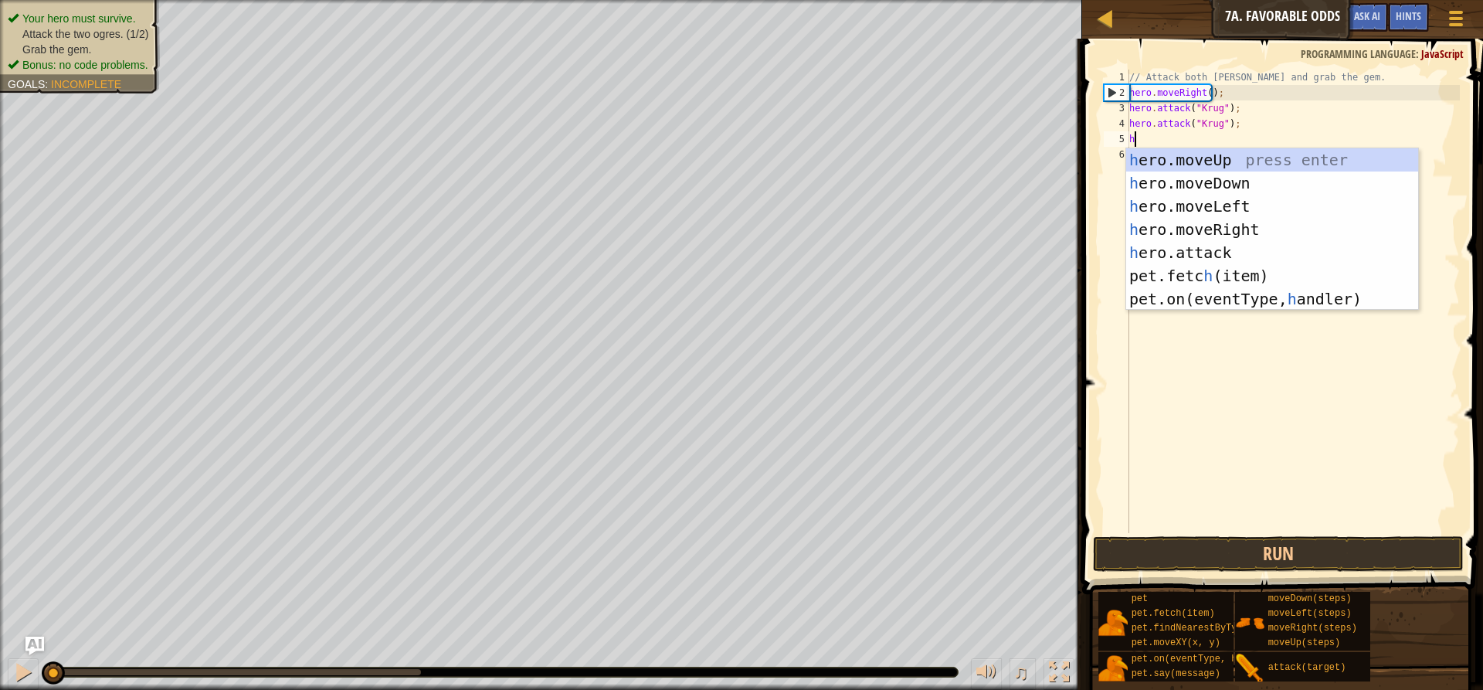
scroll to position [7, 0]
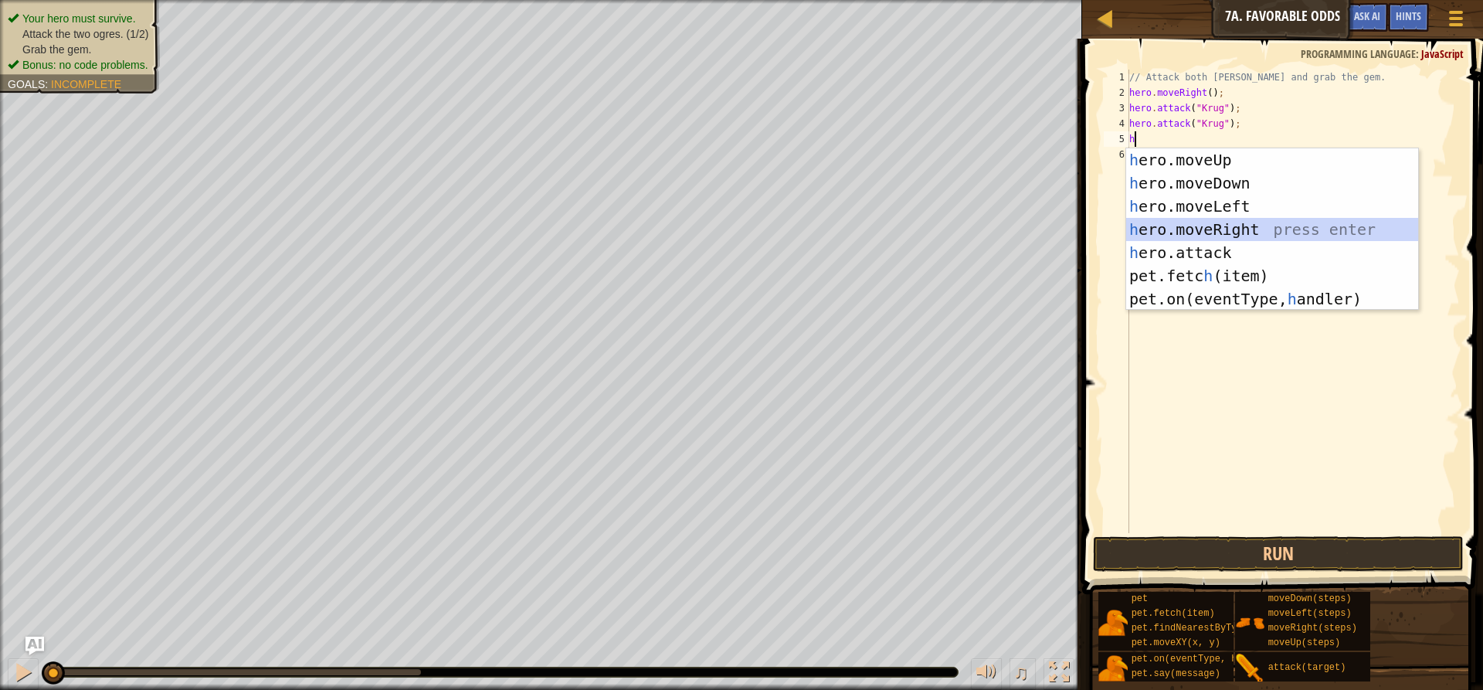
click at [1182, 226] on div "h ero.moveUp press enter h ero.moveDown press enter h ero.moveLeft press enter …" at bounding box center [1272, 252] width 292 height 209
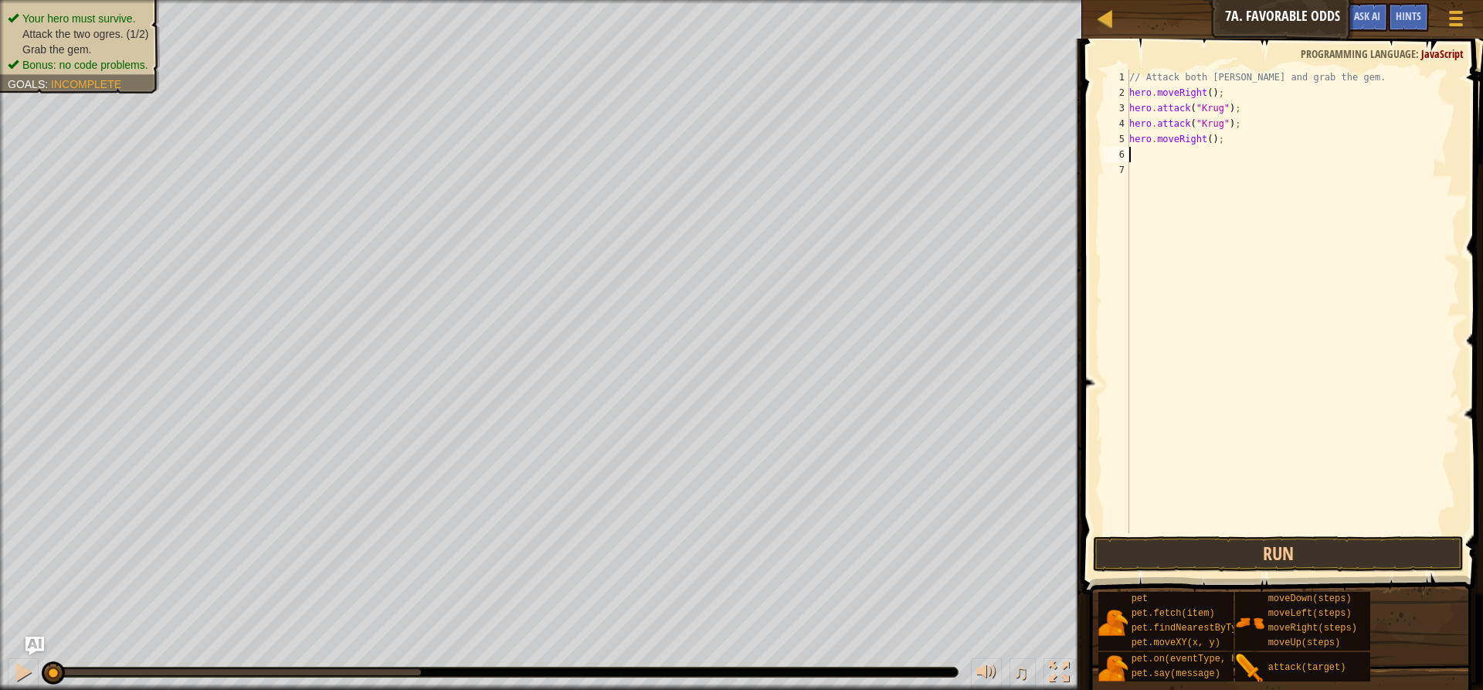
type textarea "h"
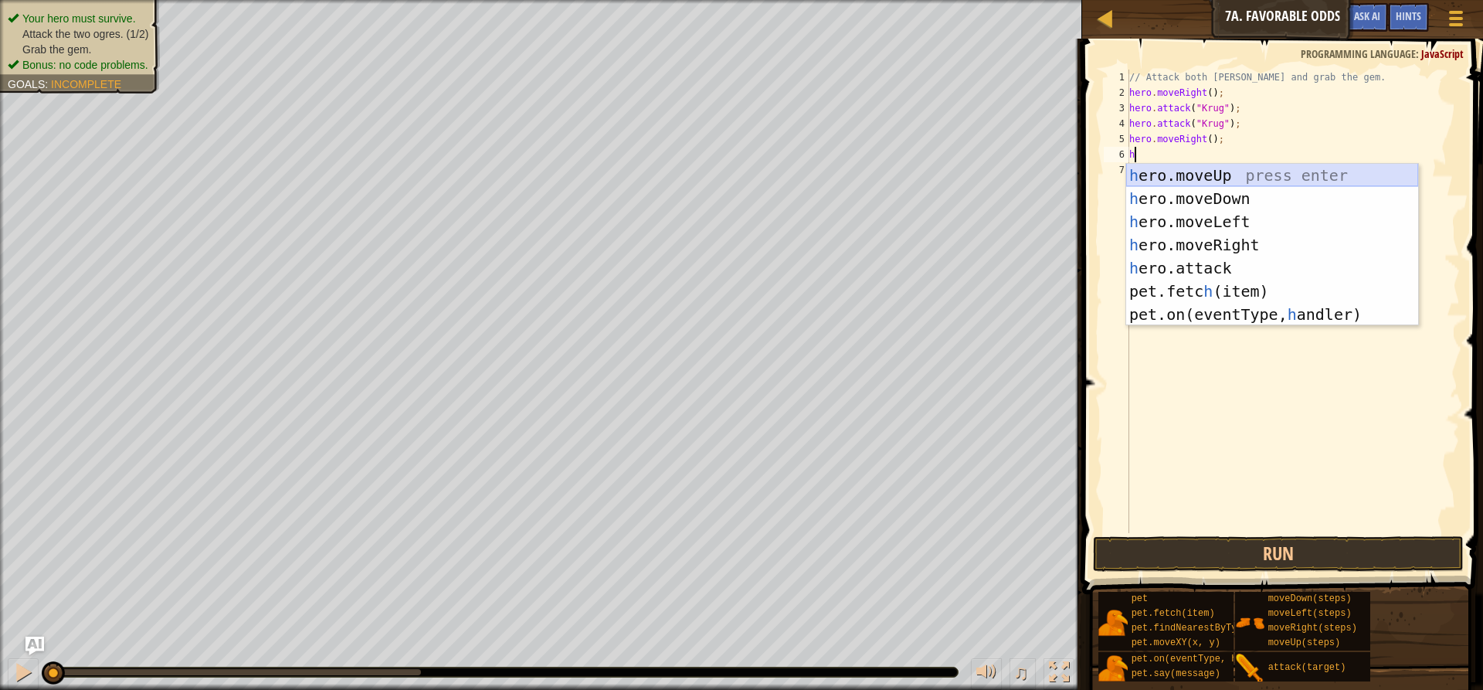
click at [1212, 169] on div "h ero.moveUp press enter h ero.moveDown press enter h ero.moveLeft press enter …" at bounding box center [1272, 268] width 292 height 209
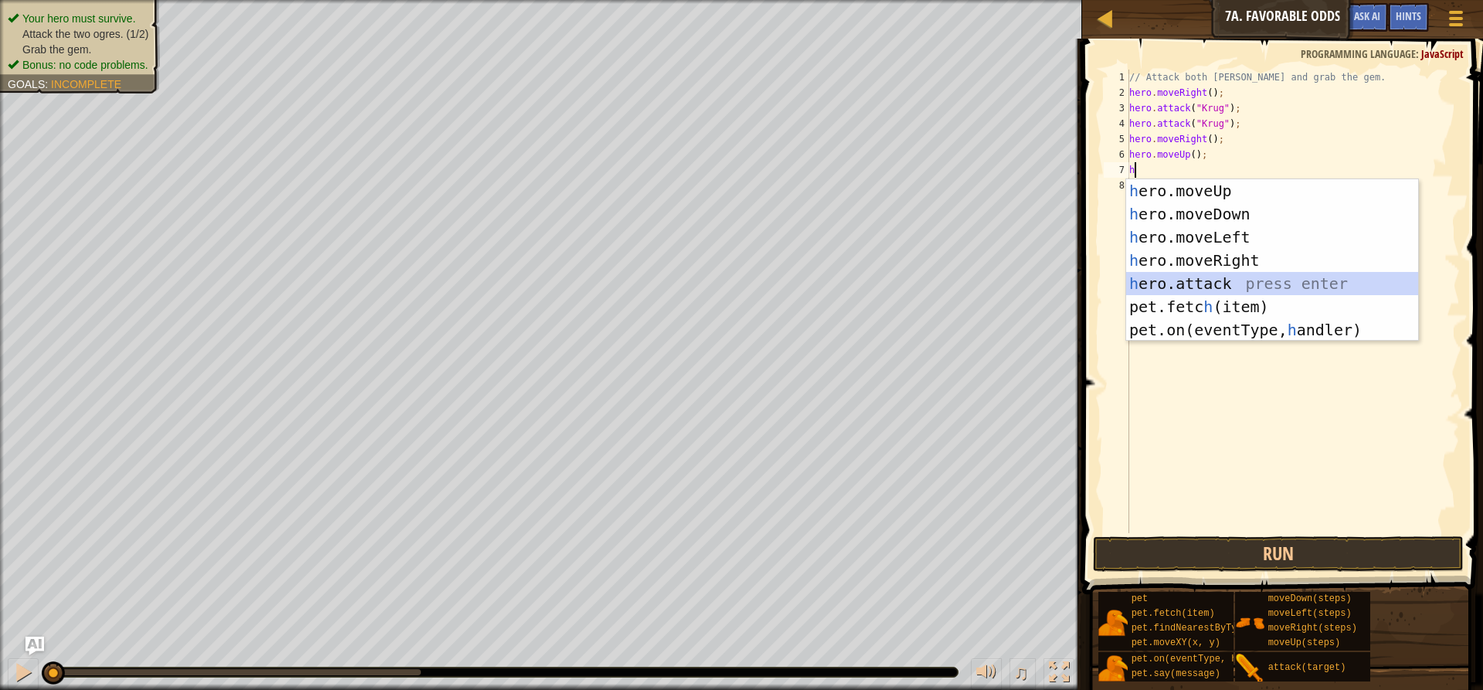
click at [1212, 283] on div "h ero.moveUp press enter h ero.moveDown press enter h ero.moveLeft press enter …" at bounding box center [1272, 283] width 292 height 209
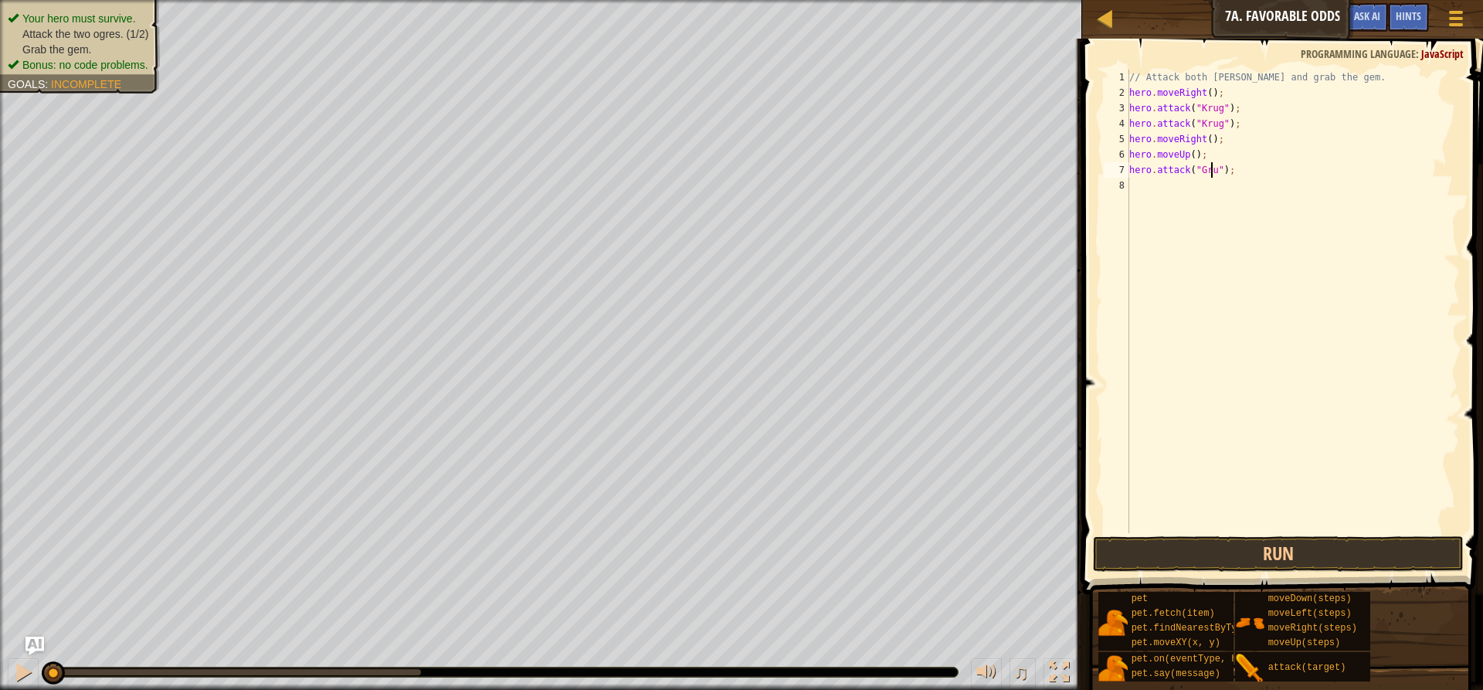
scroll to position [7, 7]
type textarea "hero.attack("Grump");"
click at [1149, 184] on div "// Attack both [PERSON_NAME] and grab the gem. hero . moveRight ( ) ; hero . at…" at bounding box center [1293, 317] width 334 height 494
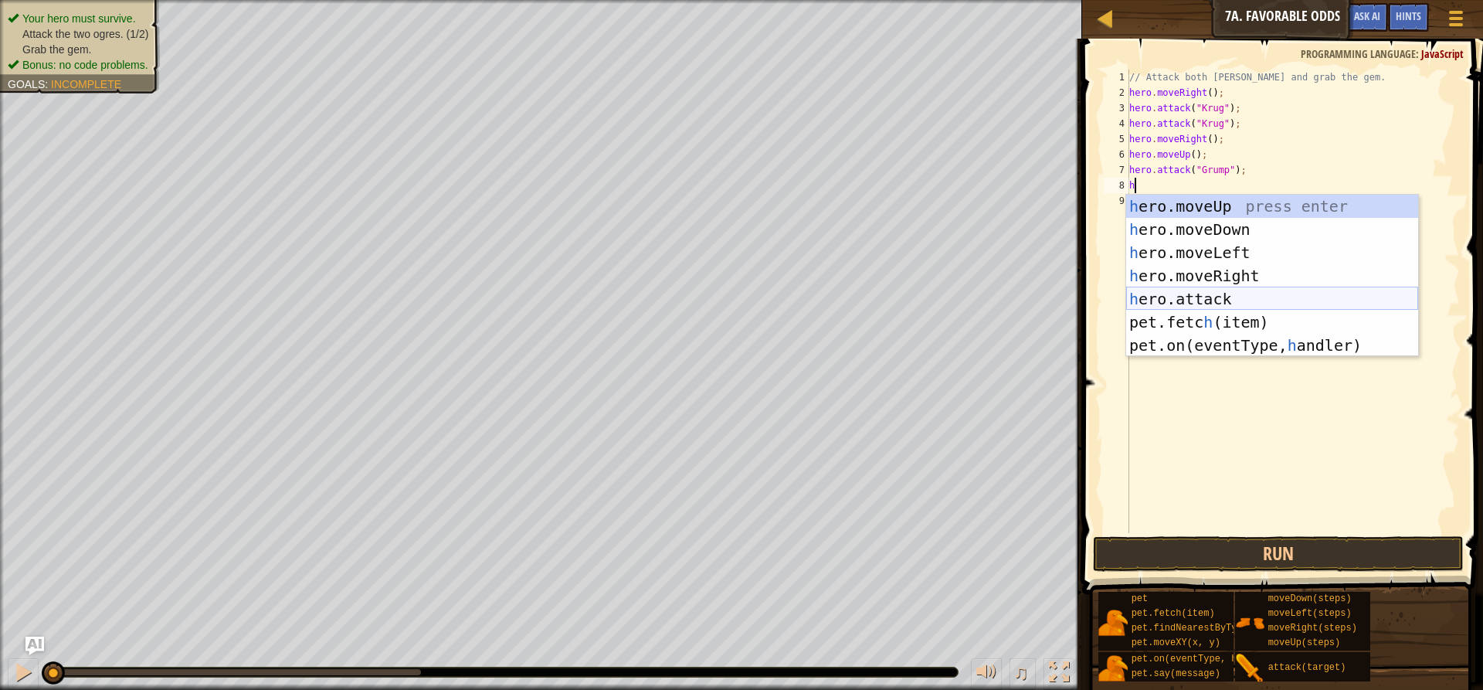
click at [1167, 297] on div "h ero.moveUp press enter h ero.moveDown press enter h ero.moveLeft press enter …" at bounding box center [1272, 299] width 292 height 209
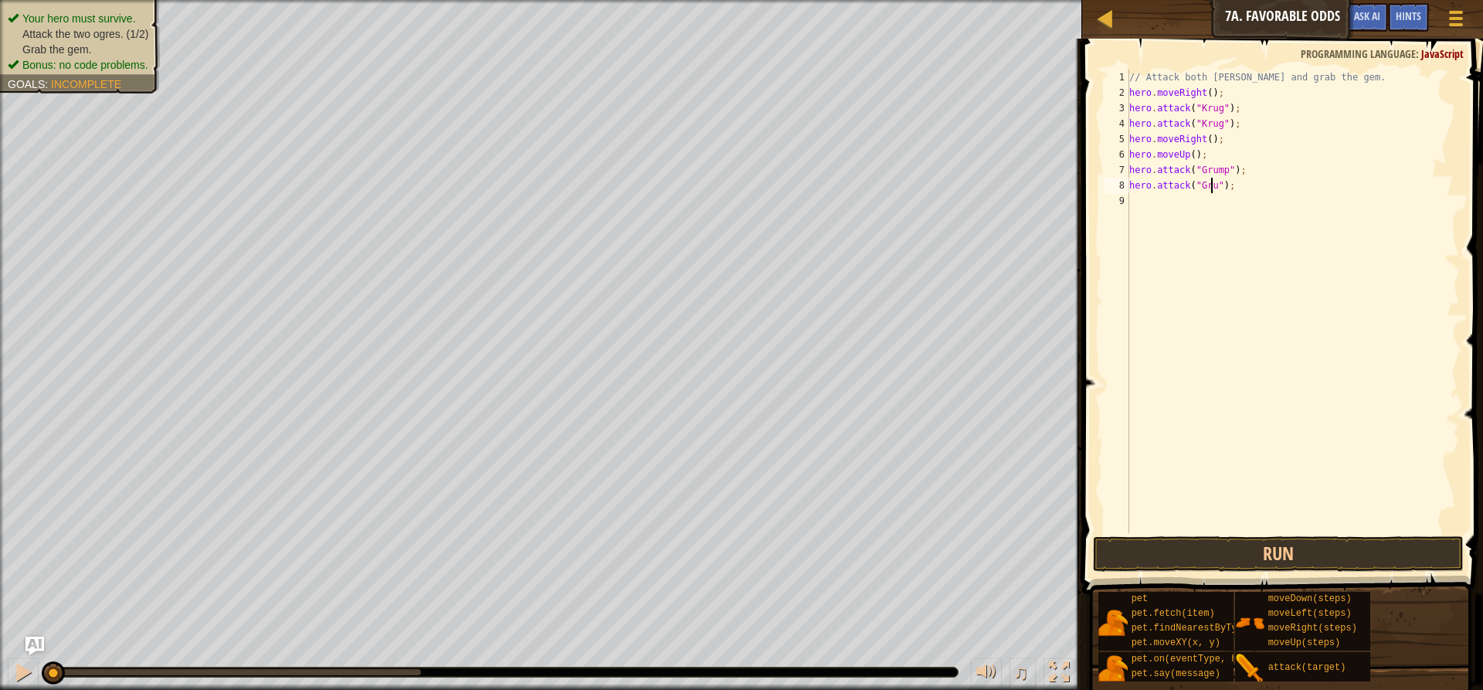
scroll to position [7, 7]
type textarea "hero.attack("Grump");"
click at [1191, 199] on div "// Attack both [PERSON_NAME] and grab the gem. hero . moveRight ( ) ; hero . at…" at bounding box center [1293, 317] width 334 height 494
type textarea "h"
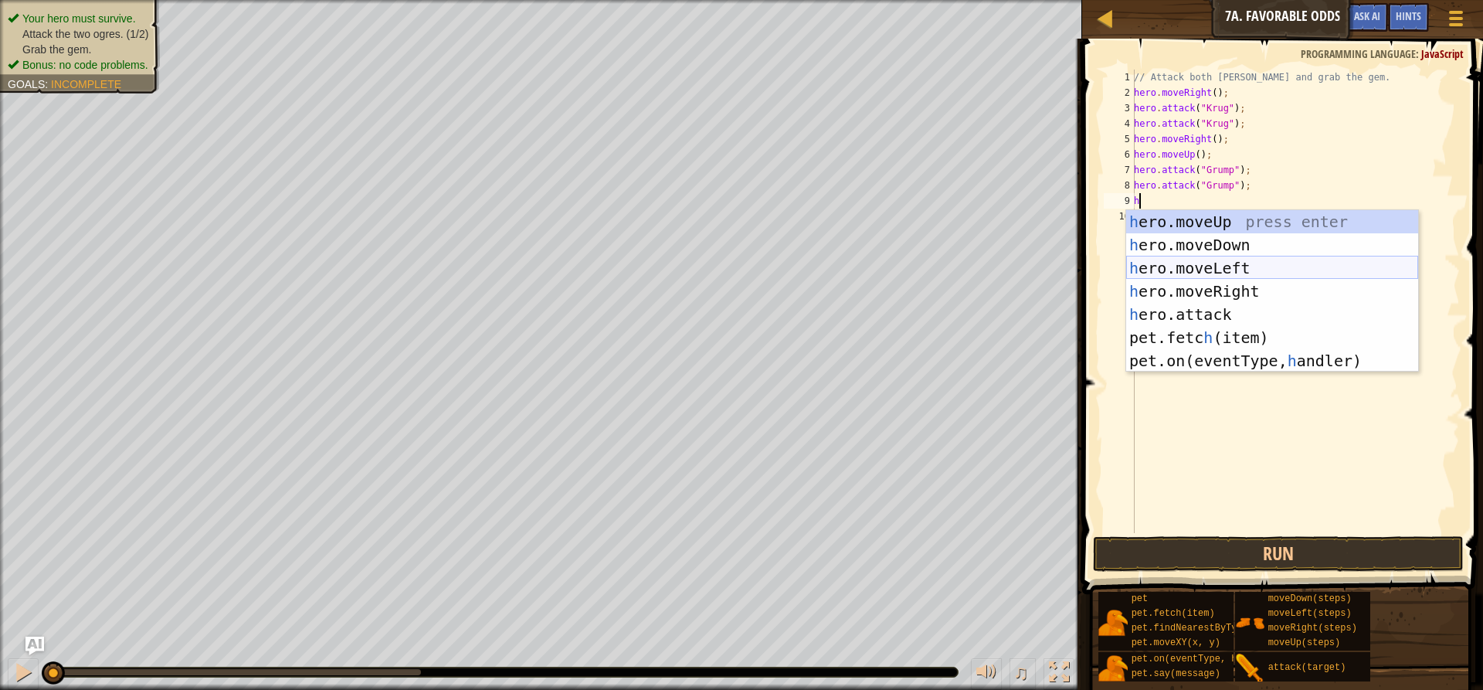
click at [1300, 260] on div "h ero.moveUp press enter h ero.moveDown press enter h ero.moveLeft press enter …" at bounding box center [1272, 314] width 292 height 209
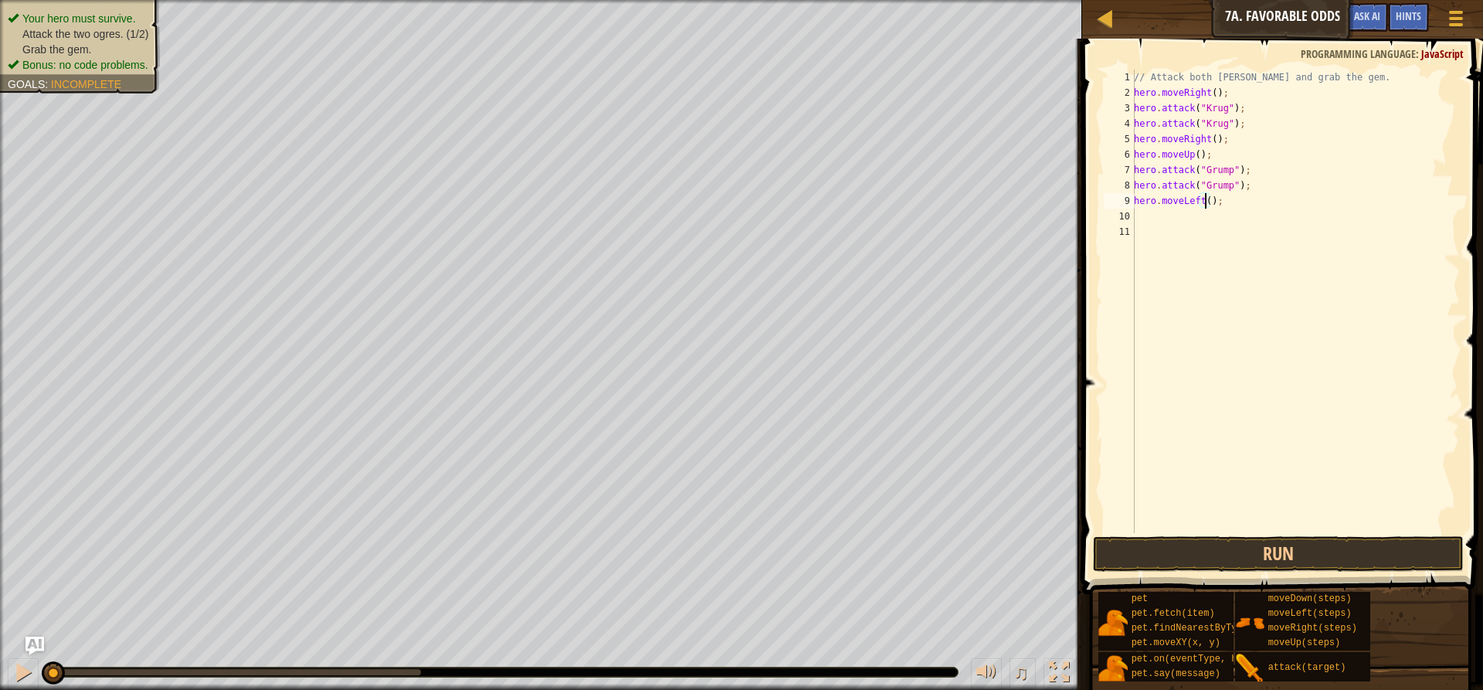
click at [1204, 200] on div "// Attack both [PERSON_NAME] and grab the gem. hero . moveRight ( ) ; hero . at…" at bounding box center [1295, 317] width 329 height 494
type textarea "hero.moveLeft(2);"
click at [1282, 548] on button "Run" at bounding box center [1278, 554] width 371 height 36
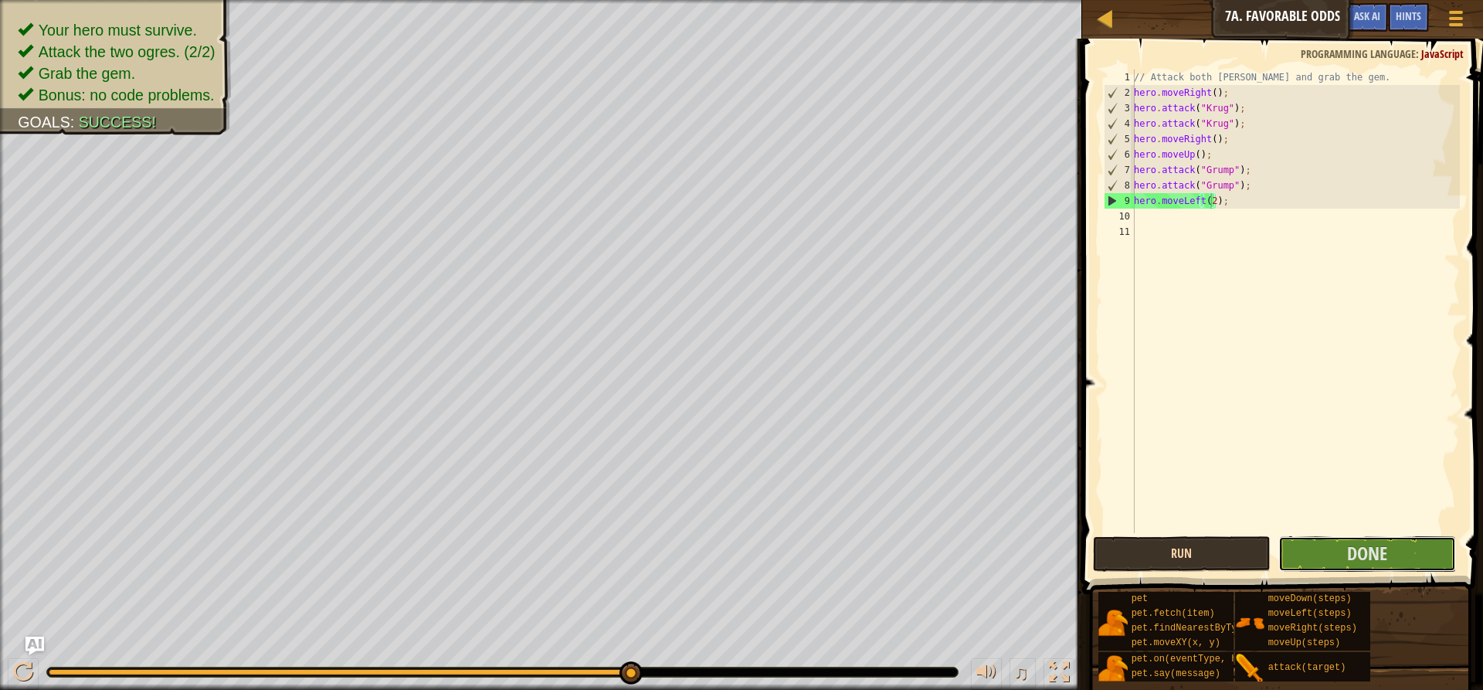
click at [1282, 548] on button "Done" at bounding box center [1367, 554] width 178 height 36
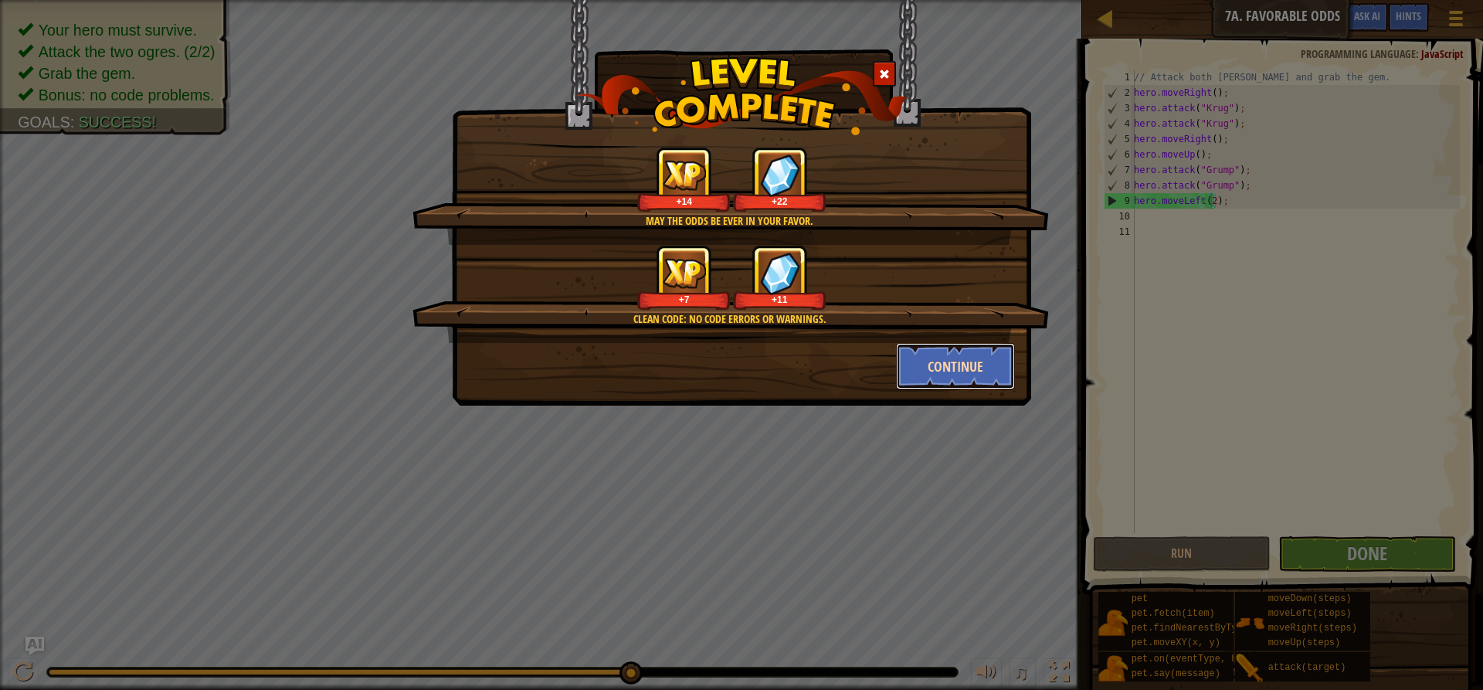
click at [928, 364] on button "Continue" at bounding box center [956, 366] width 120 height 46
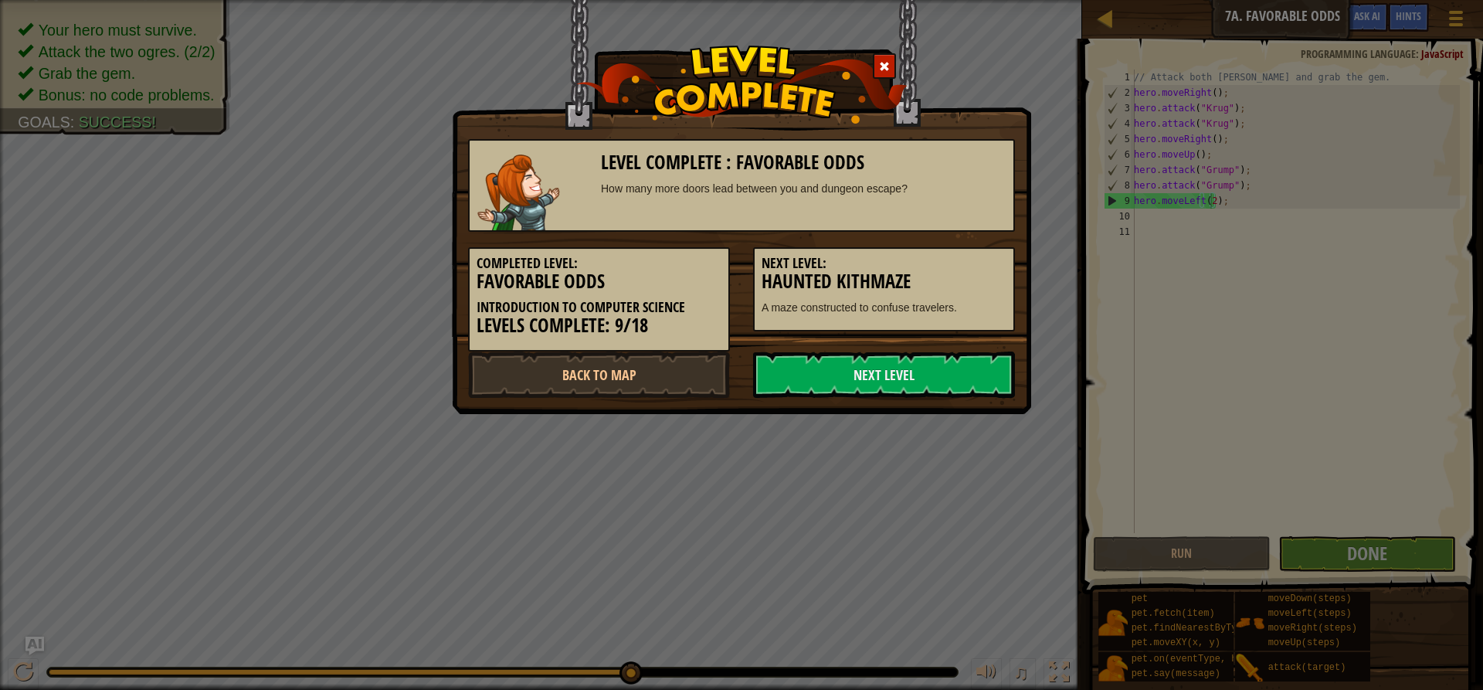
click at [928, 364] on link "Next Level" at bounding box center [884, 374] width 262 height 46
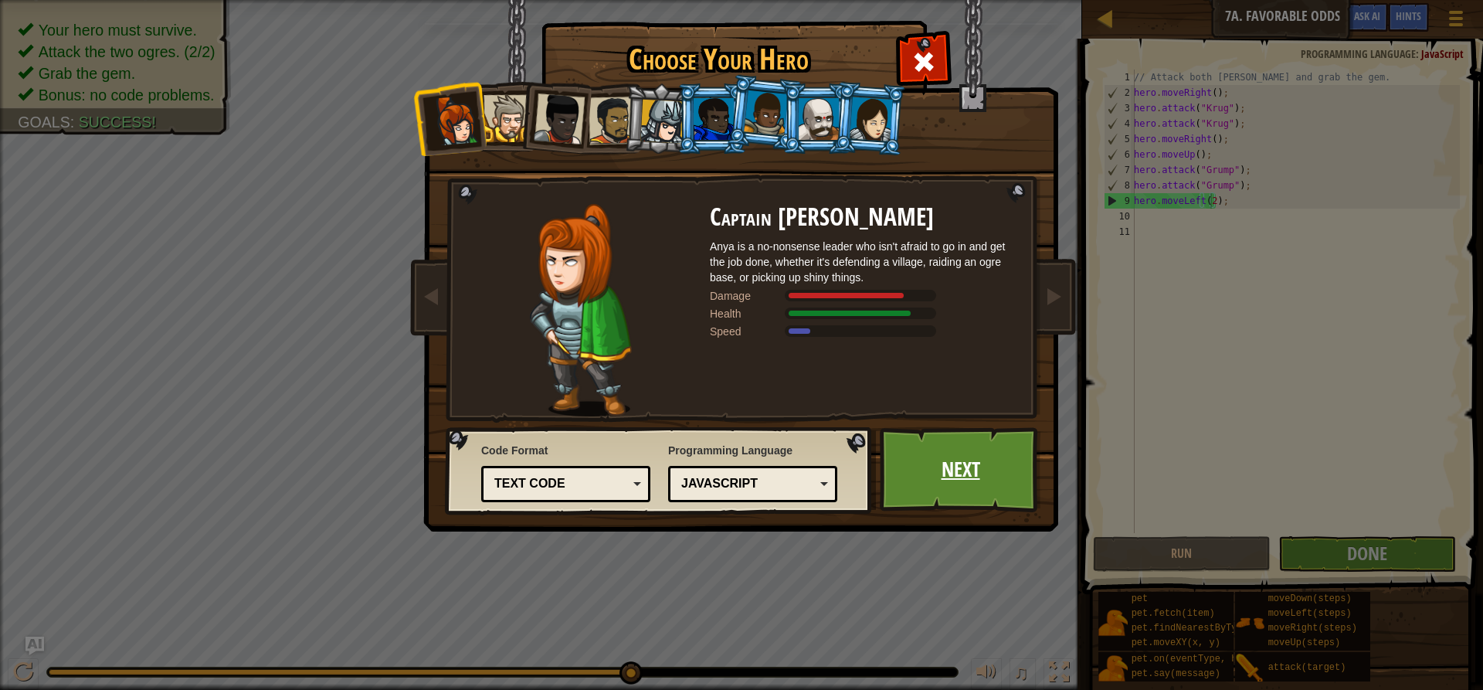
click at [950, 457] on link "Next" at bounding box center [960, 469] width 161 height 85
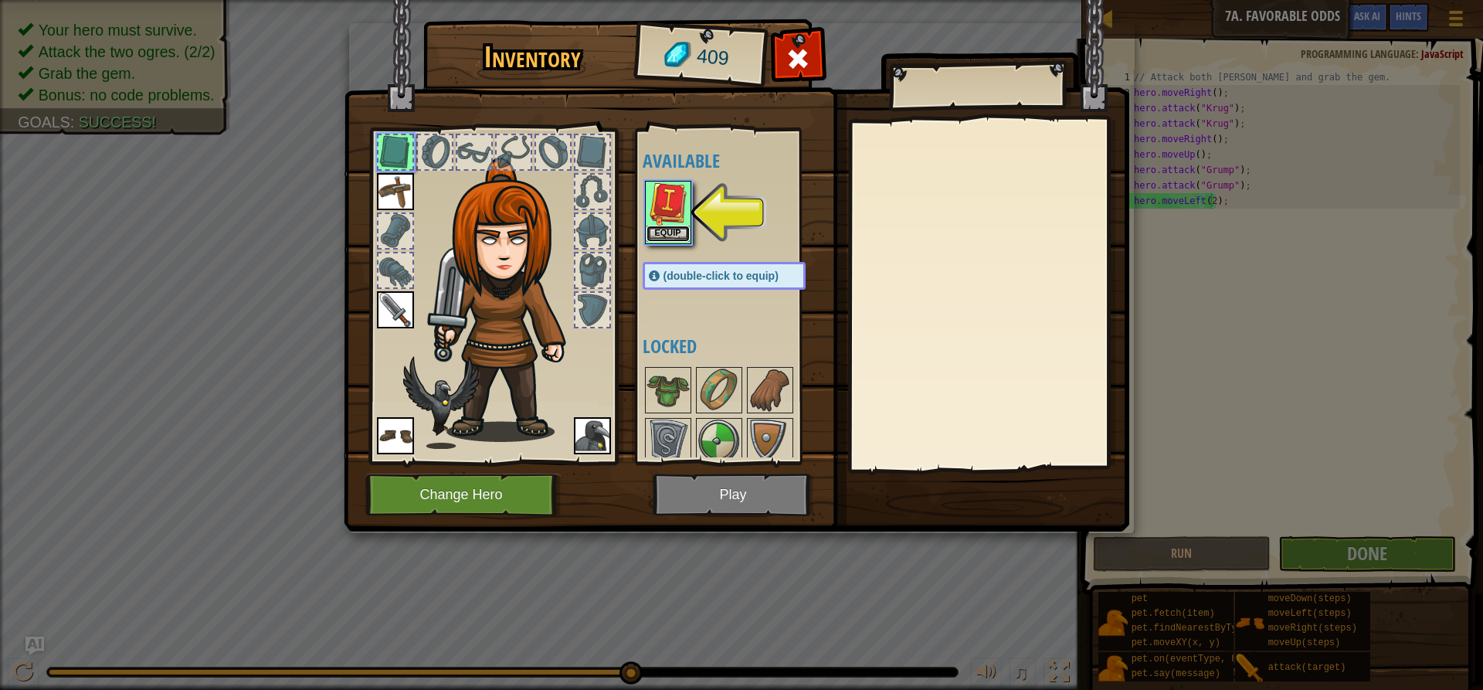
click at [677, 227] on button "Equip" at bounding box center [667, 233] width 43 height 16
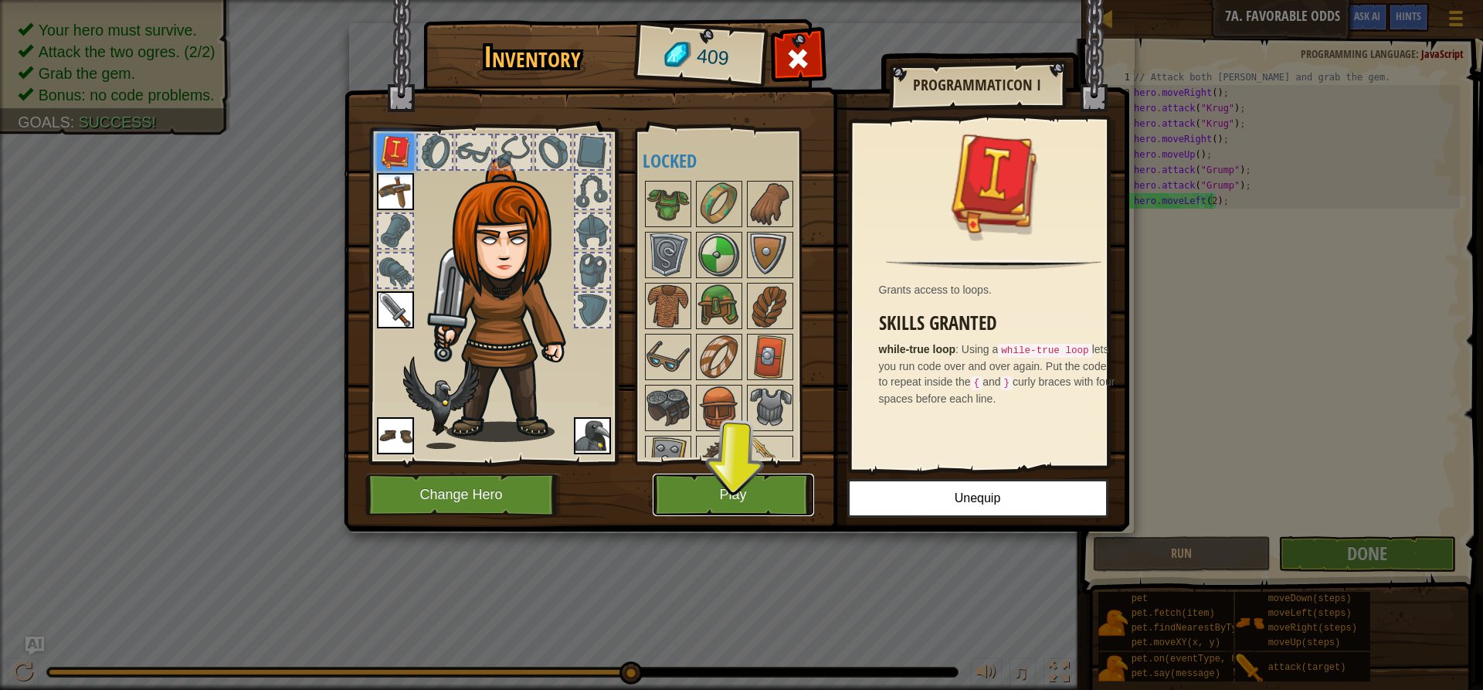
click at [731, 486] on button "Play" at bounding box center [733, 494] width 161 height 42
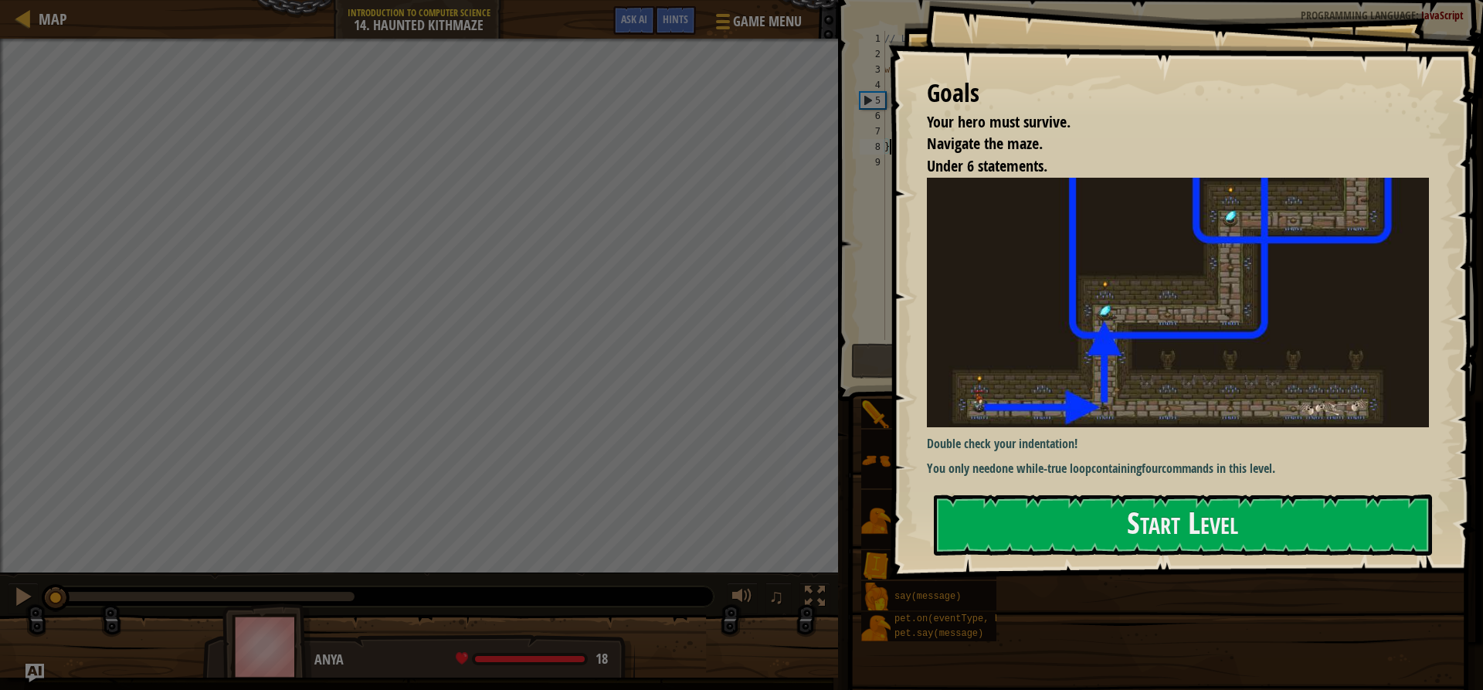
drag, startPoint x: 1199, startPoint y: 309, endPoint x: 1186, endPoint y: 307, distance: 13.3
click at [1192, 494] on button "Start Level" at bounding box center [1183, 524] width 498 height 61
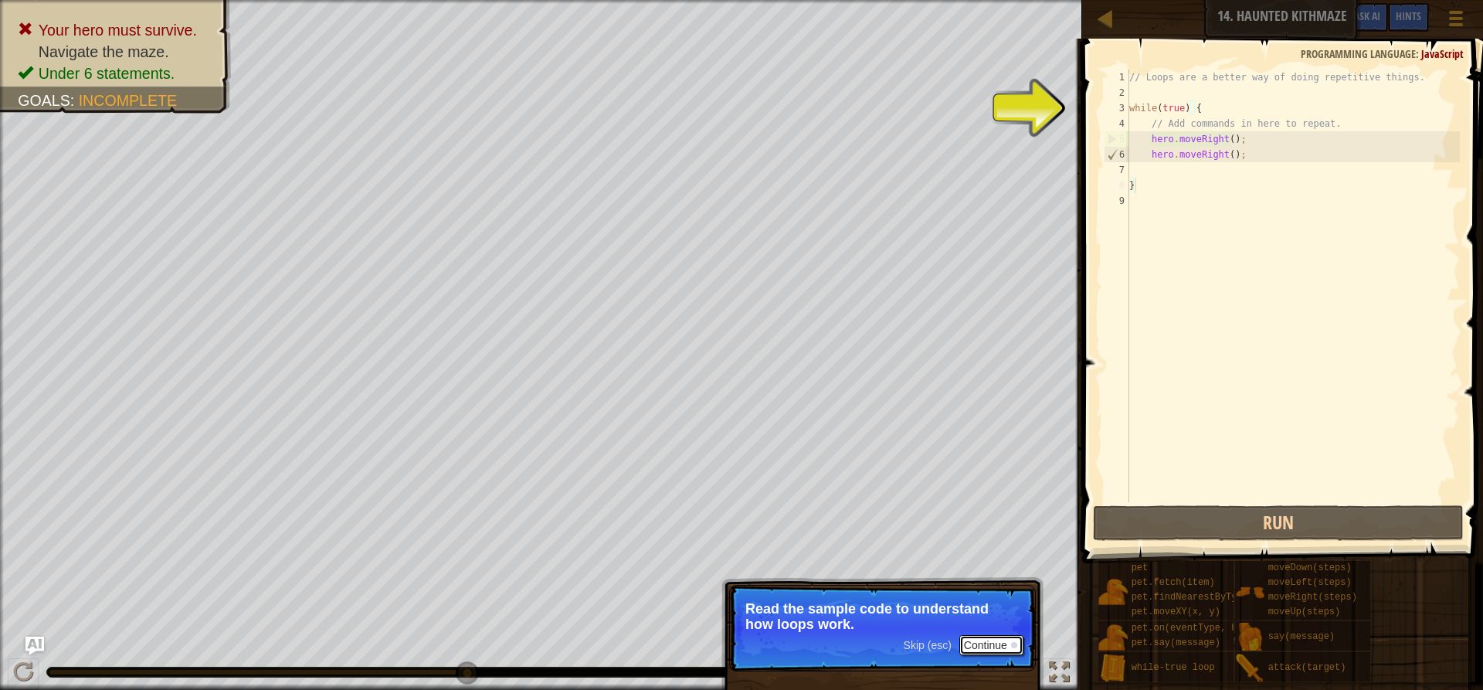
click at [1011, 643] on div at bounding box center [1014, 645] width 6 height 6
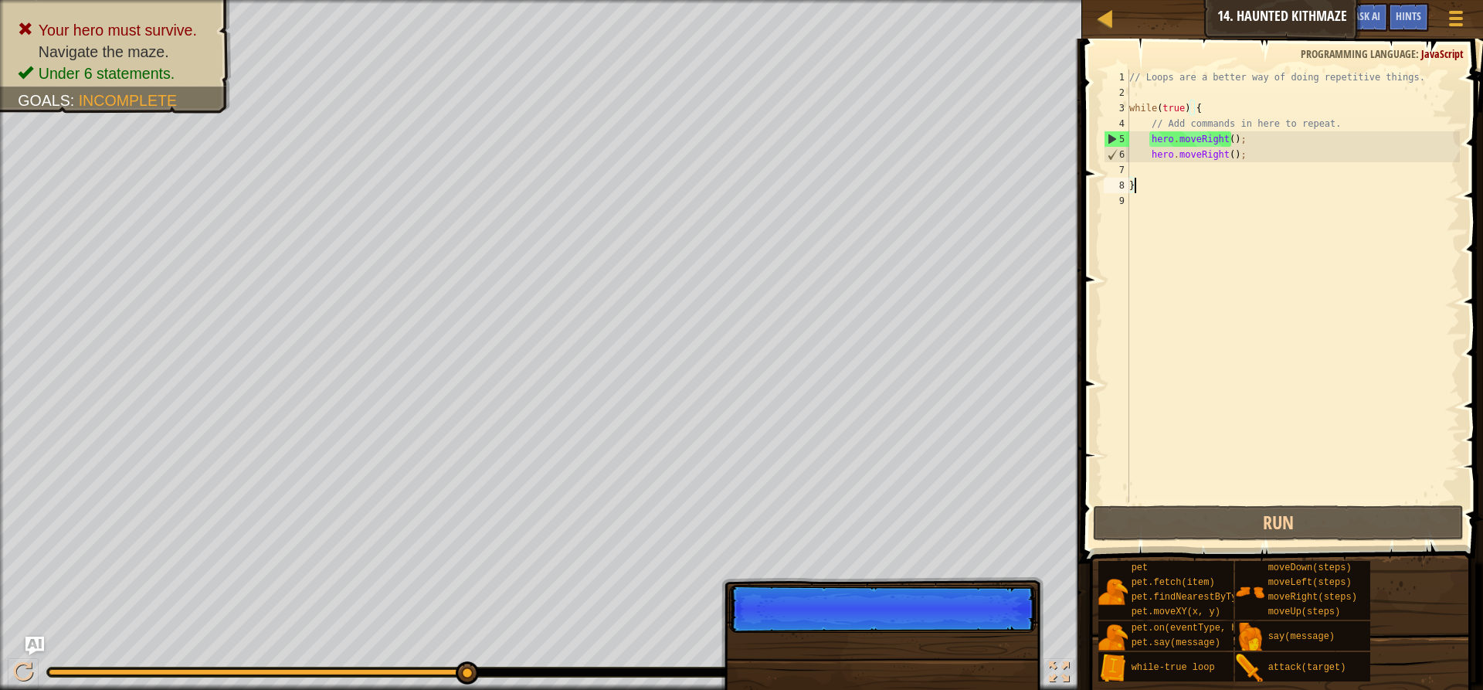
scroll to position [7, 0]
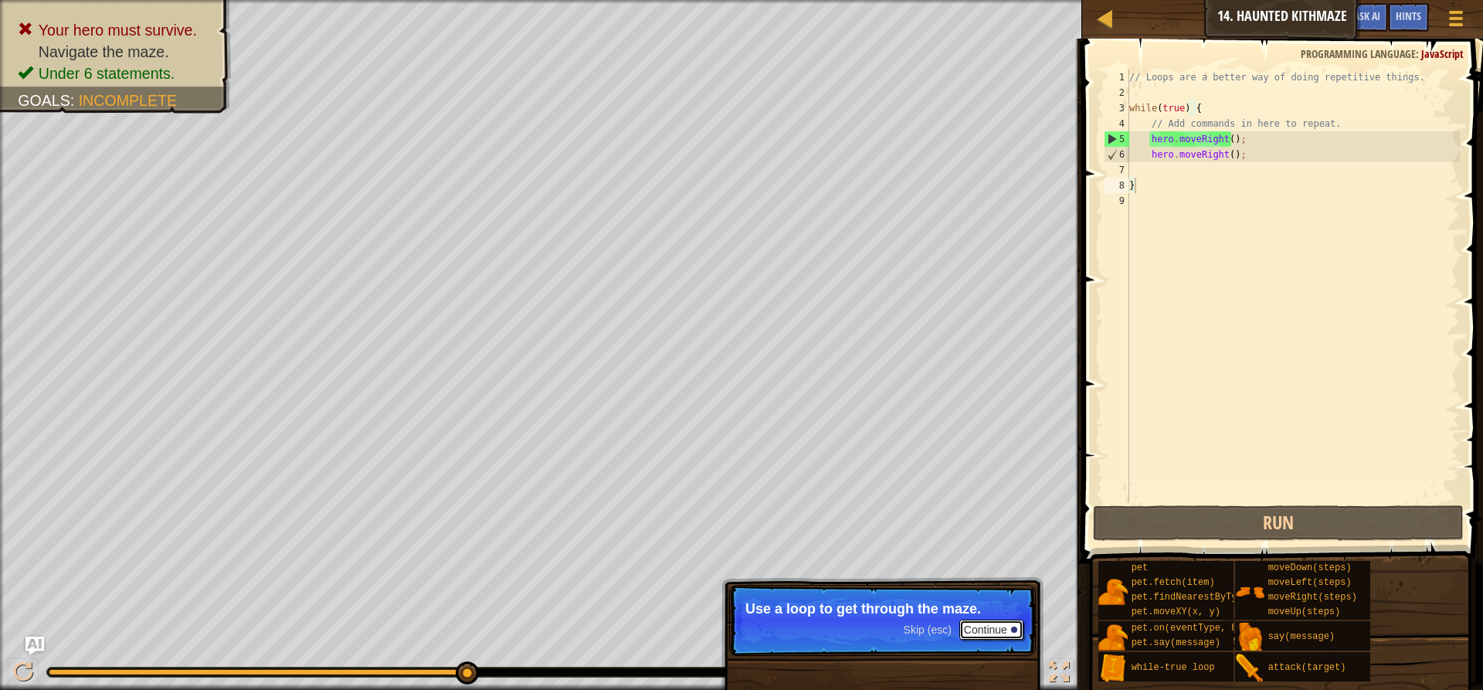
click at [995, 626] on button "Continue" at bounding box center [991, 629] width 64 height 20
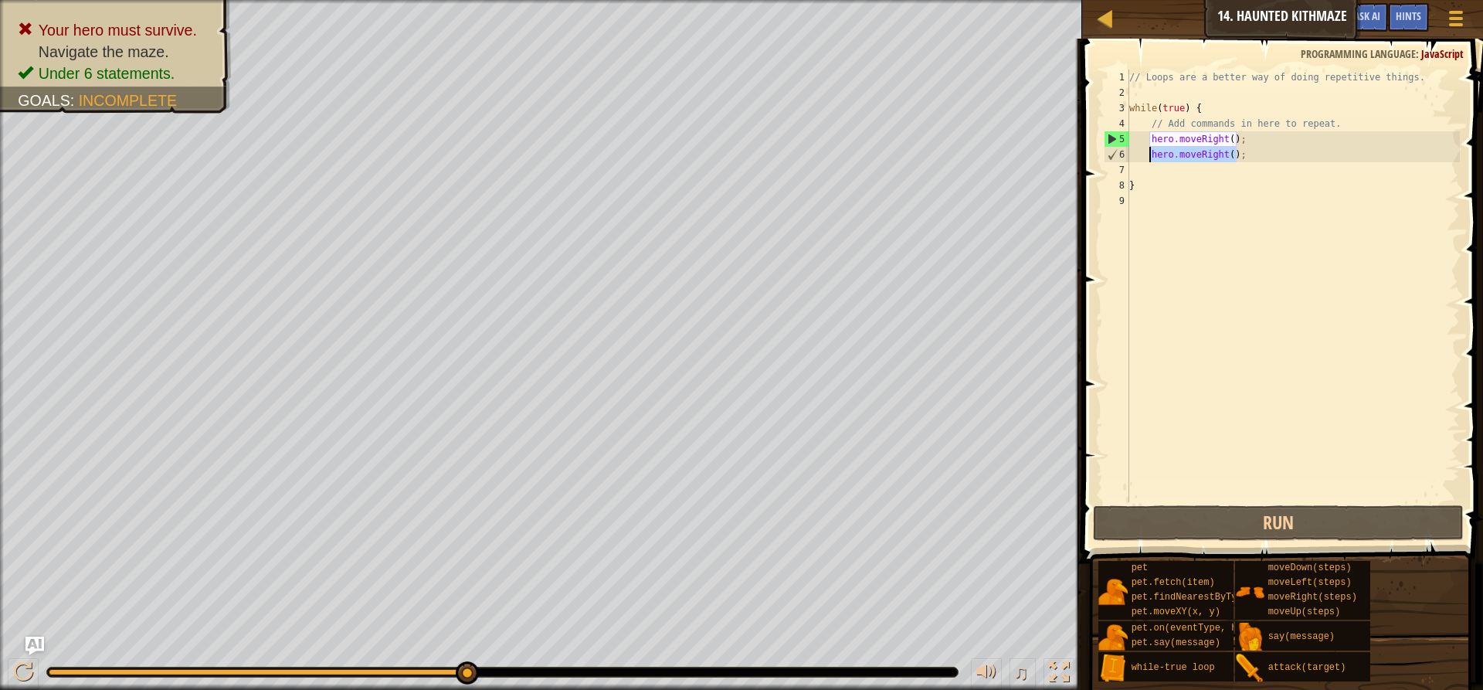
drag, startPoint x: 1240, startPoint y: 154, endPoint x: 1148, endPoint y: 157, distance: 92.7
click at [1148, 157] on div "// Loops are a better way of doing repetitive things. while ( true ) { // Add c…" at bounding box center [1293, 301] width 334 height 463
type textarea "hero.moveRight();"
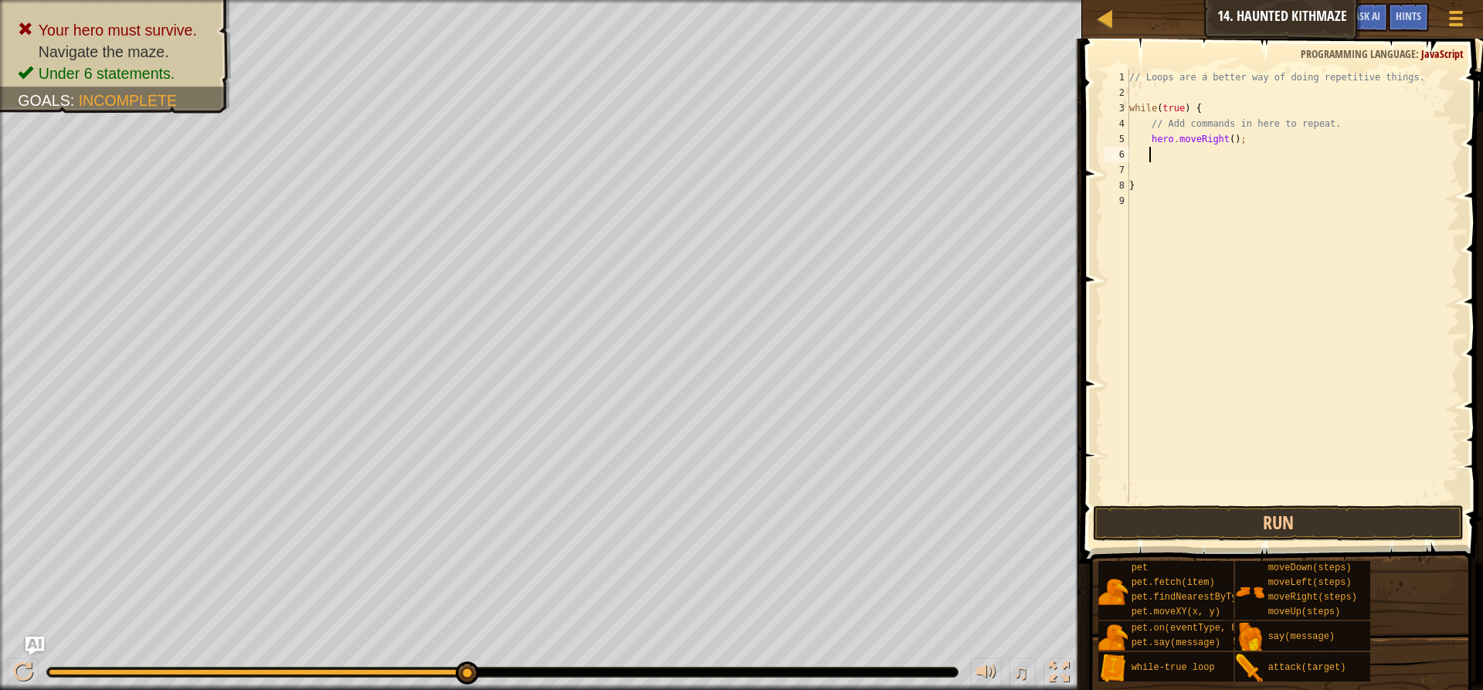
click at [1226, 138] on div "// Loops are a better way of doing repetitive things. while ( true ) { // Add c…" at bounding box center [1293, 301] width 334 height 463
type textarea "hero.moveRight(2);"
click at [1228, 154] on div "// Loops are a better way of doing repetitive things. while ( true ) { // Add c…" at bounding box center [1293, 301] width 334 height 463
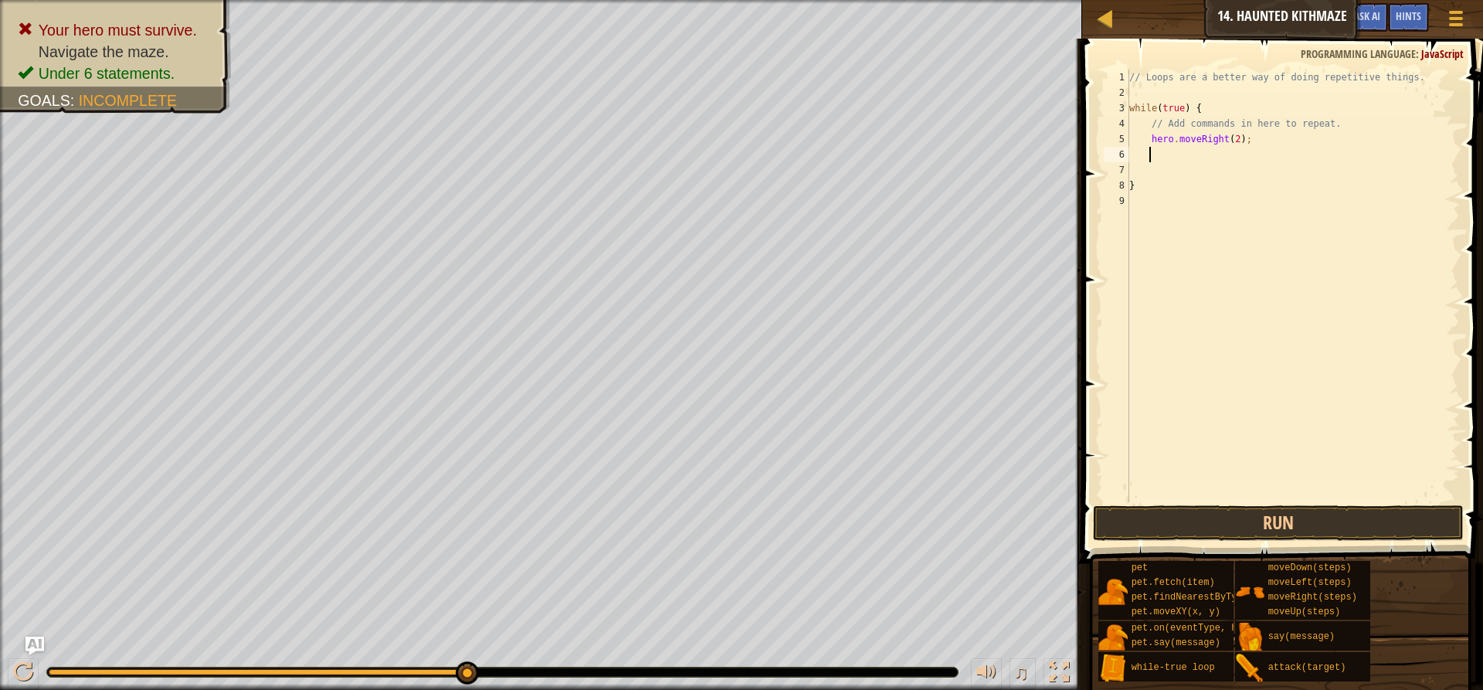
type textarea "h"
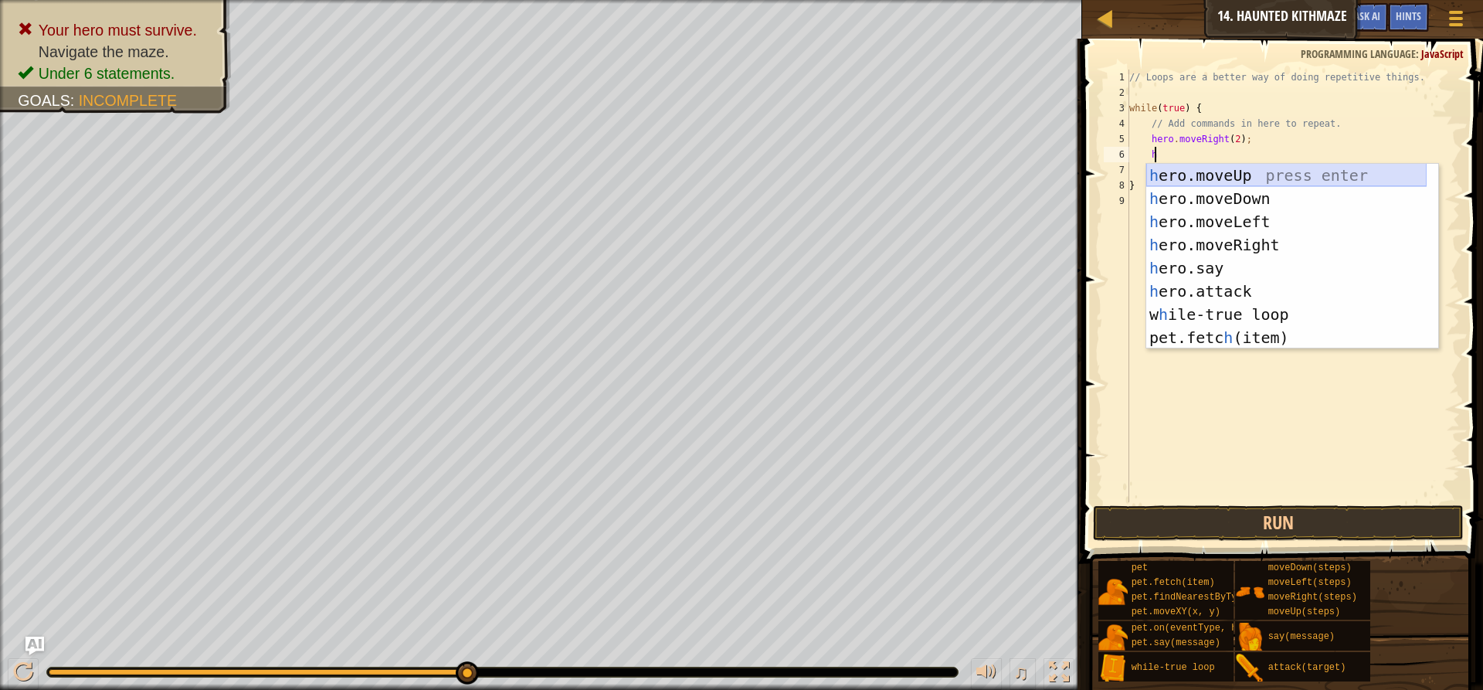
click at [1228, 171] on div "h ero.moveUp press enter h ero.moveDown press enter h ero.moveLeft press enter …" at bounding box center [1286, 280] width 280 height 232
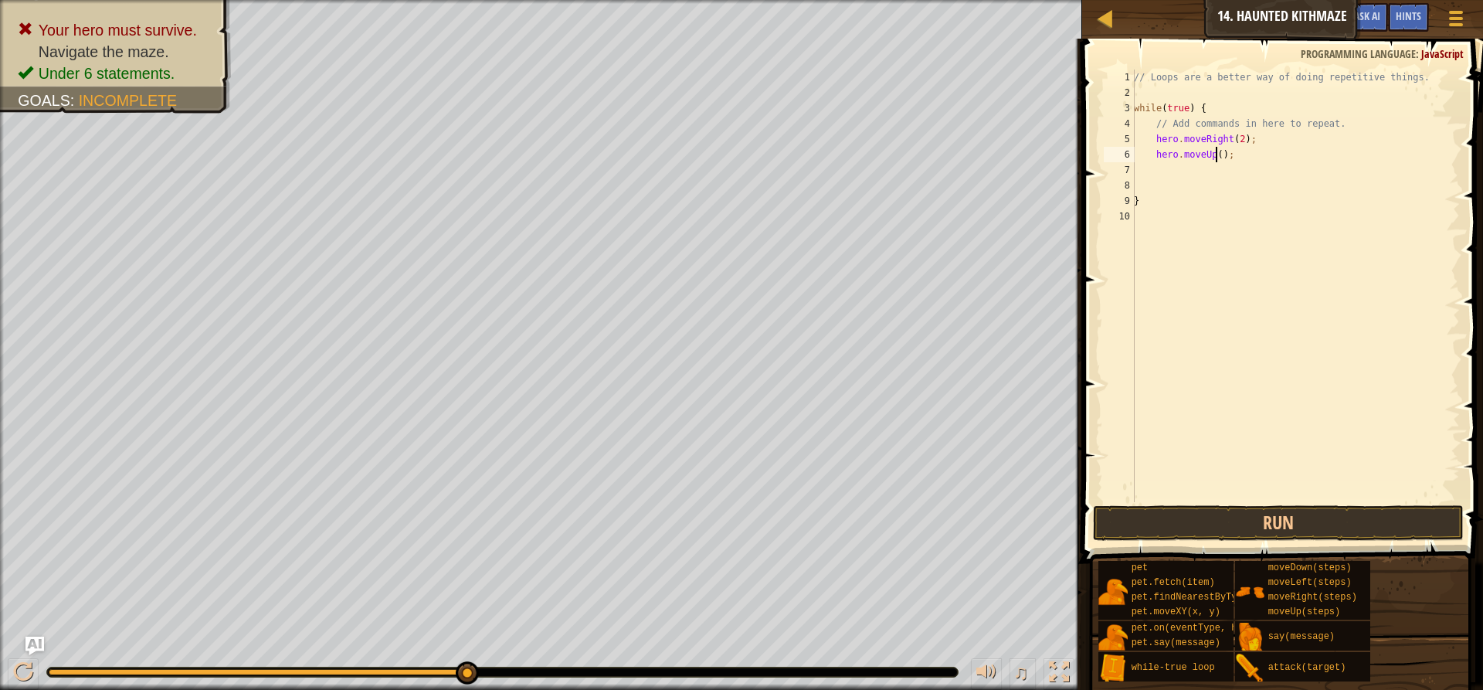
click at [1215, 158] on div "// Loops are a better way of doing repetitive things. while ( true ) { // Add c…" at bounding box center [1295, 301] width 329 height 463
type textarea "hero.moveUp(2);"
click at [1186, 170] on div "// Loops are a better way of doing repetitive things. while ( true ) { // Add c…" at bounding box center [1295, 301] width 329 height 463
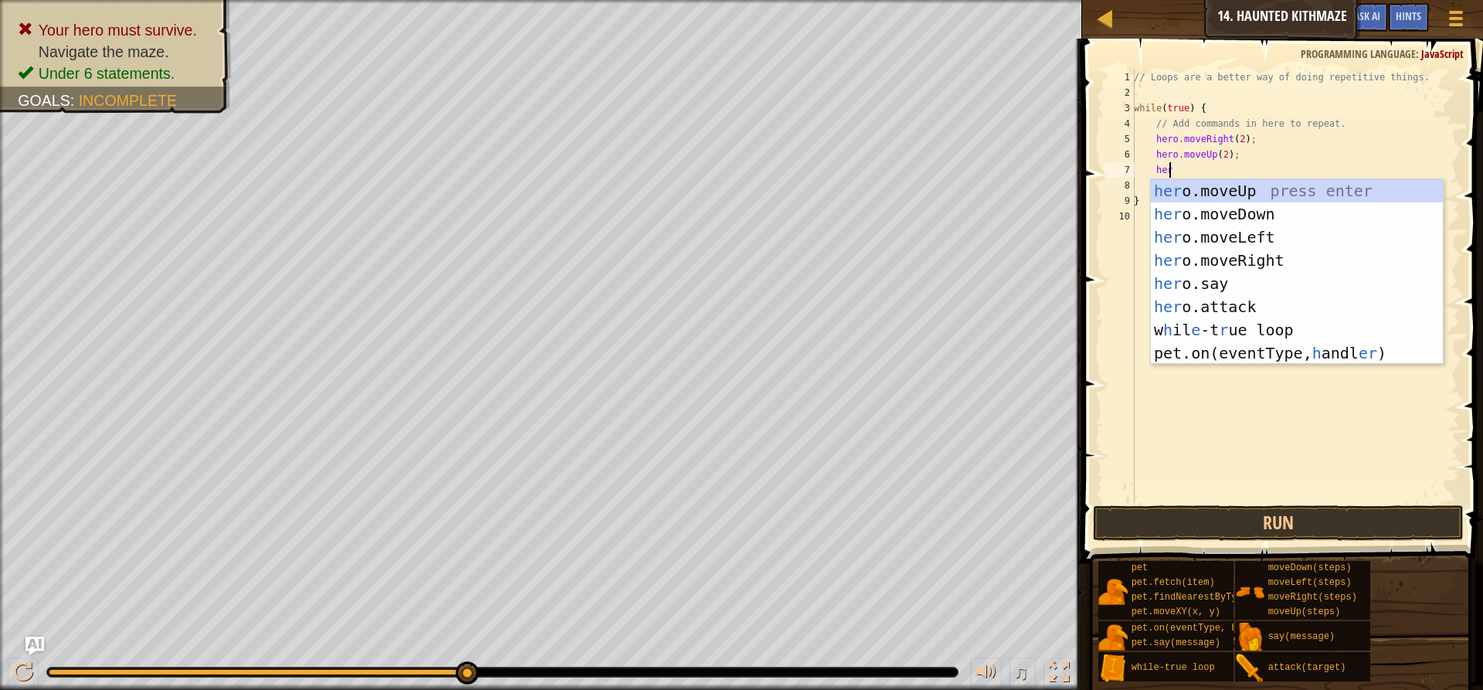
type textarea "hero"
click at [1202, 253] on div "hero .moveUp press enter hero .moveDown press enter hero .moveLeft press enter …" at bounding box center [1297, 283] width 292 height 209
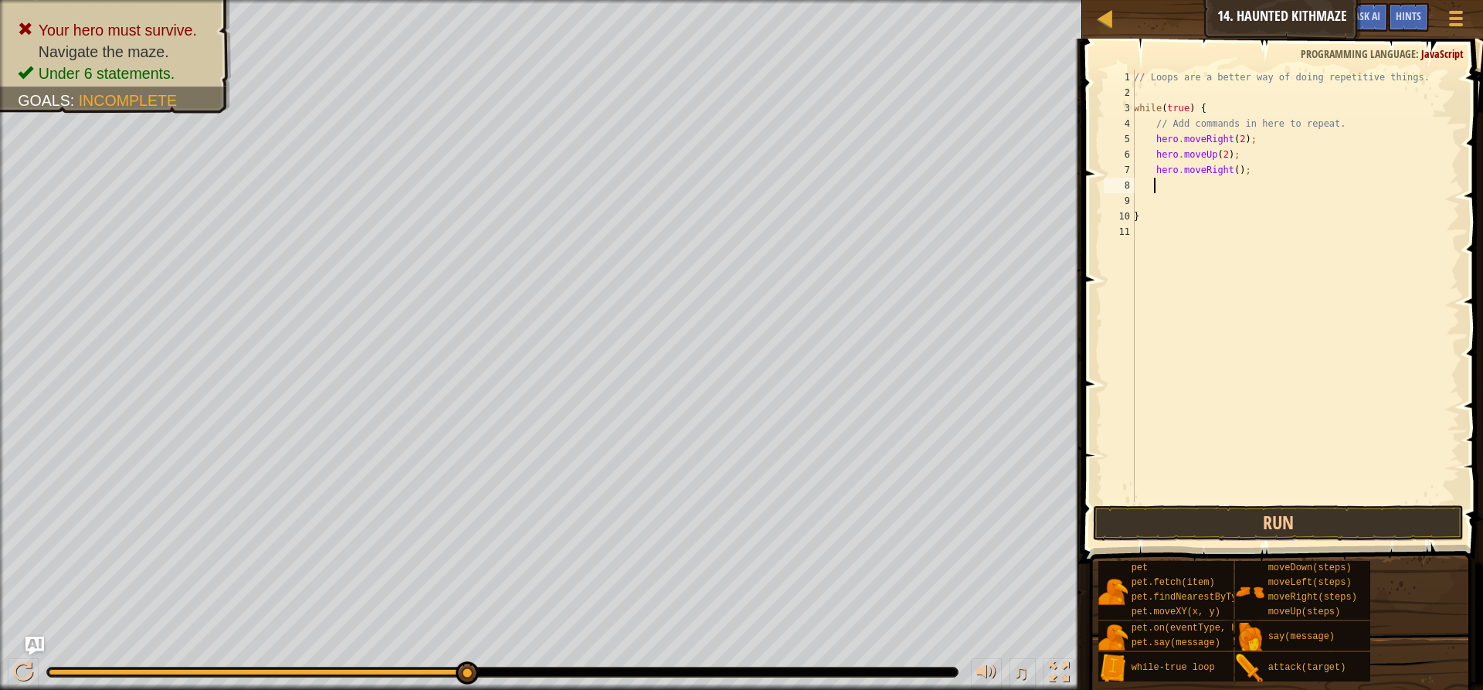
scroll to position [7, 1]
click at [1229, 175] on div "// Loops are a better way of doing repetitive things. while ( true ) { // Add c…" at bounding box center [1295, 301] width 329 height 463
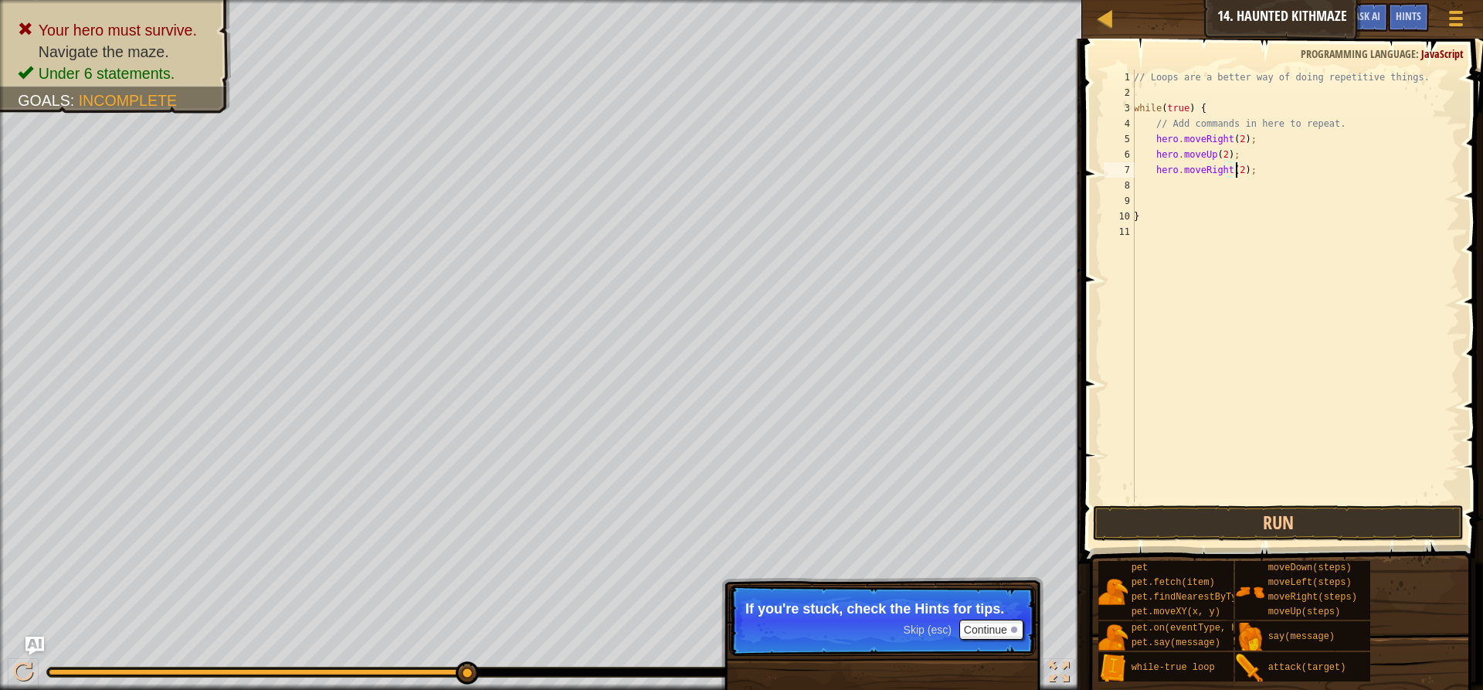
scroll to position [7, 8]
type textarea "hero.moveRight(2);"
click at [936, 630] on span "Skip (esc)" at bounding box center [928, 629] width 48 height 12
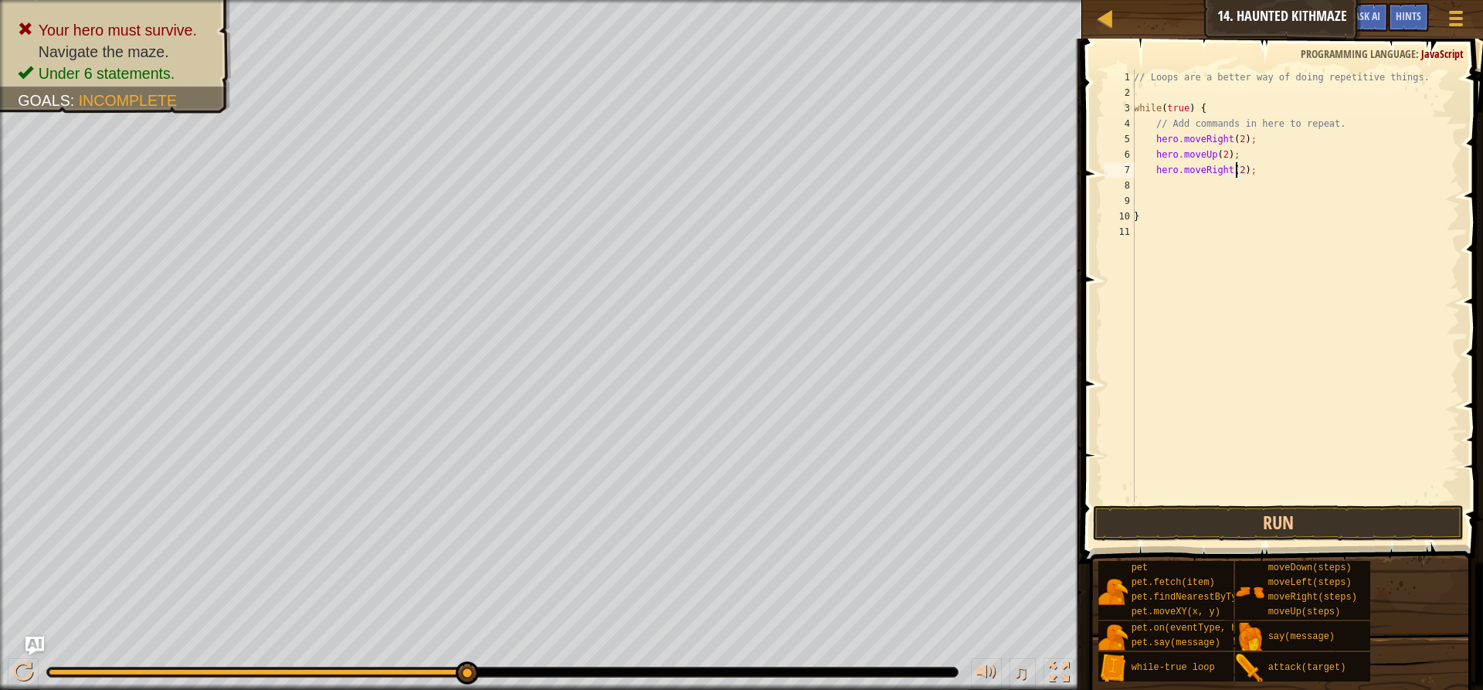
click at [1181, 190] on div "// Loops are a better way of doing repetitive things. while ( true ) { // Add c…" at bounding box center [1295, 301] width 329 height 463
click at [1241, 198] on div "// Loops are a better way of doing repetitive things. while ( true ) { // Add c…" at bounding box center [1295, 301] width 329 height 463
click at [1188, 185] on div "// Loops are a better way of doing repetitive things. while ( true ) { // Add c…" at bounding box center [1295, 286] width 329 height 432
type textarea "h"
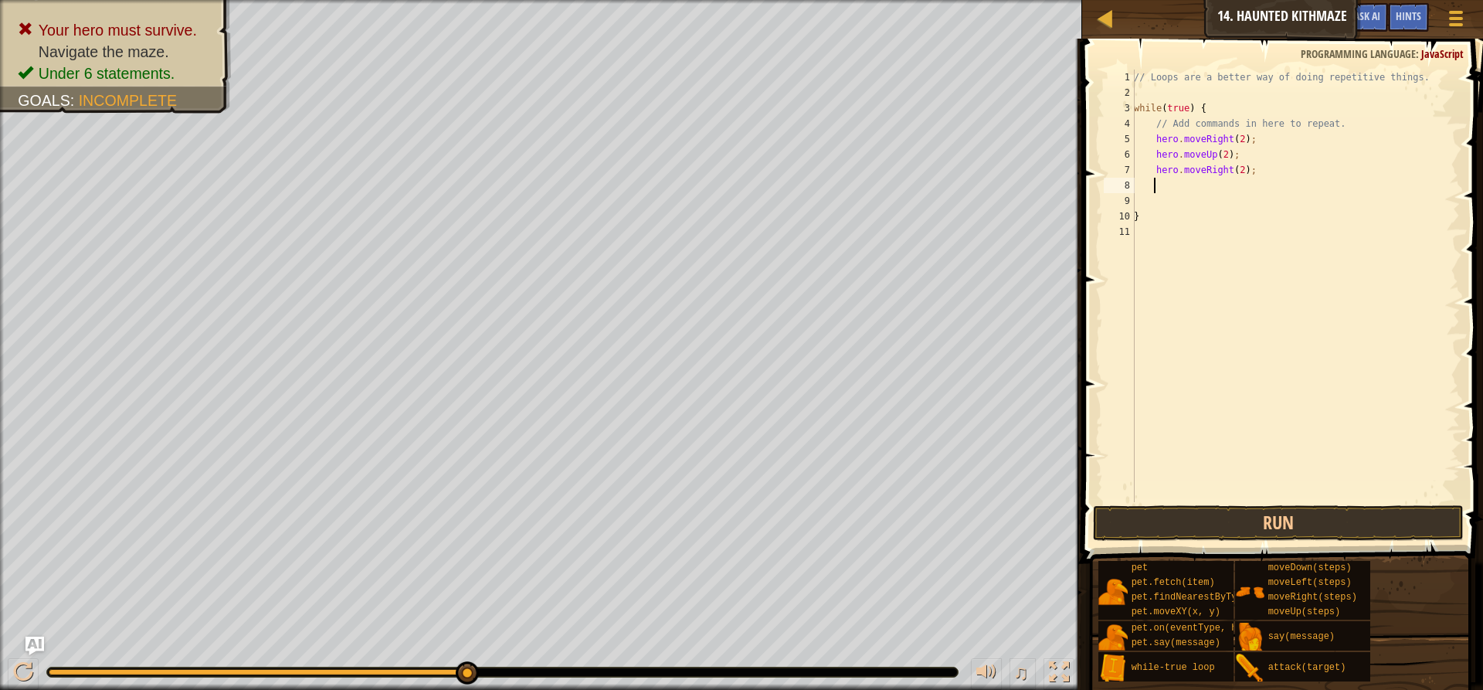
type textarea "h"
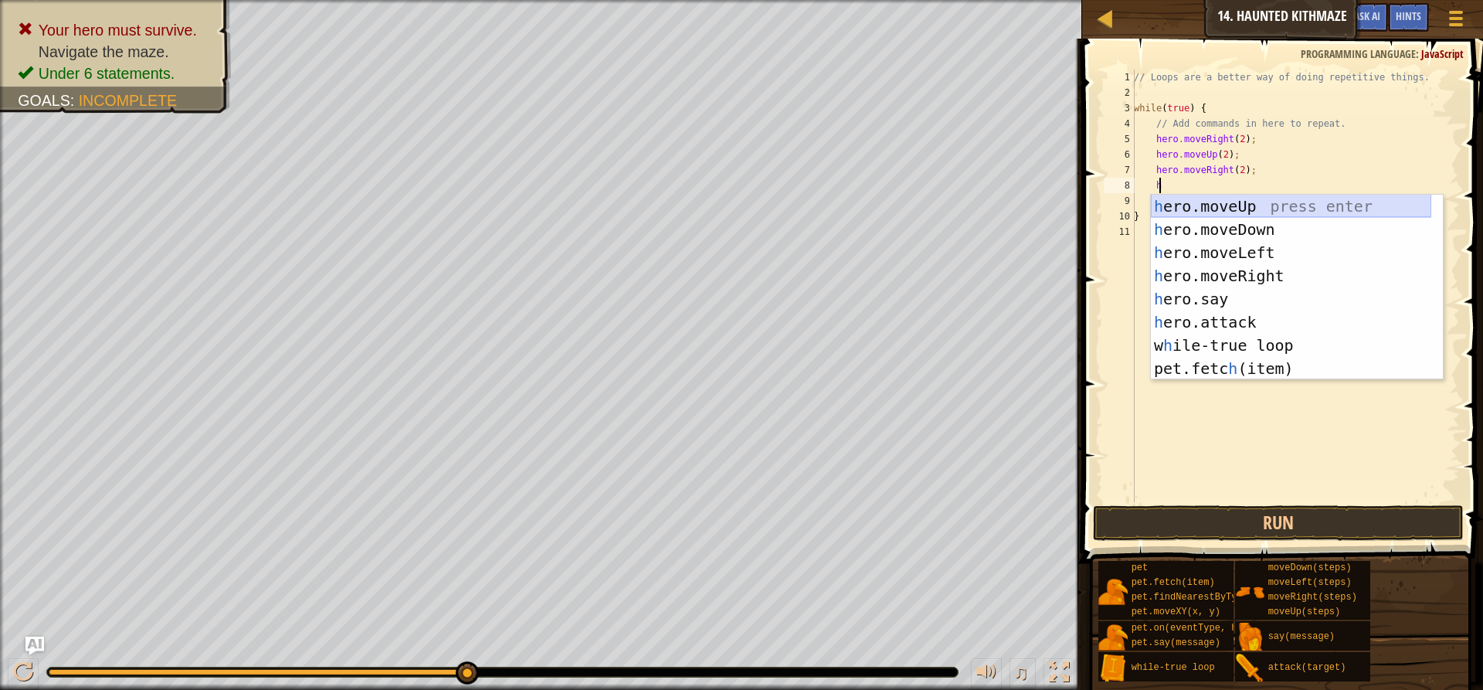
click at [1231, 207] on div "h ero.moveUp press enter h ero.moveDown press enter h ero.moveLeft press enter …" at bounding box center [1291, 311] width 280 height 232
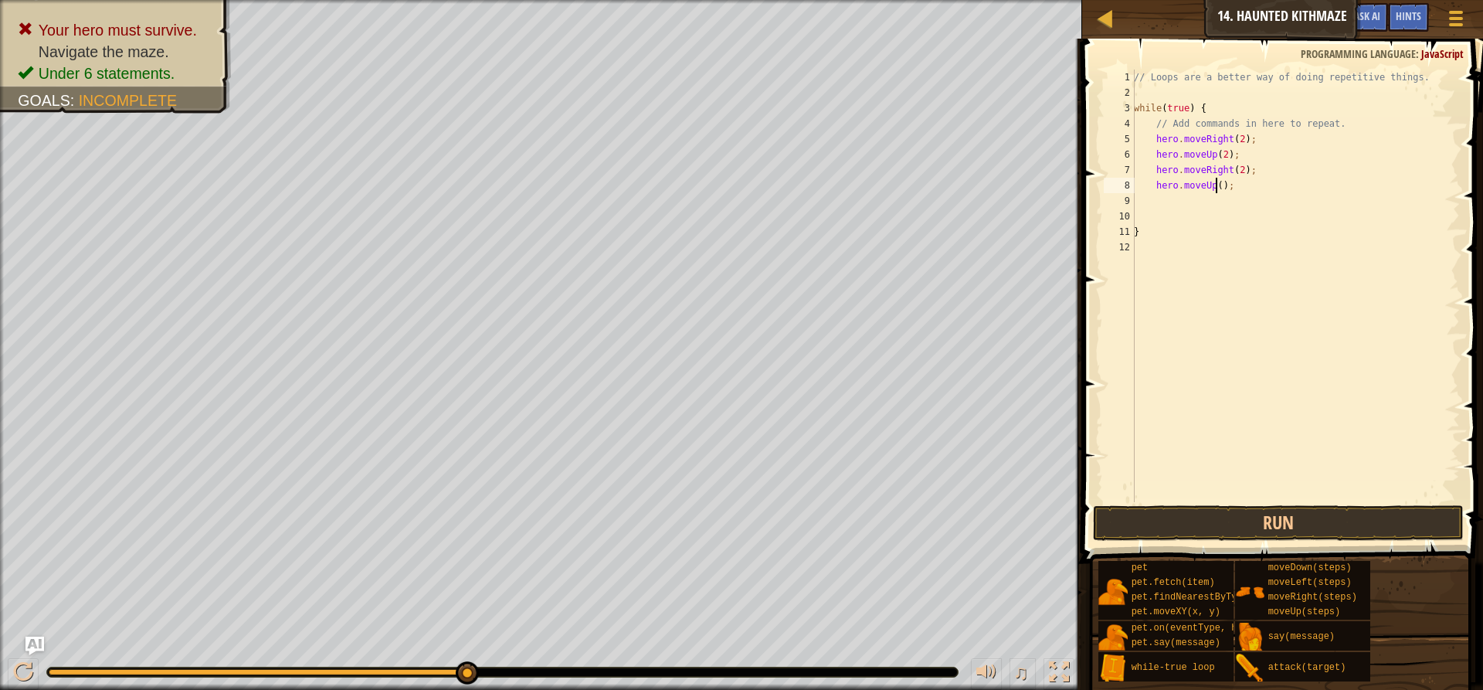
click at [1216, 189] on div "// Loops are a better way of doing repetitive things. while ( true ) { // Add c…" at bounding box center [1295, 301] width 329 height 463
type textarea "hero.moveUp(2);"
click at [1275, 518] on button "Run" at bounding box center [1278, 523] width 371 height 36
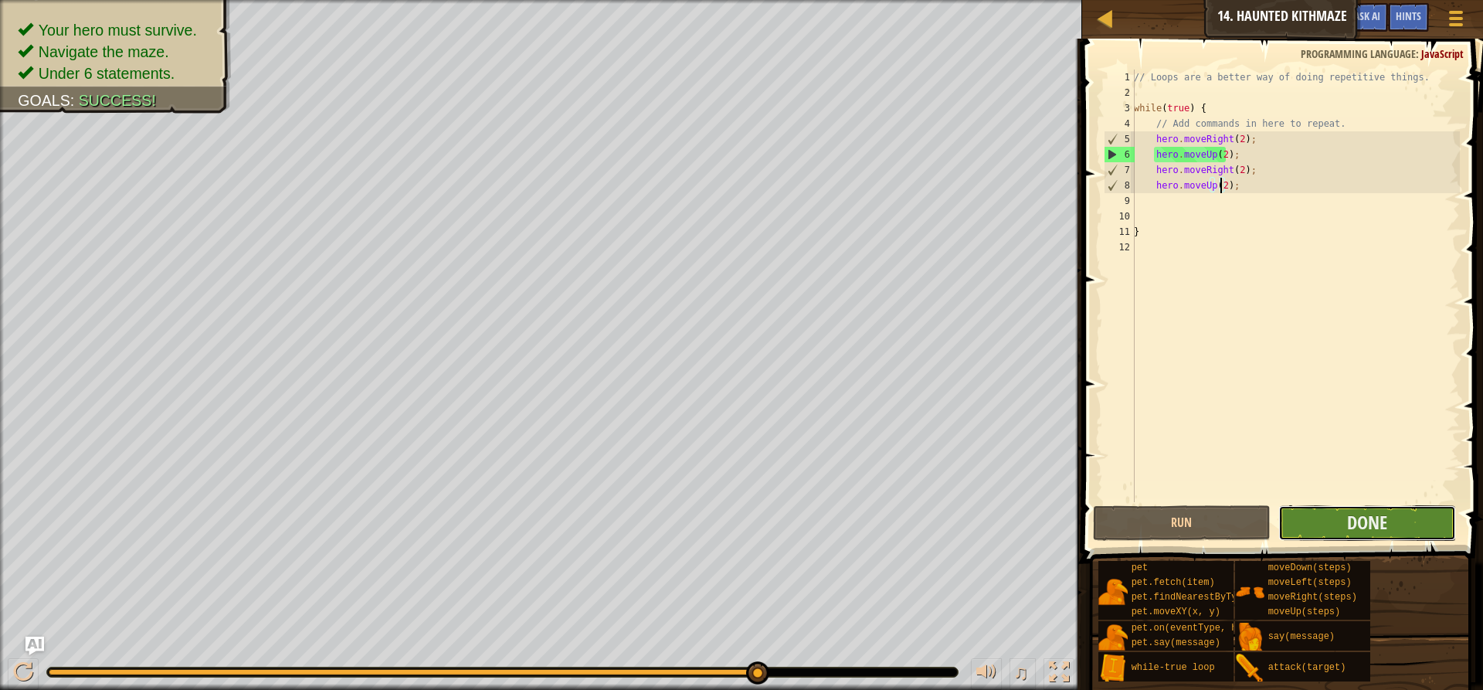
click at [1401, 507] on button "Done" at bounding box center [1367, 523] width 178 height 36
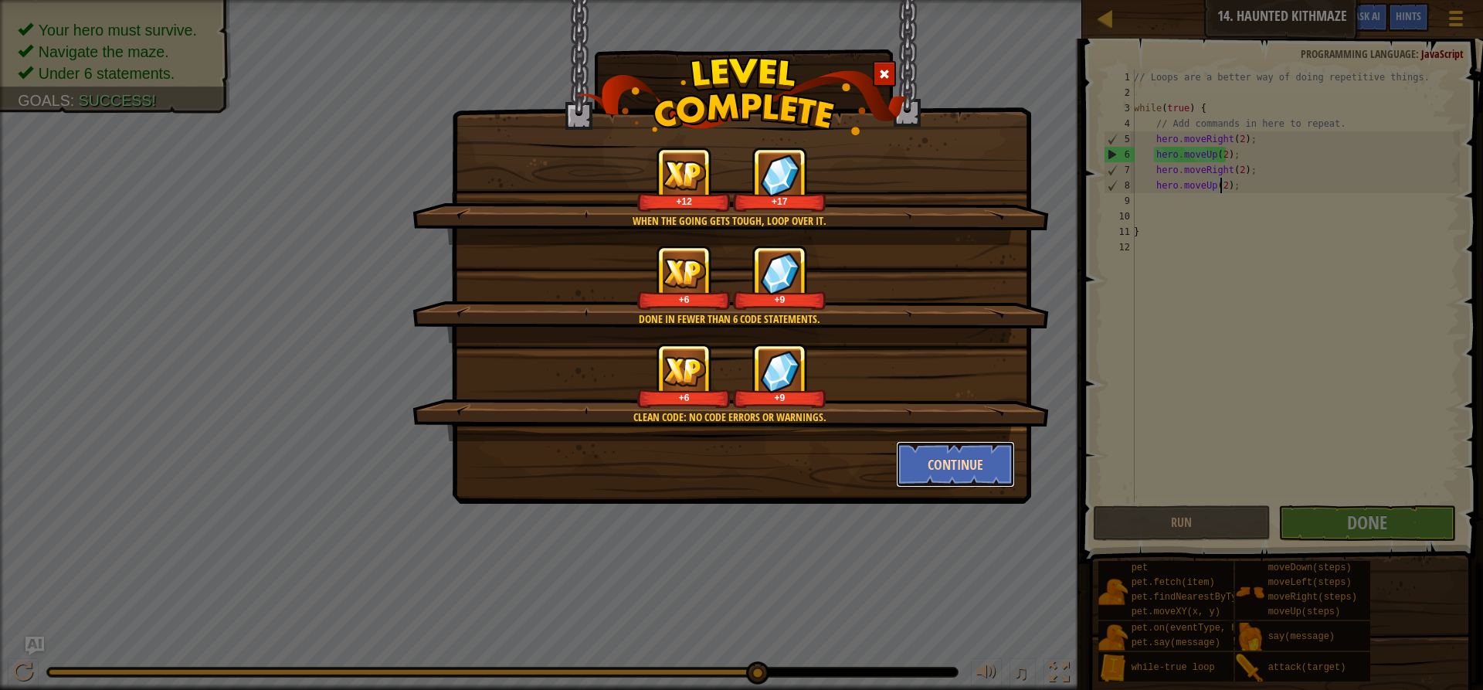
click at [926, 458] on button "Continue" at bounding box center [956, 464] width 120 height 46
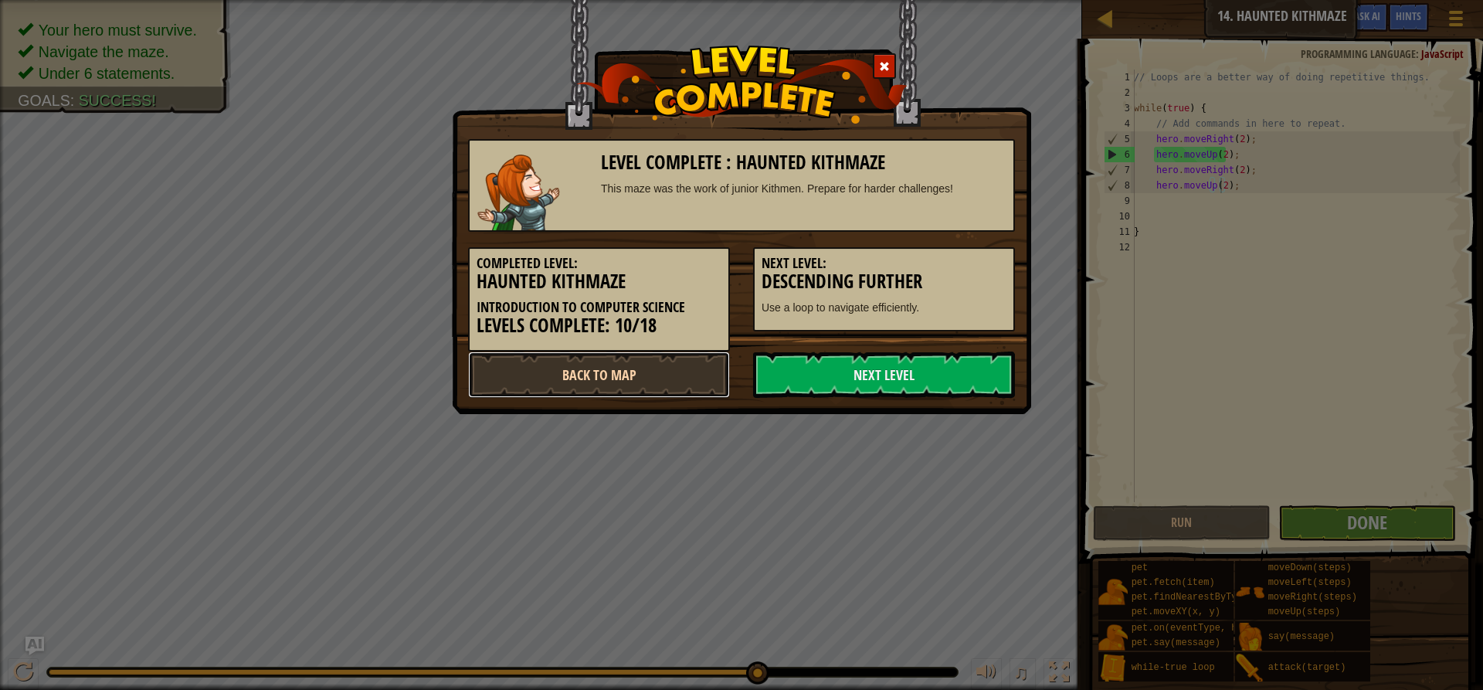
click at [647, 378] on link "Back to Map" at bounding box center [599, 374] width 262 height 46
